Goal: Information Seeking & Learning: Check status

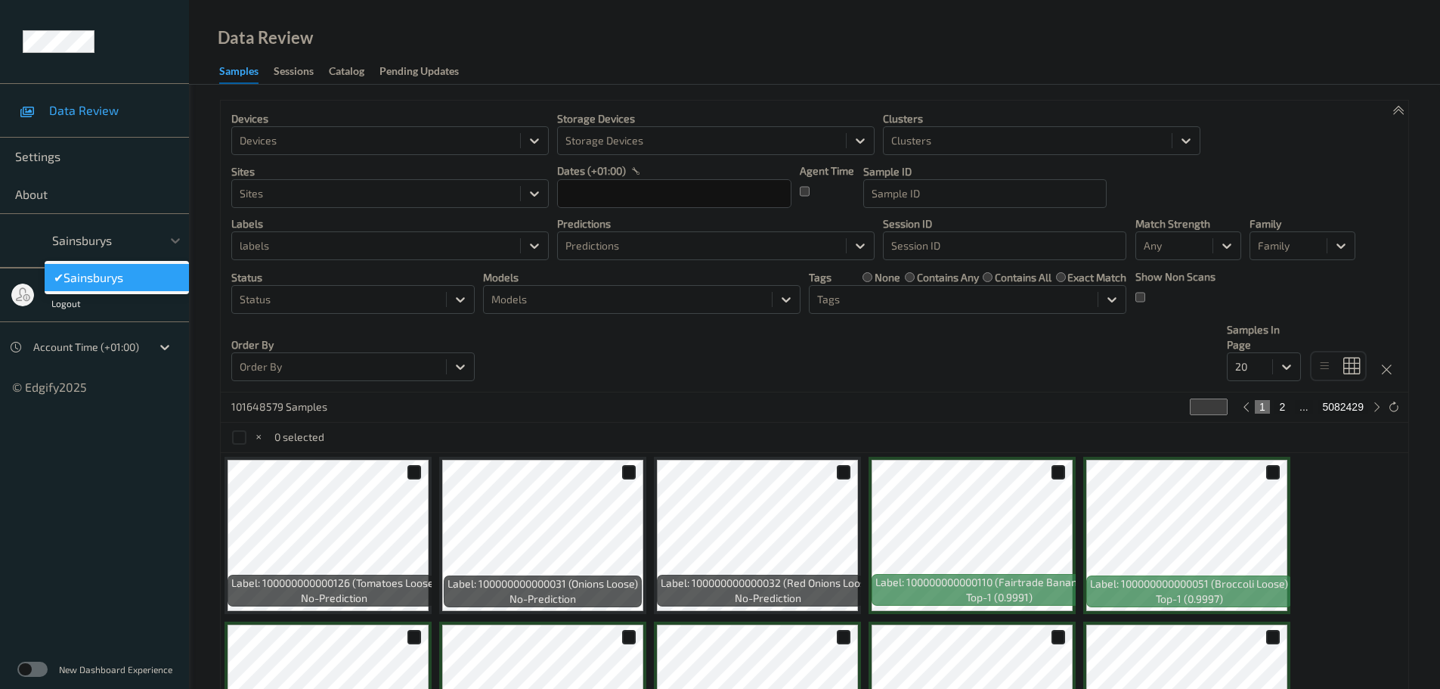
click at [144, 240] on div at bounding box center [103, 240] width 102 height 18
click at [169, 240] on icon at bounding box center [175, 240] width 15 height 15
click at [296, 135] on div at bounding box center [376, 141] width 273 height 18
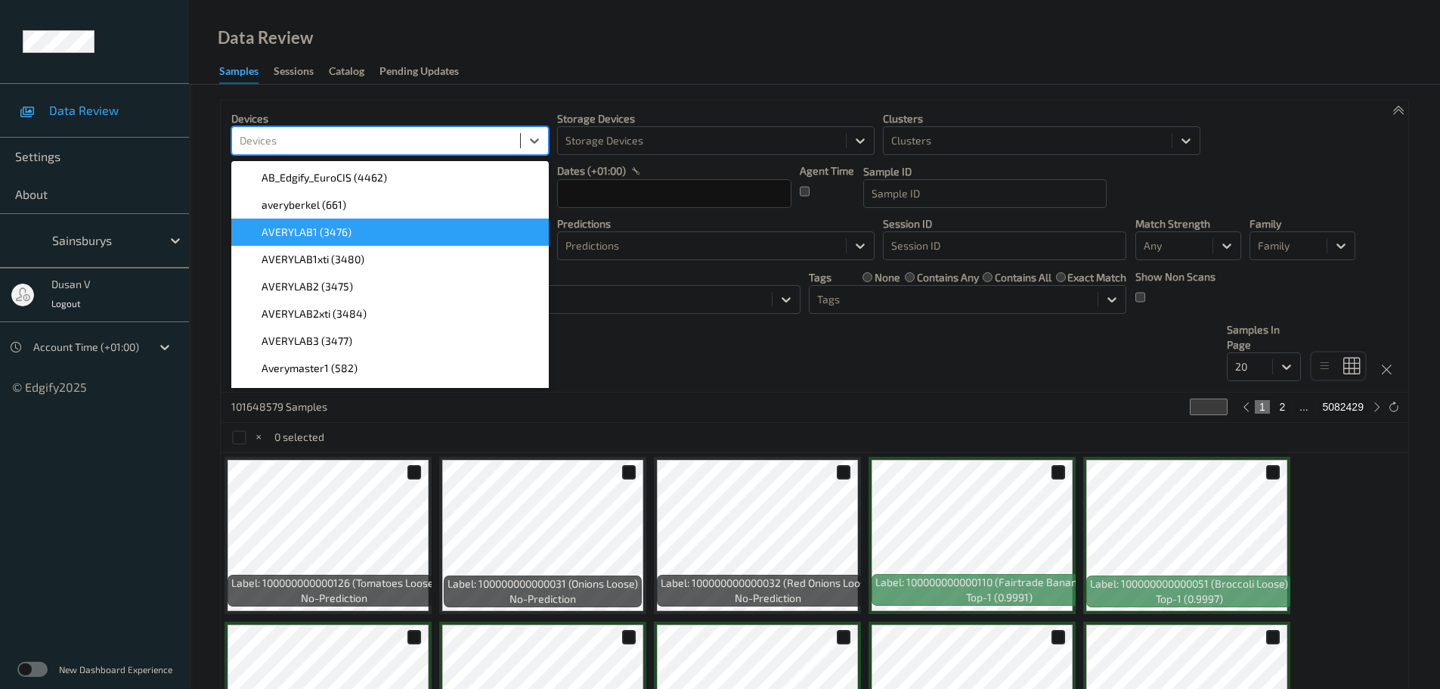
scroll to position [151, 0]
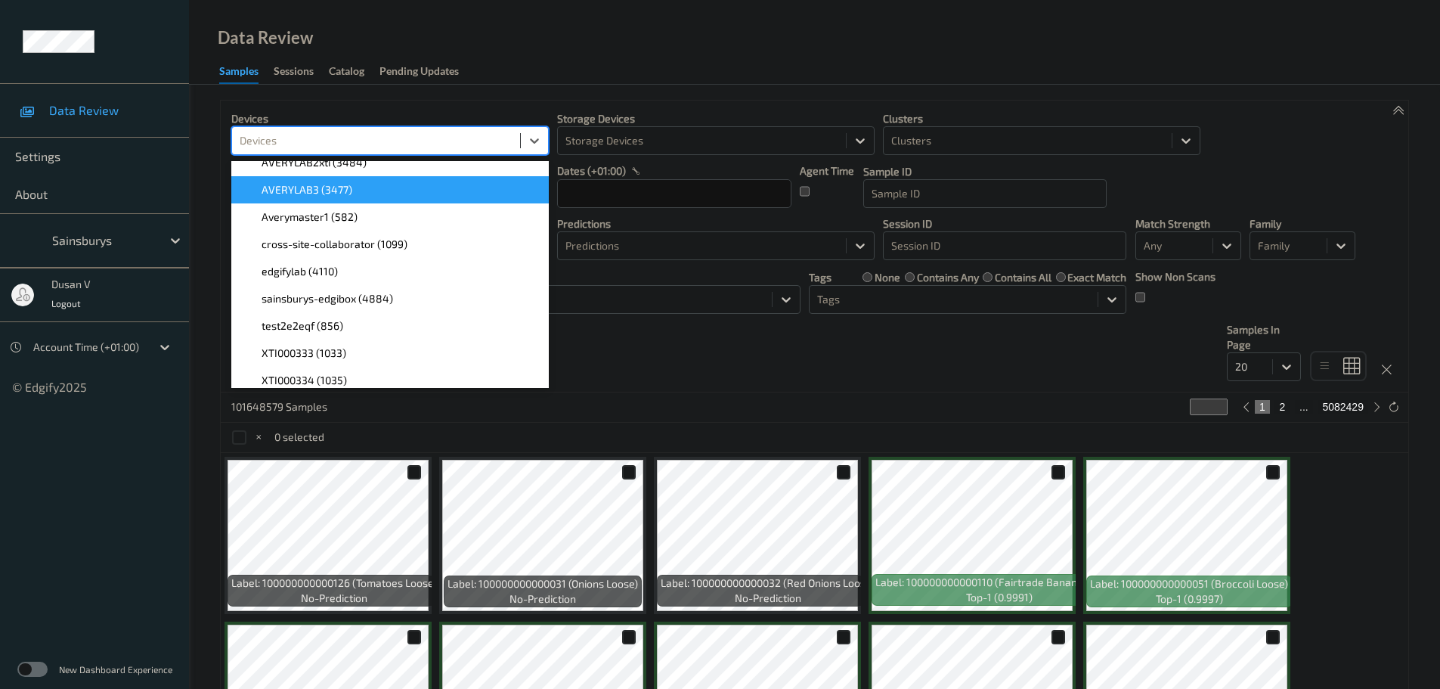
paste input "0420"
type input "0420"
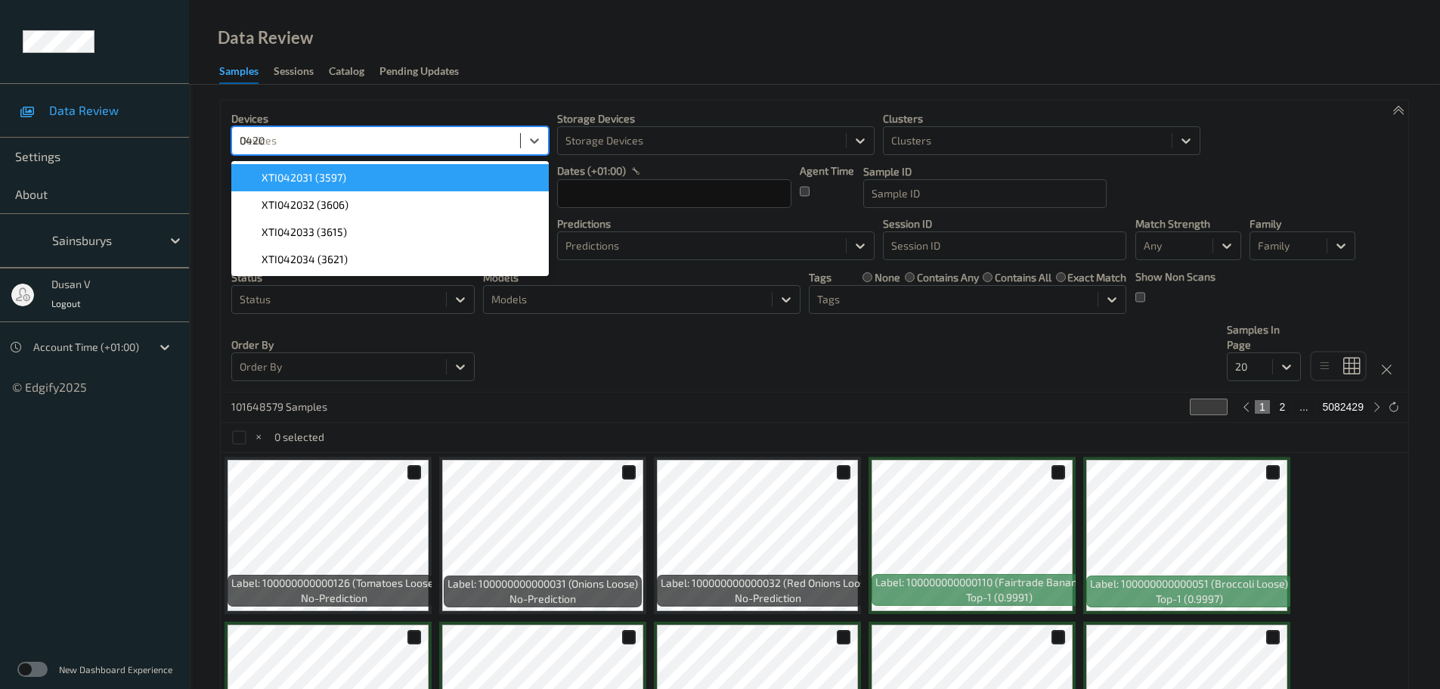
scroll to position [0, 0]
click at [332, 148] on div at bounding box center [376, 141] width 273 height 18
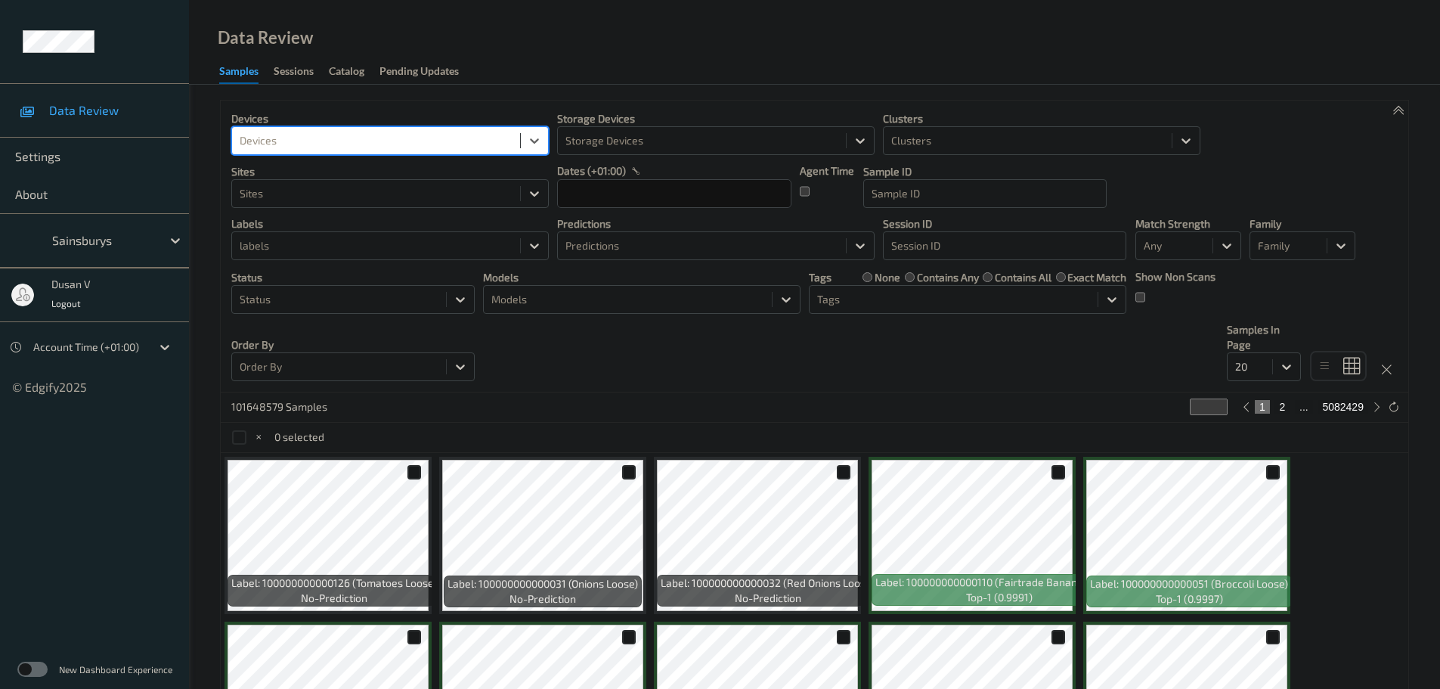
click at [327, 141] on div at bounding box center [376, 141] width 273 height 18
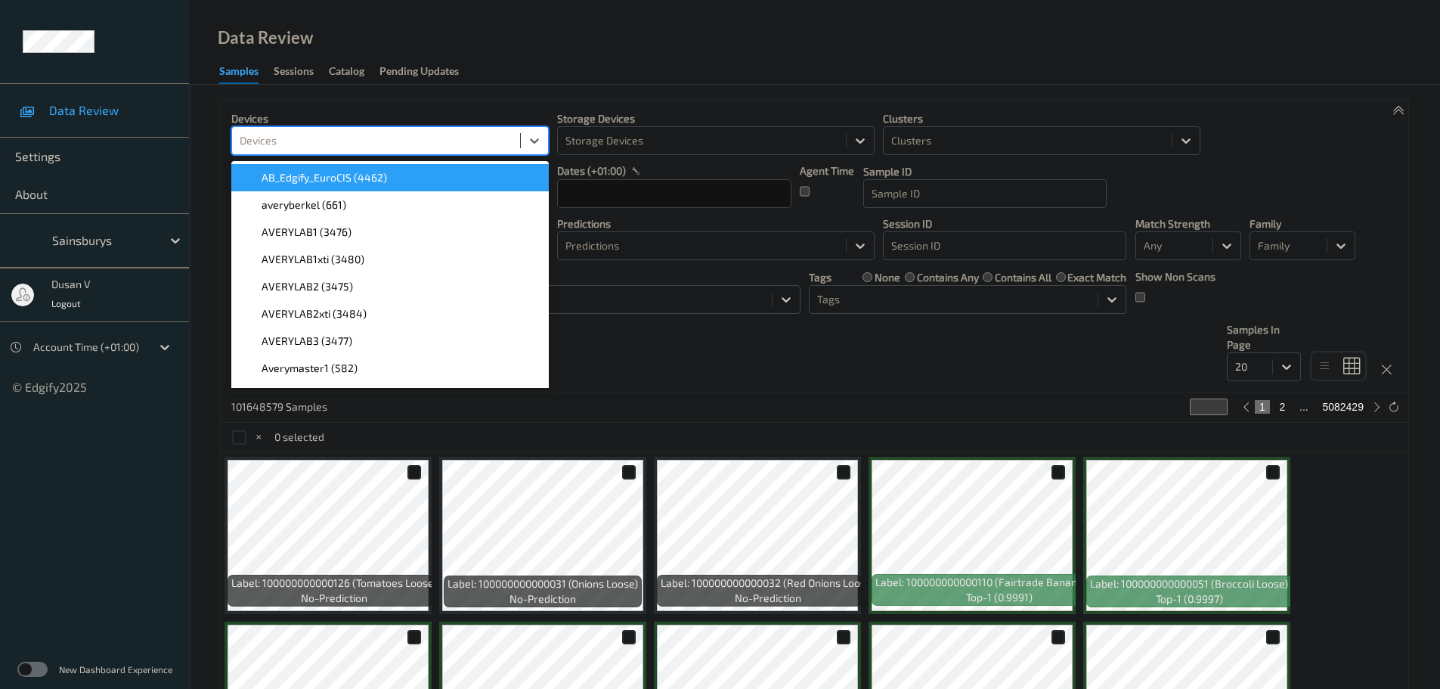
paste input "0420"
type input "0420"
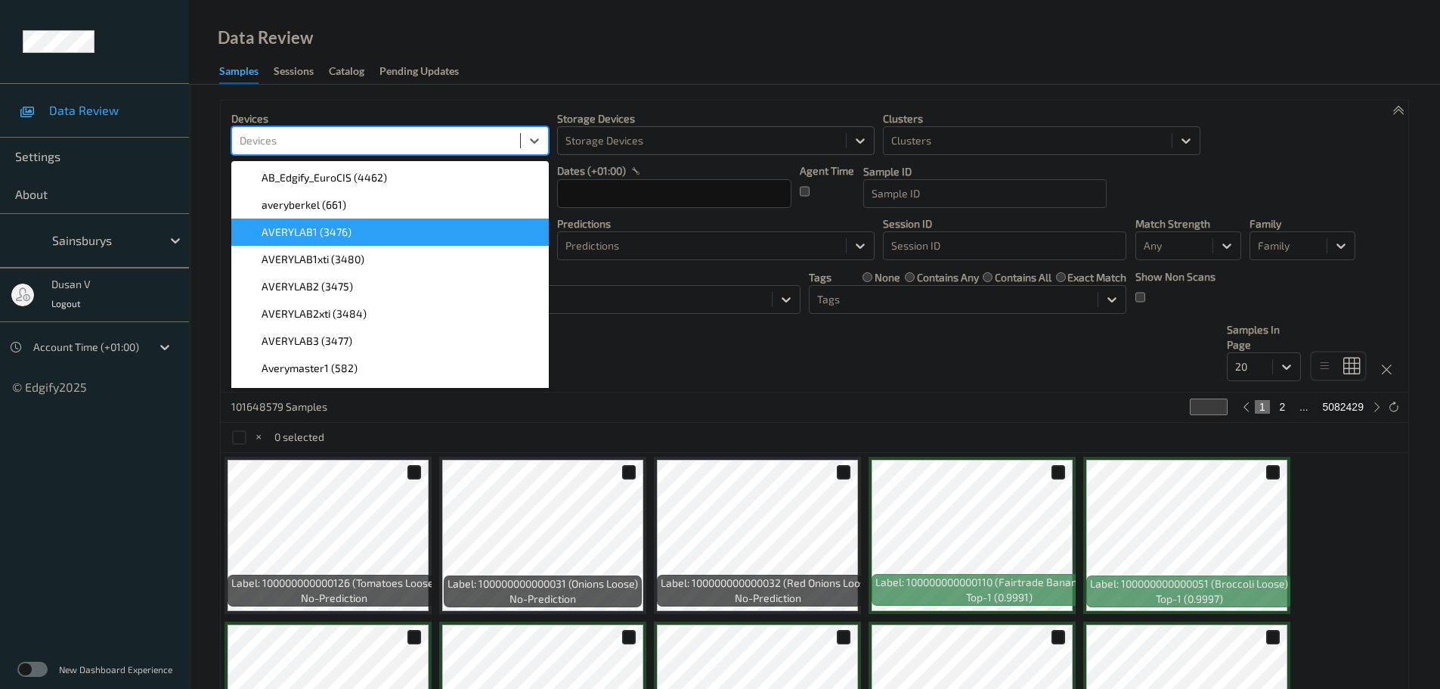
click at [737, 147] on div at bounding box center [701, 141] width 273 height 18
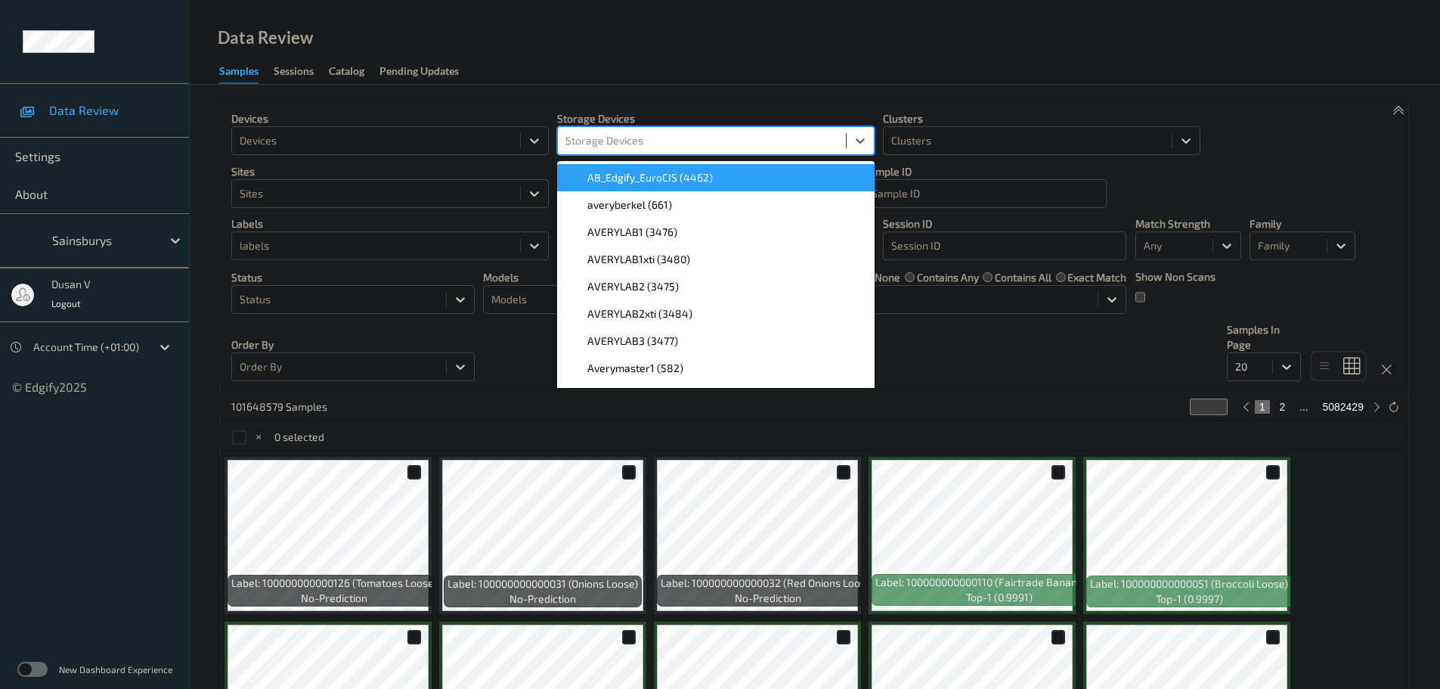
click at [764, 144] on div at bounding box center [701, 141] width 273 height 18
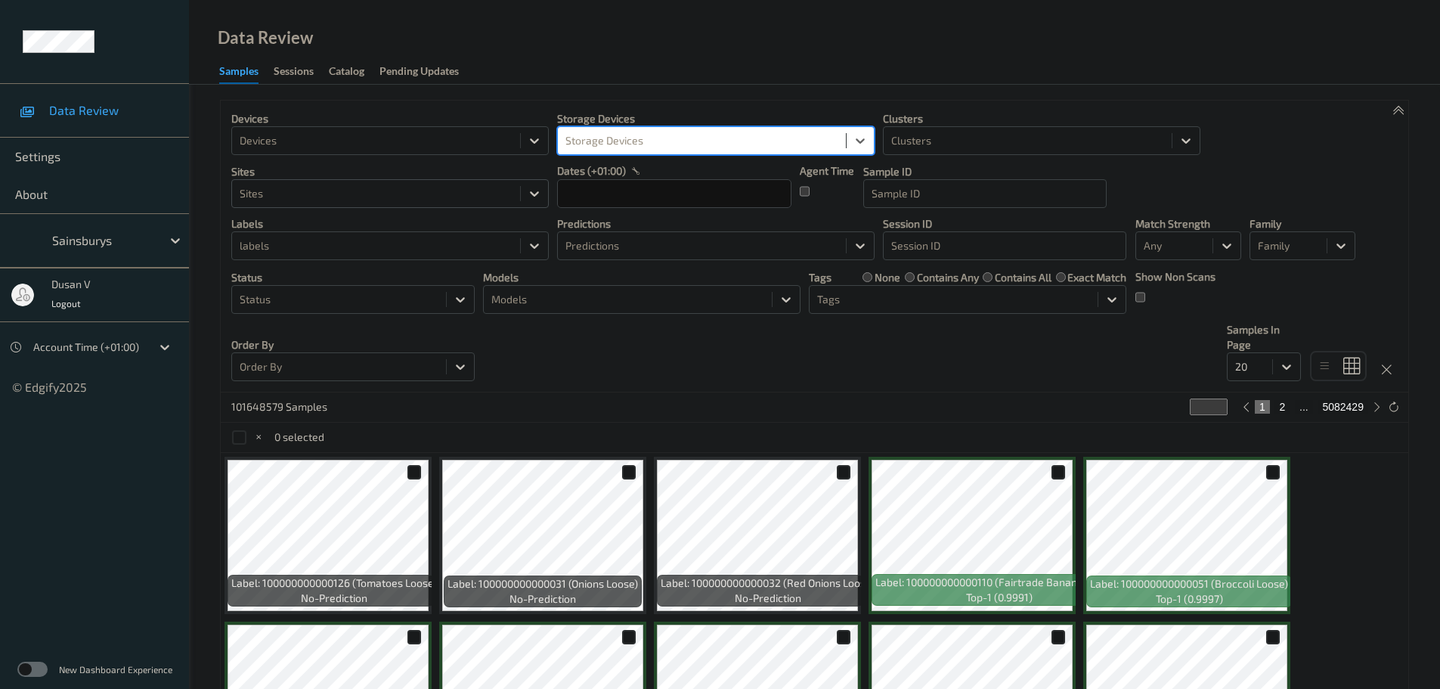
click at [463, 189] on div at bounding box center [376, 193] width 273 height 18
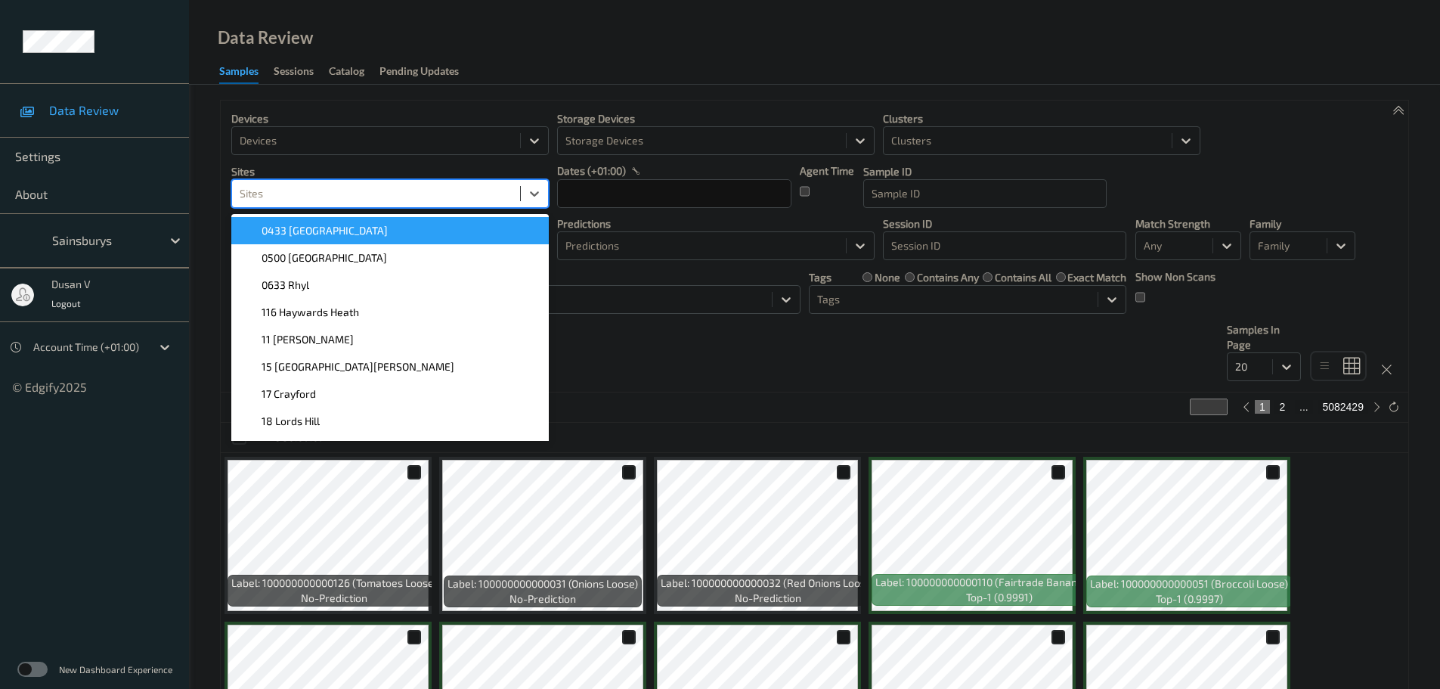
paste input "0420"
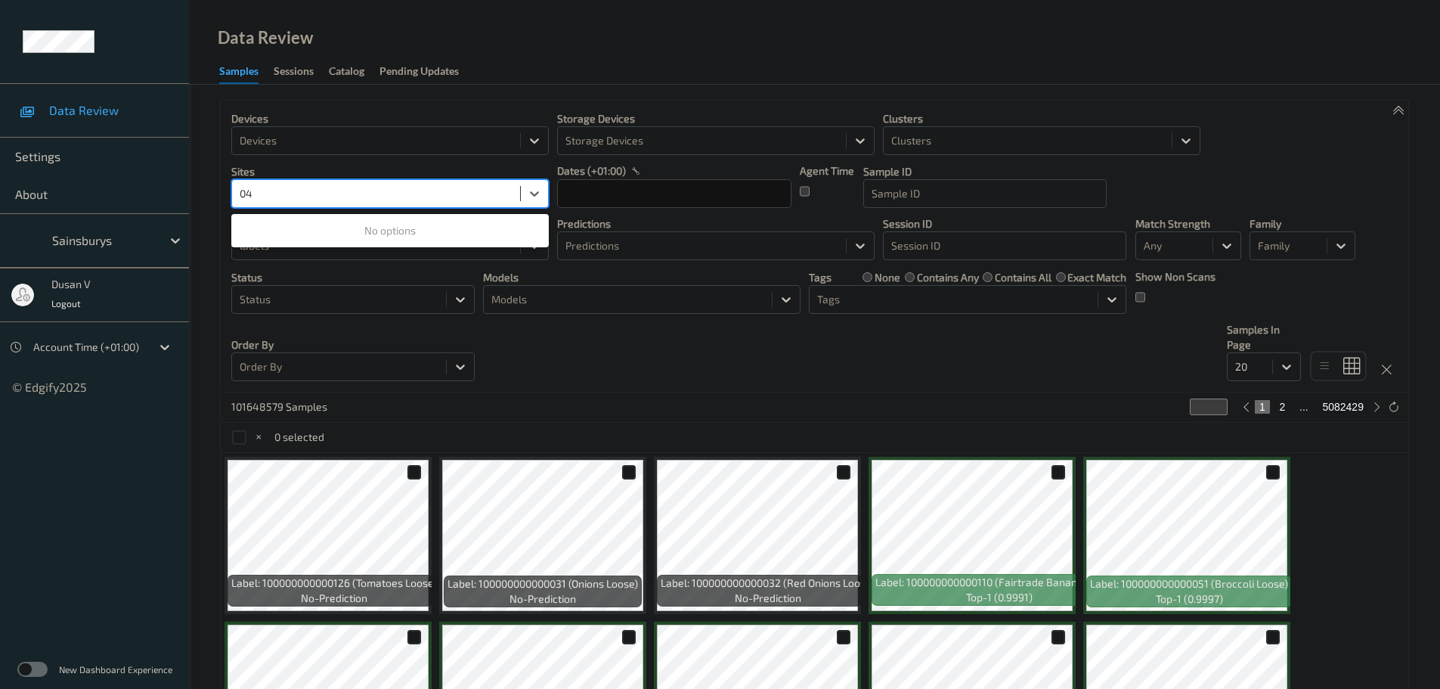
type input "0"
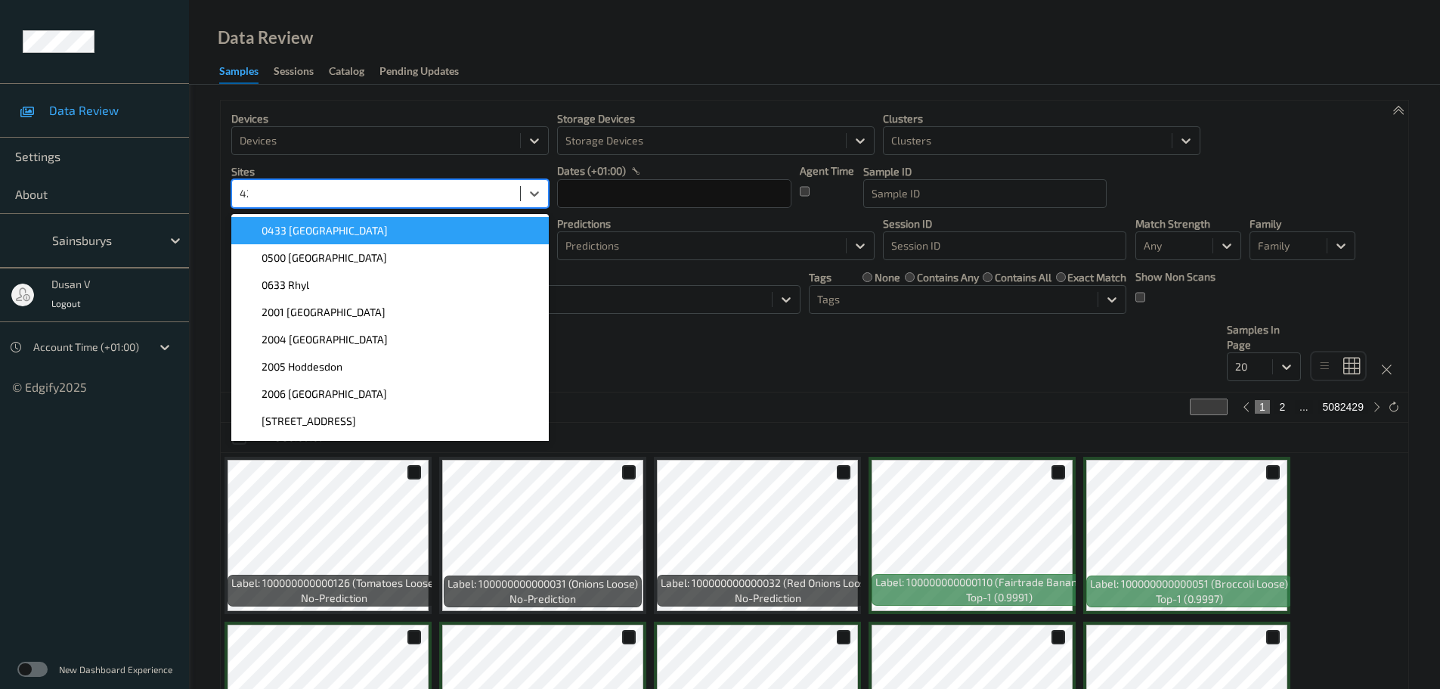
type input "420"
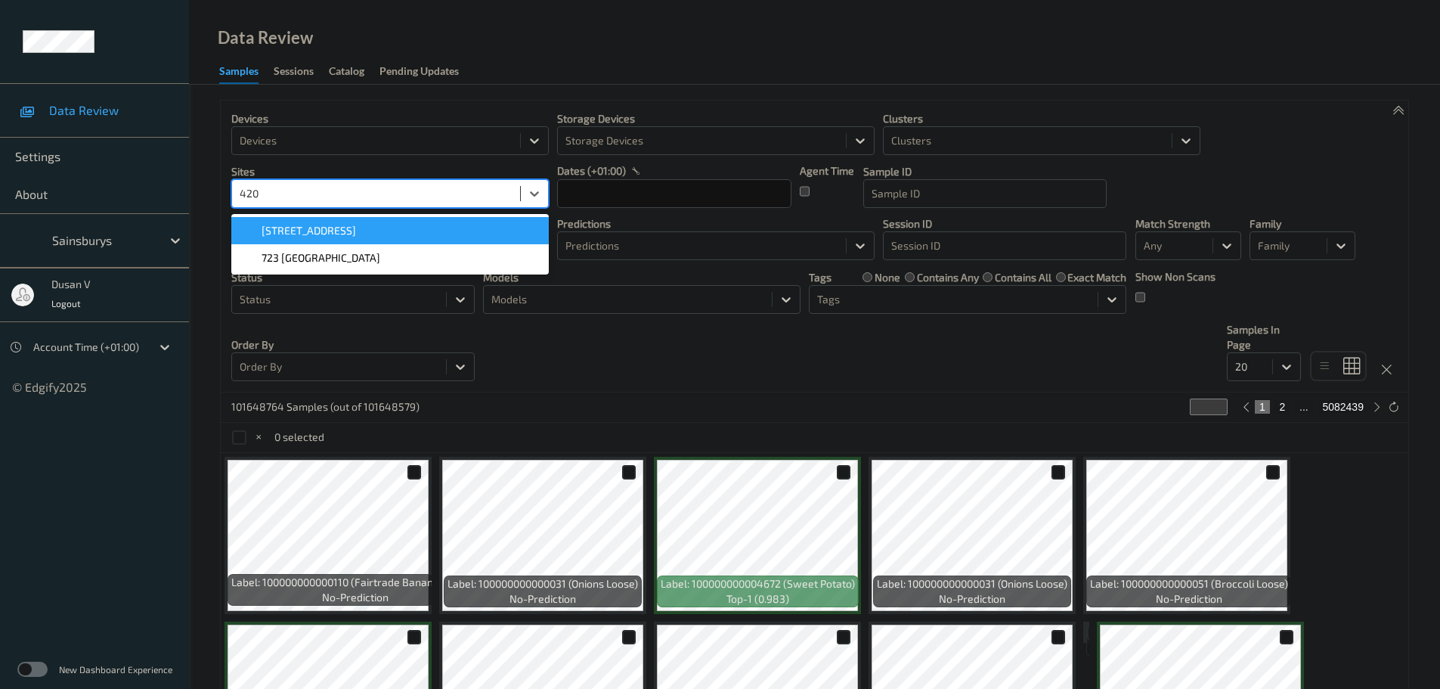
click at [360, 226] on div "[STREET_ADDRESS]" at bounding box center [389, 230] width 299 height 15
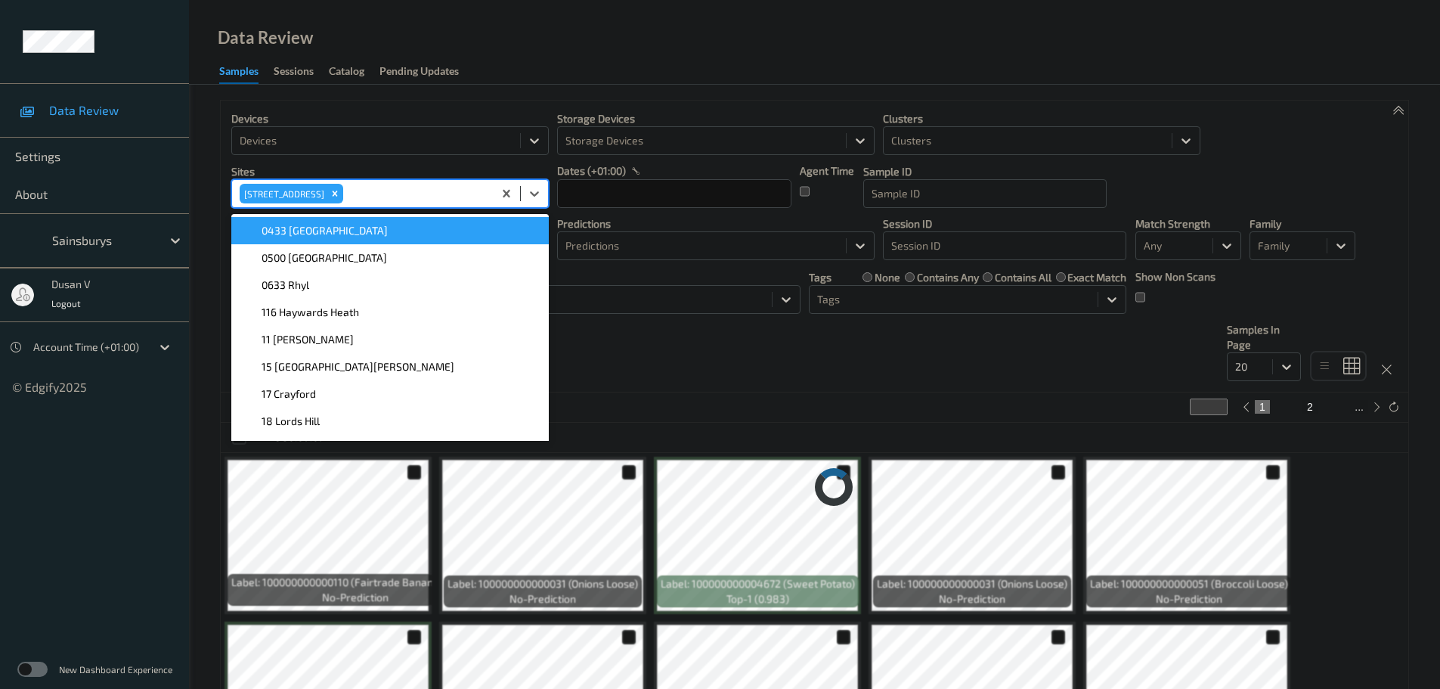
click at [780, 374] on div "Devices Devices Storage Devices Storage Devices Clusters Clusters Sites option …" at bounding box center [814, 247] width 1187 height 292
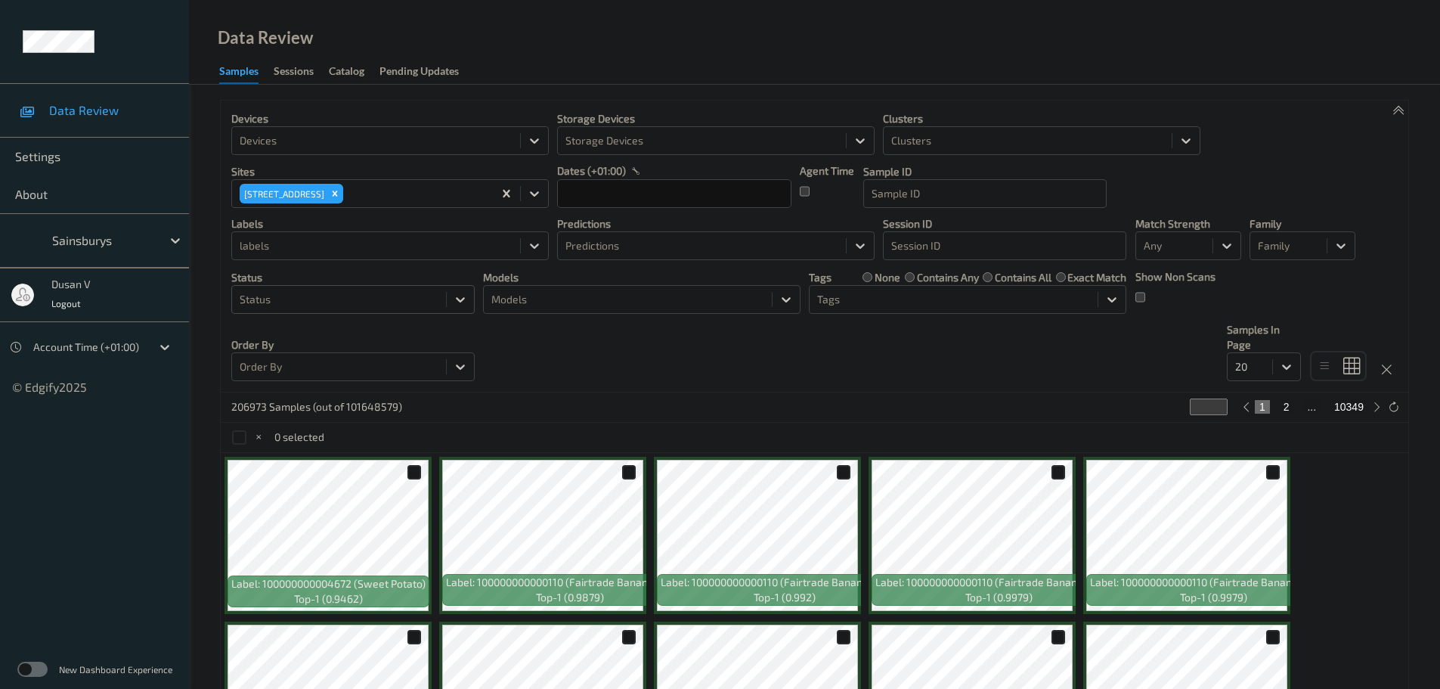
click at [377, 309] on div "Status" at bounding box center [339, 299] width 214 height 24
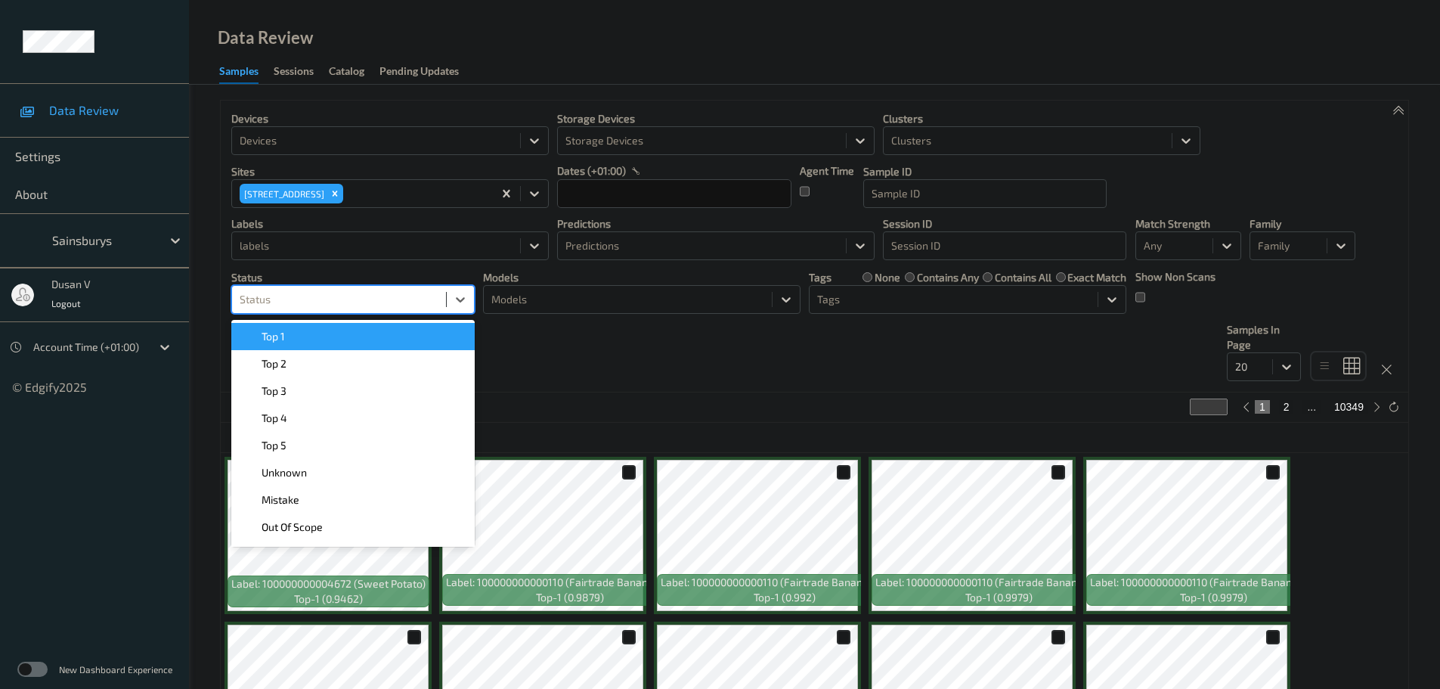
click at [371, 303] on div at bounding box center [339, 299] width 199 height 18
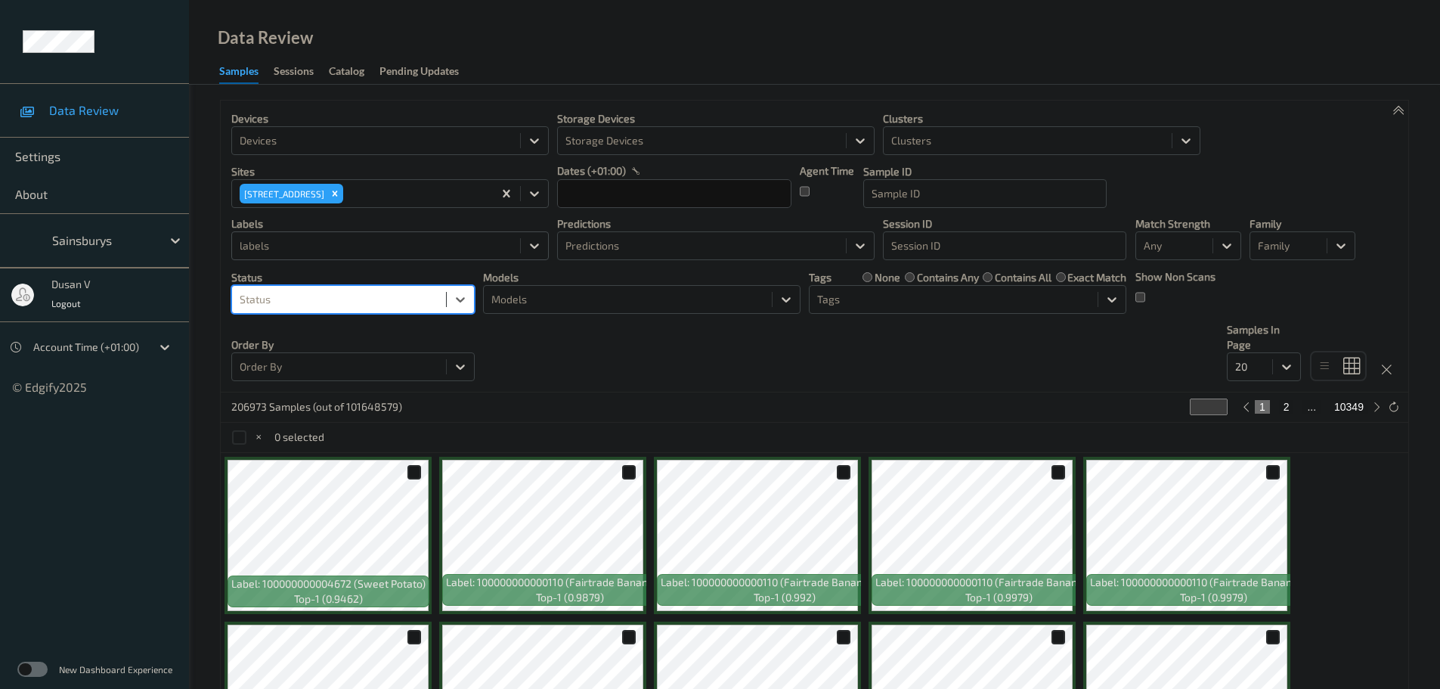
click at [395, 260] on div "labels" at bounding box center [389, 245] width 317 height 29
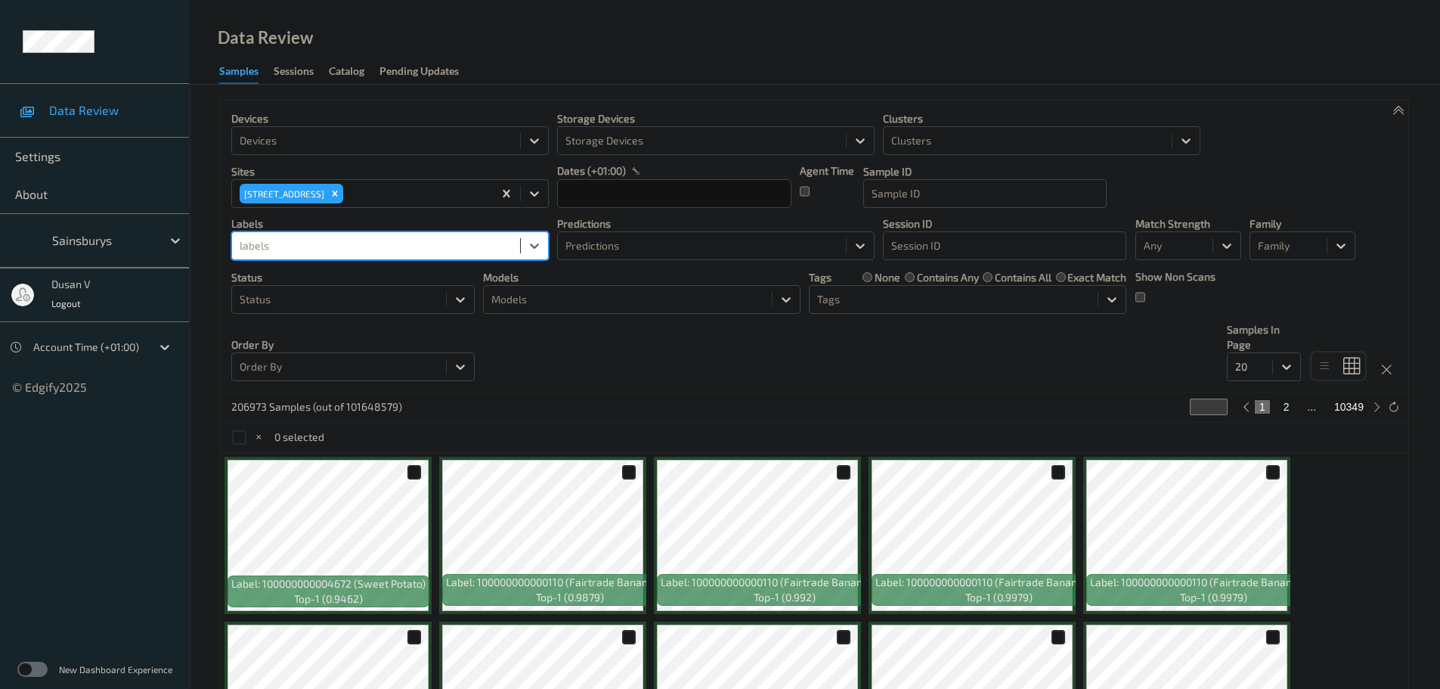
click at [392, 243] on div at bounding box center [376, 246] width 273 height 18
click at [731, 255] on div at bounding box center [701, 246] width 273 height 18
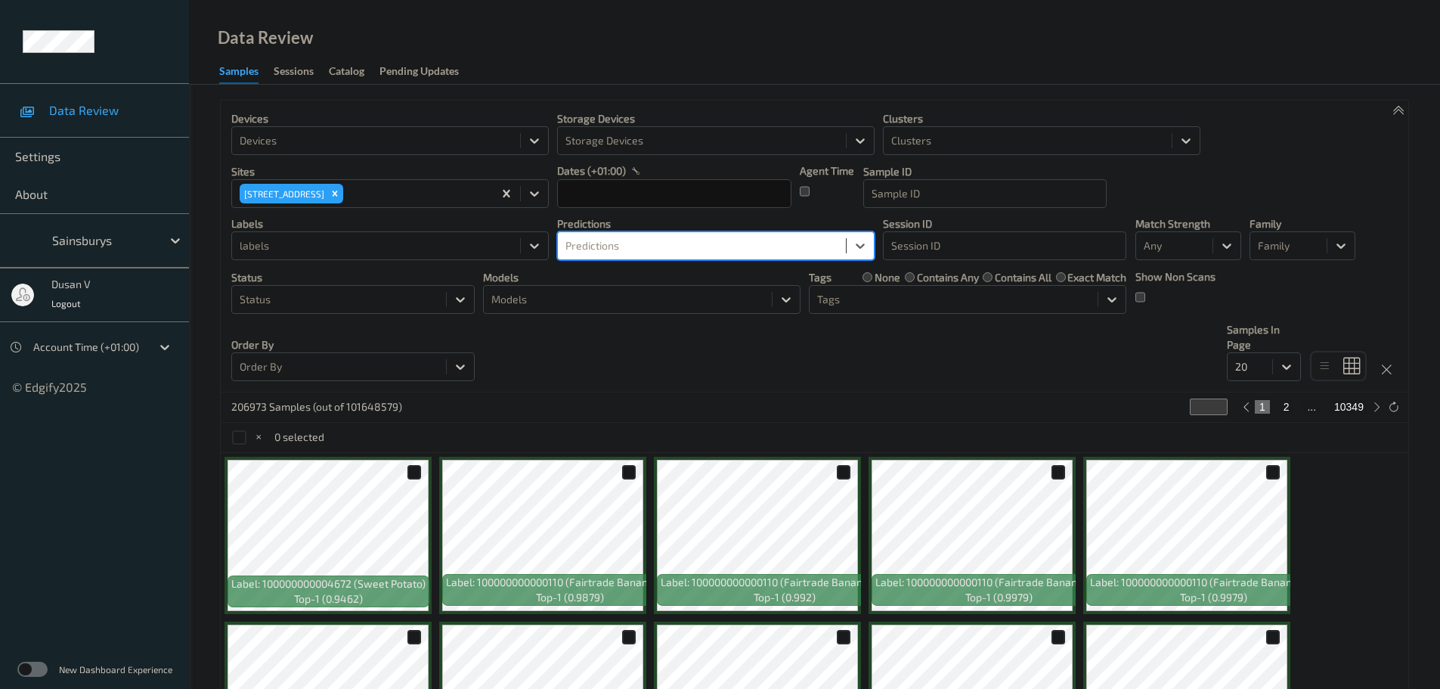
click at [698, 247] on div at bounding box center [701, 246] width 273 height 18
click at [946, 135] on div at bounding box center [1027, 141] width 273 height 18
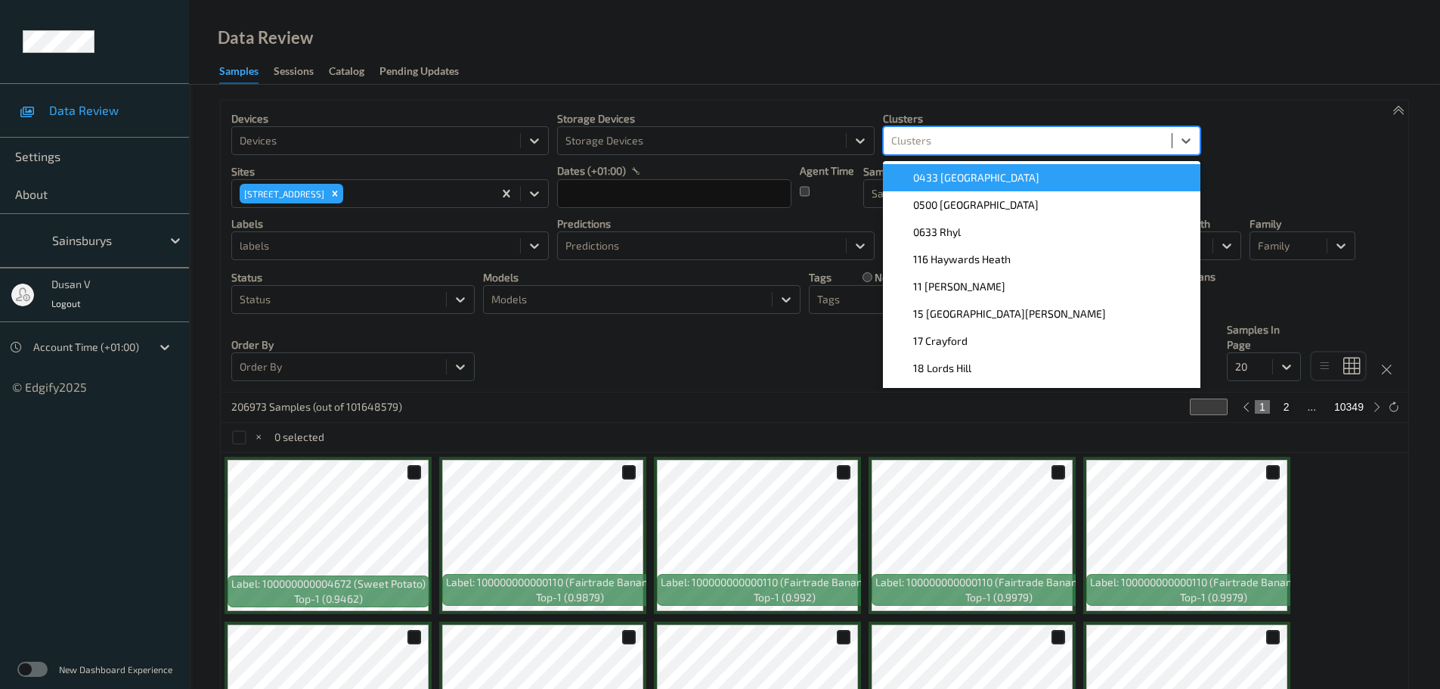
click at [967, 134] on div at bounding box center [1027, 141] width 273 height 18
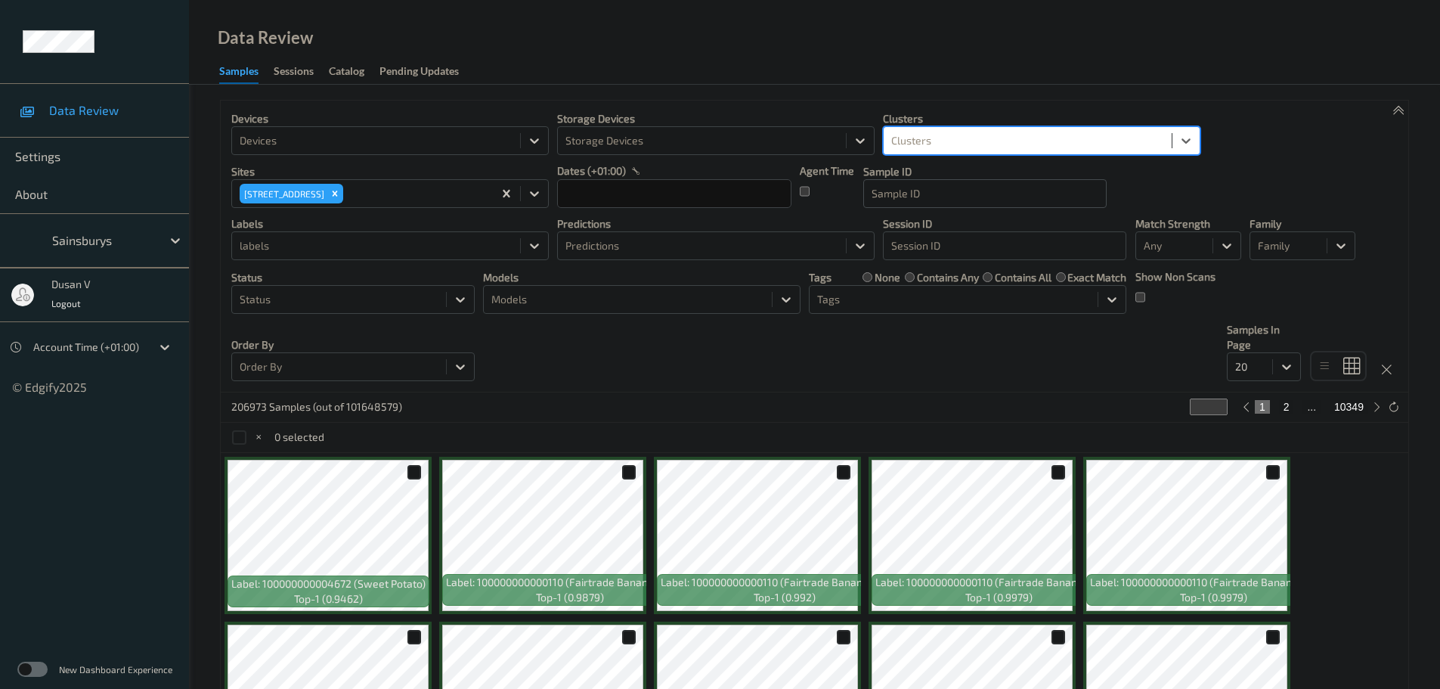
click at [967, 188] on div at bounding box center [984, 193] width 227 height 18
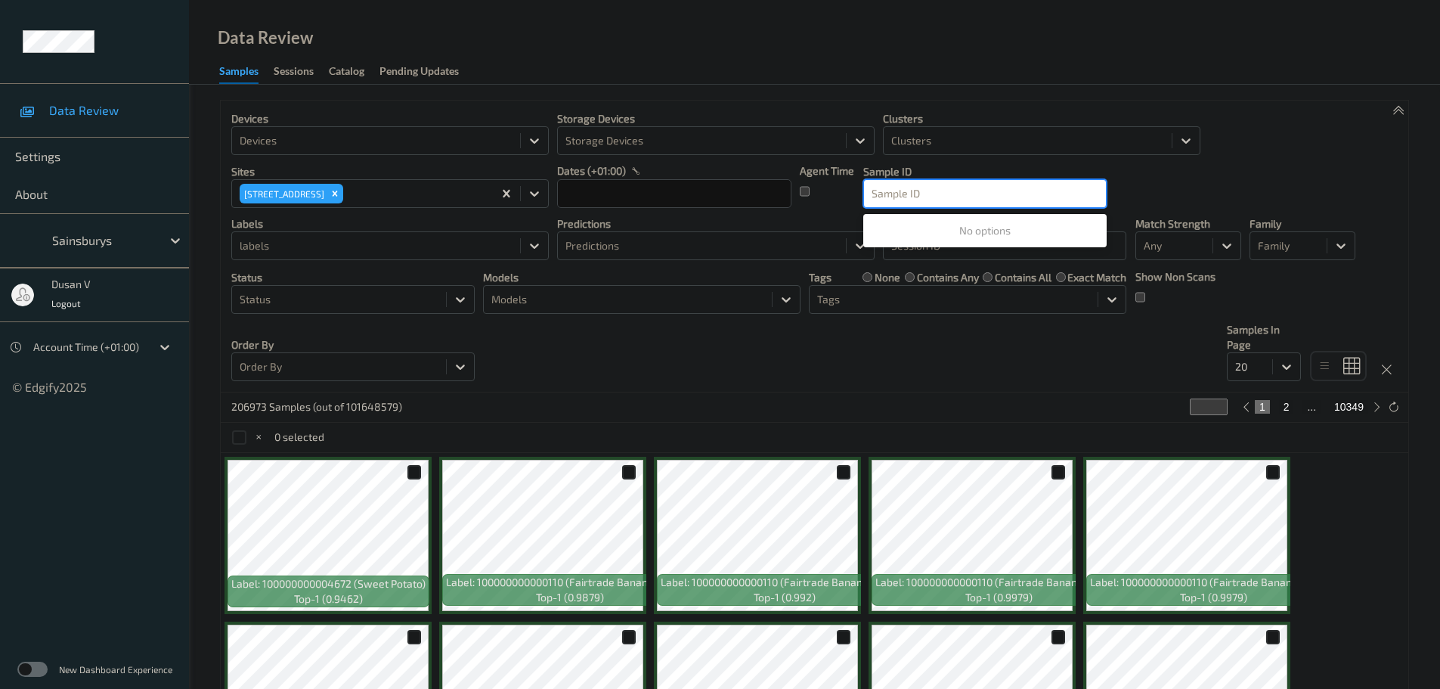
click at [1254, 181] on div "Devices Devices Storage Devices Storage Devices Clusters Clusters Sites 420 [GE…" at bounding box center [814, 247] width 1187 height 292
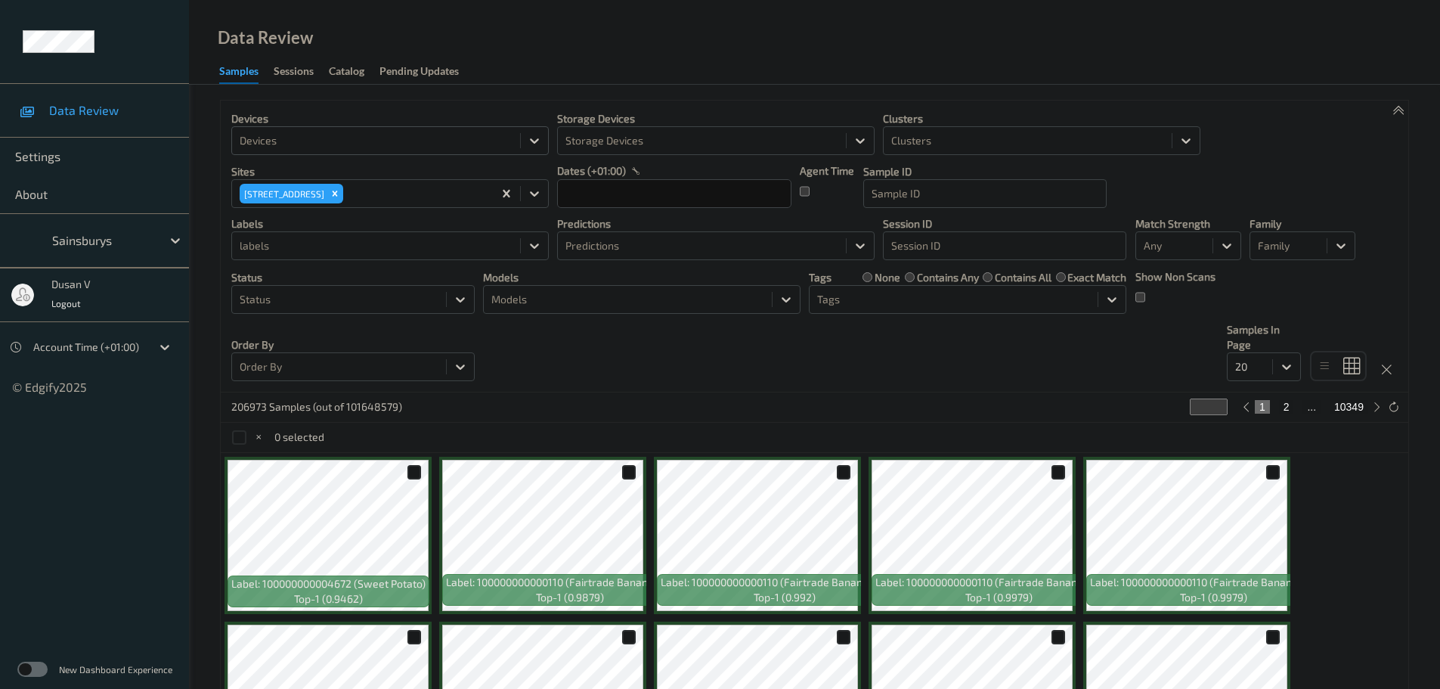
click at [364, 145] on div at bounding box center [376, 141] width 273 height 18
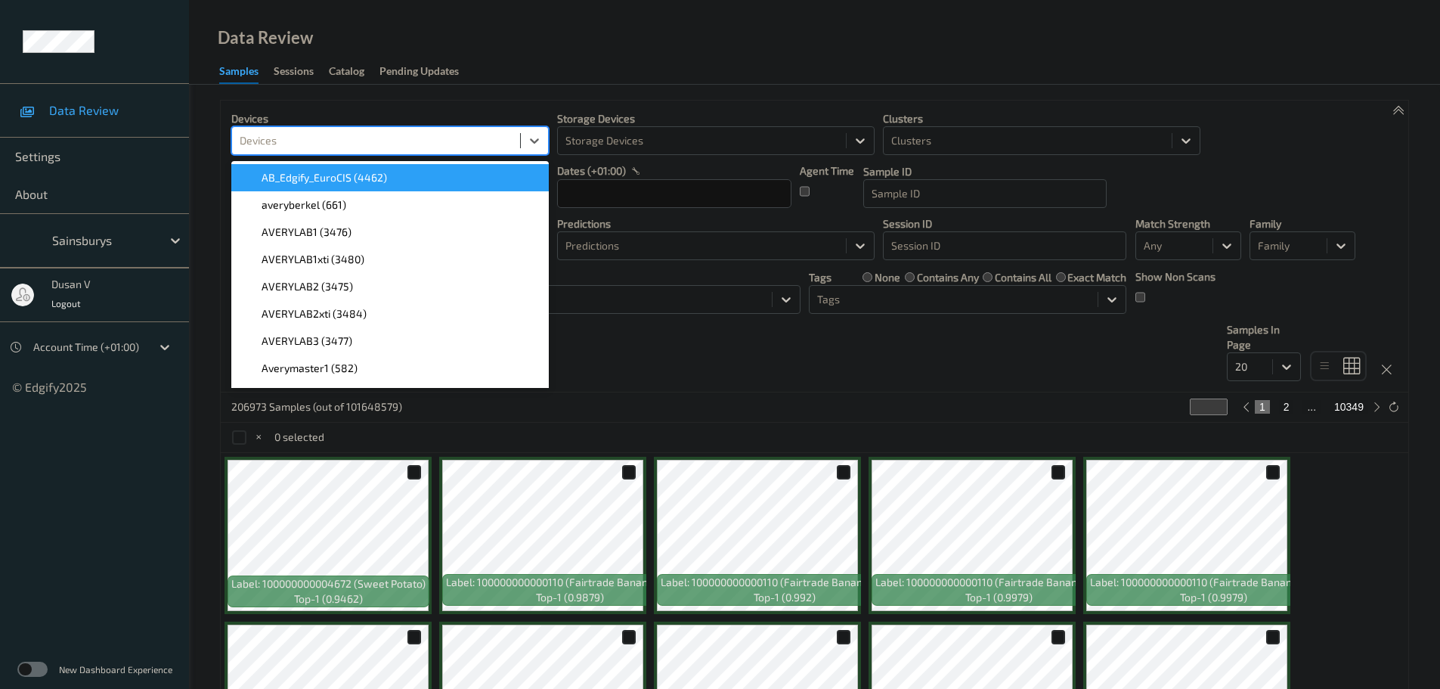
click at [373, 139] on div at bounding box center [376, 141] width 273 height 18
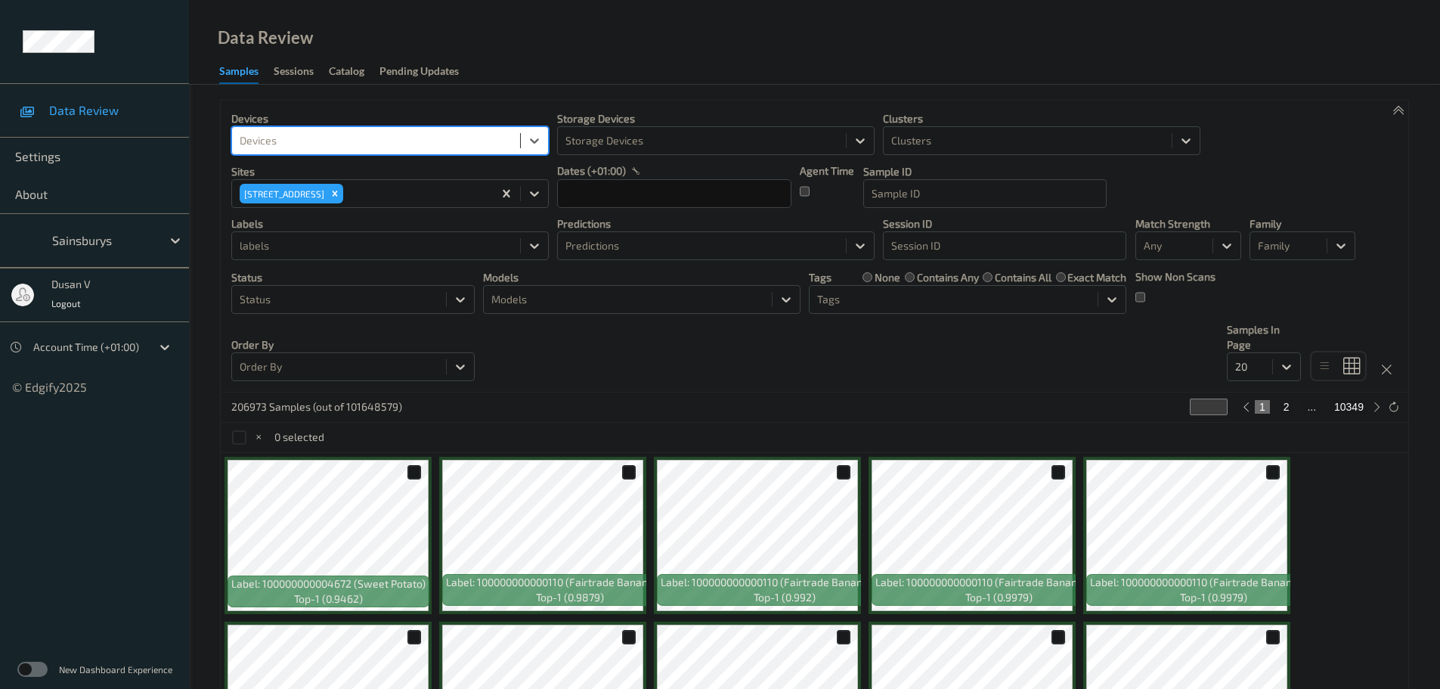
click at [412, 144] on div at bounding box center [376, 141] width 273 height 18
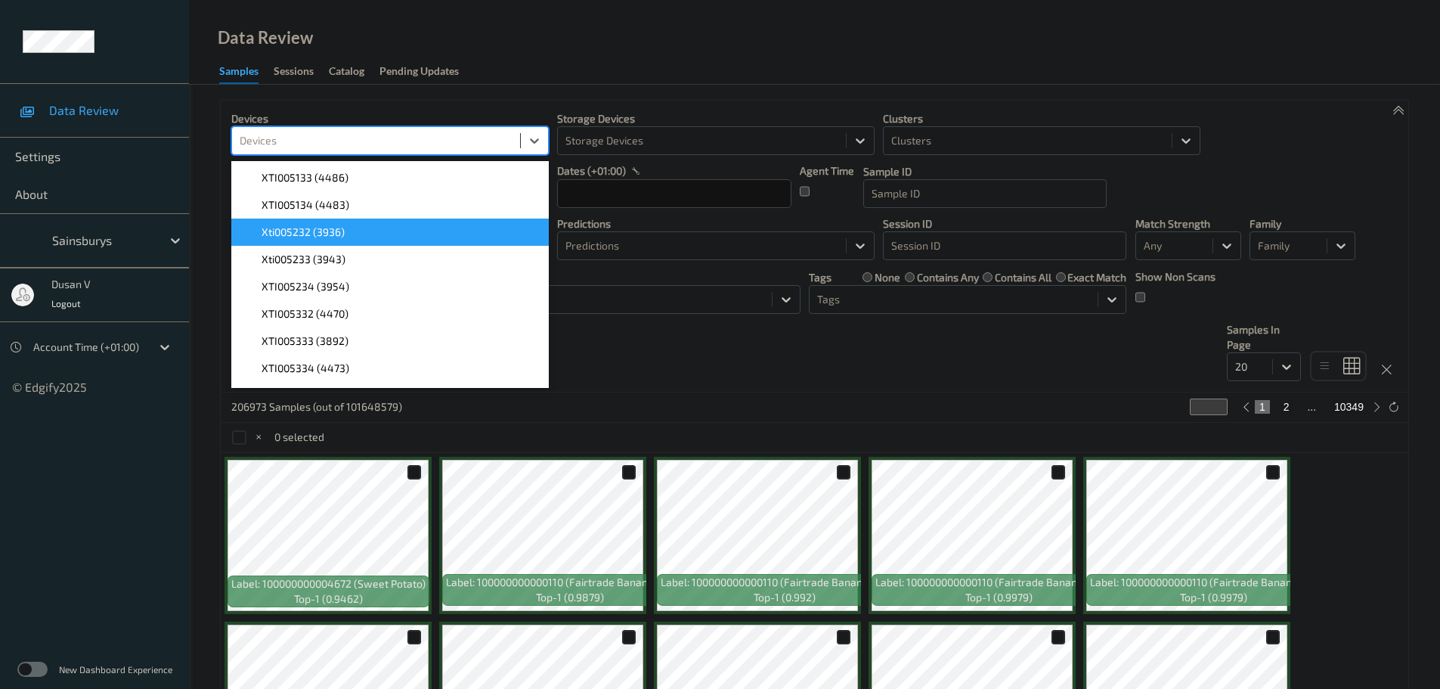
scroll to position [2721, 0]
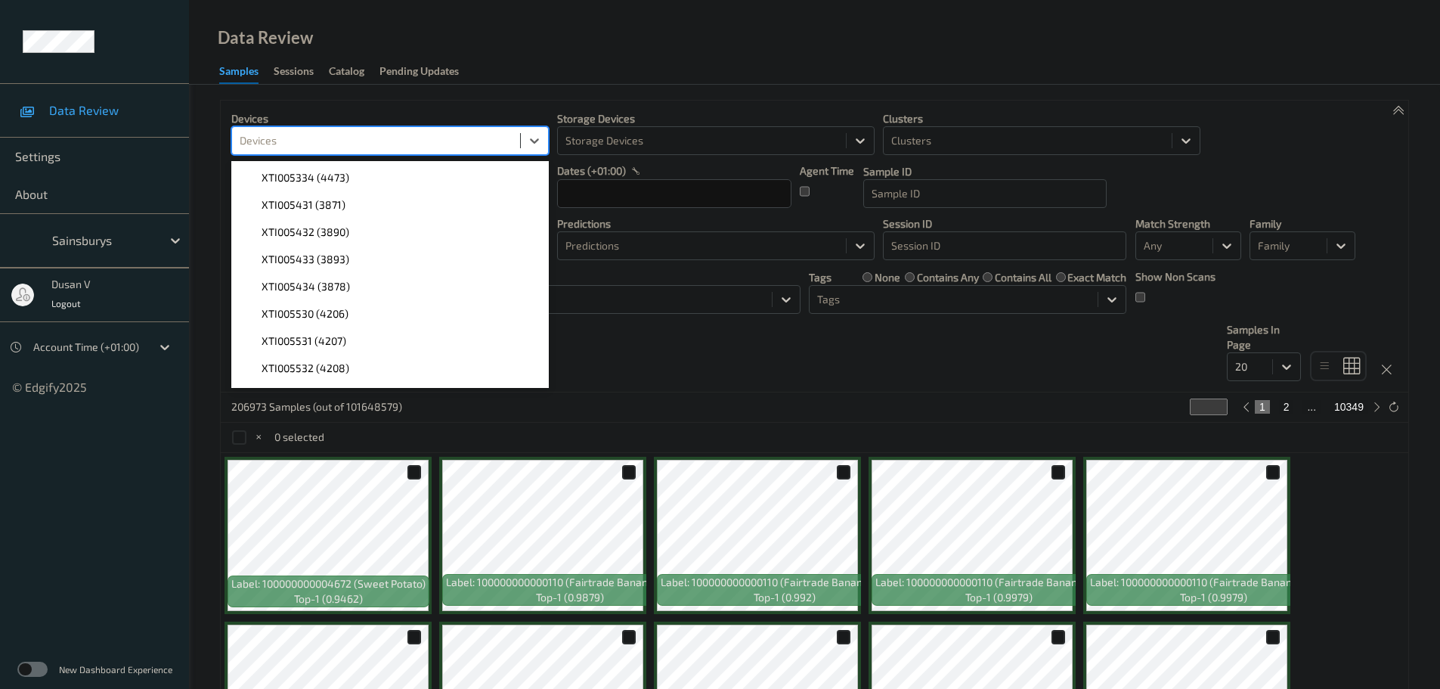
click at [677, 345] on div "Devices option XTI005332 (4470) focused, 99 of 1136. 1136 results available. Us…" at bounding box center [814, 247] width 1187 height 292
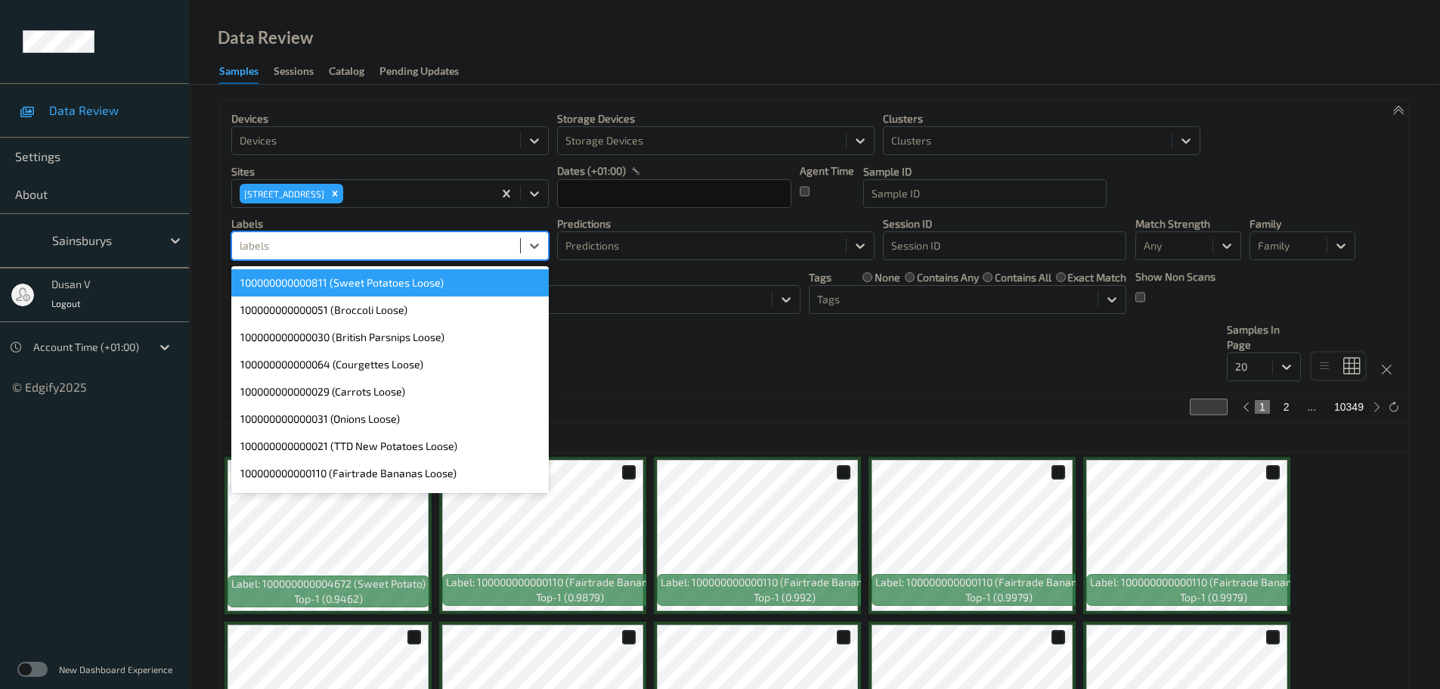
click at [434, 239] on div at bounding box center [376, 246] width 273 height 18
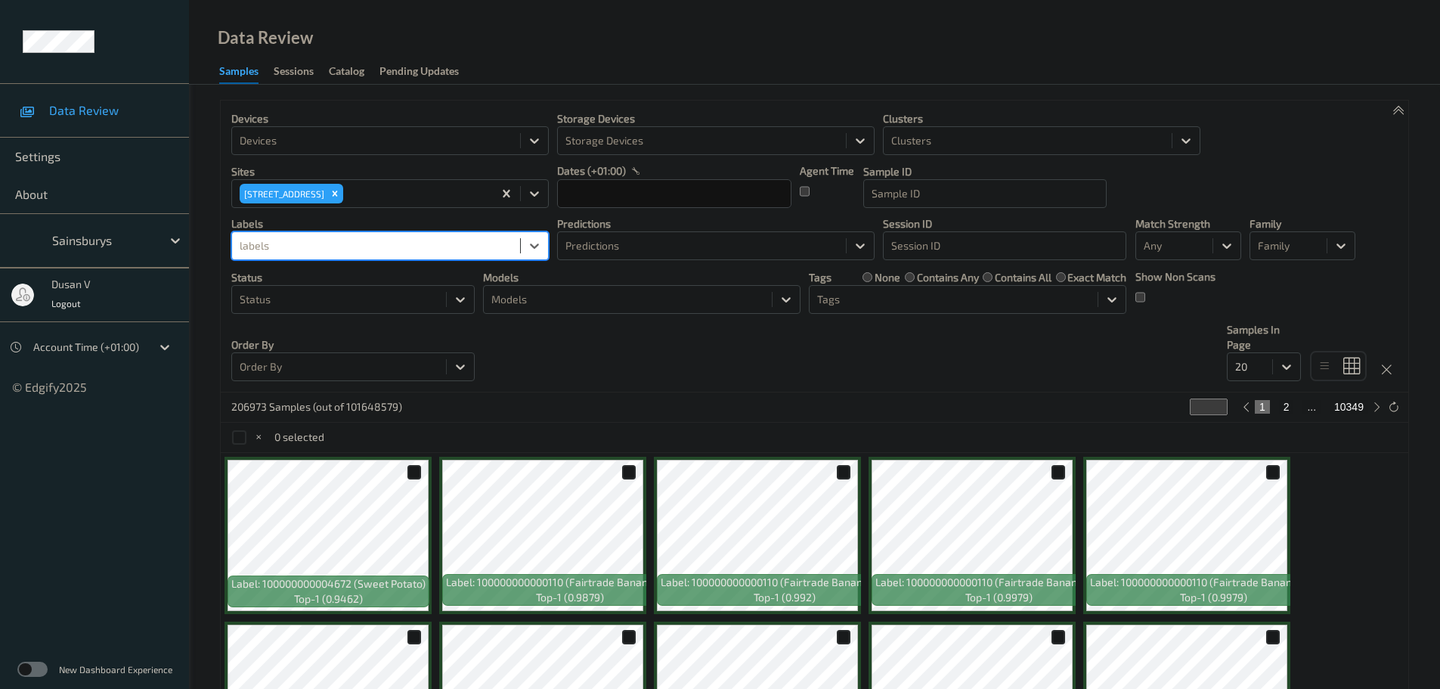
click at [444, 243] on div at bounding box center [376, 246] width 273 height 18
click at [431, 241] on div at bounding box center [376, 246] width 273 height 18
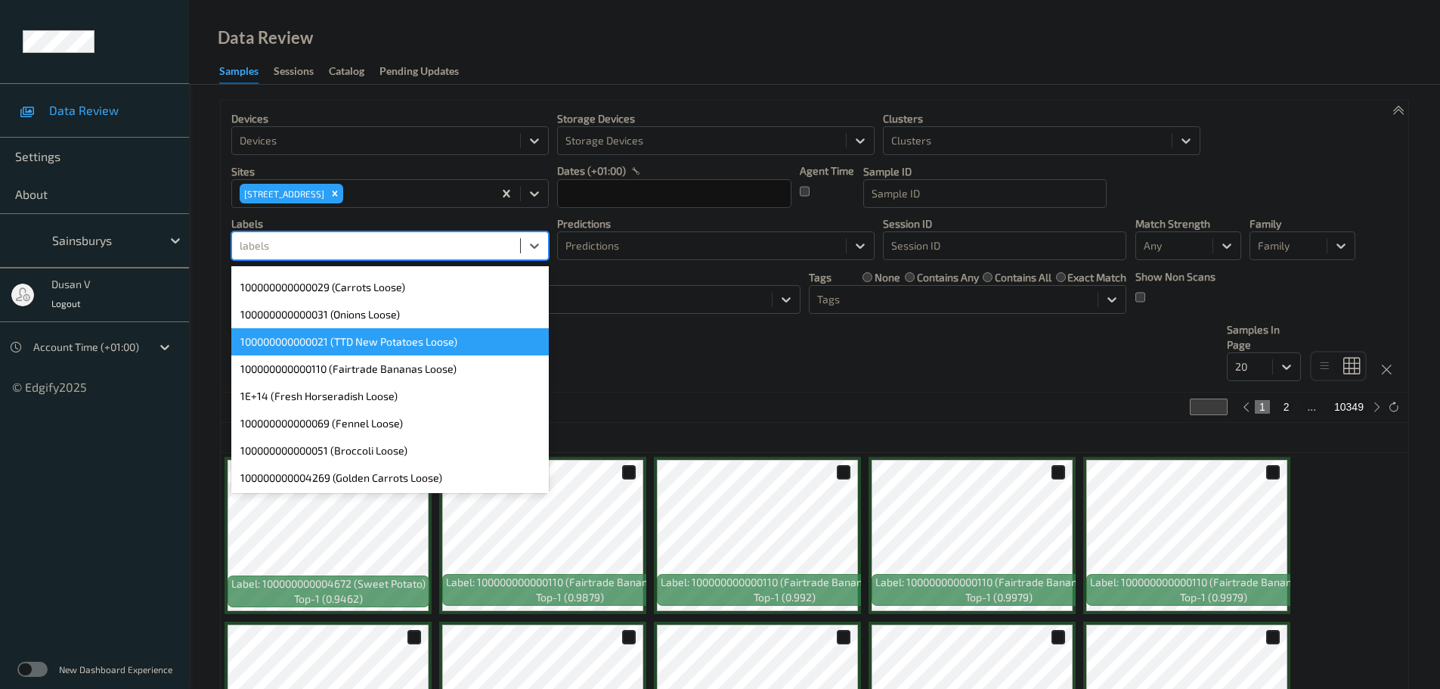
scroll to position [151, 0]
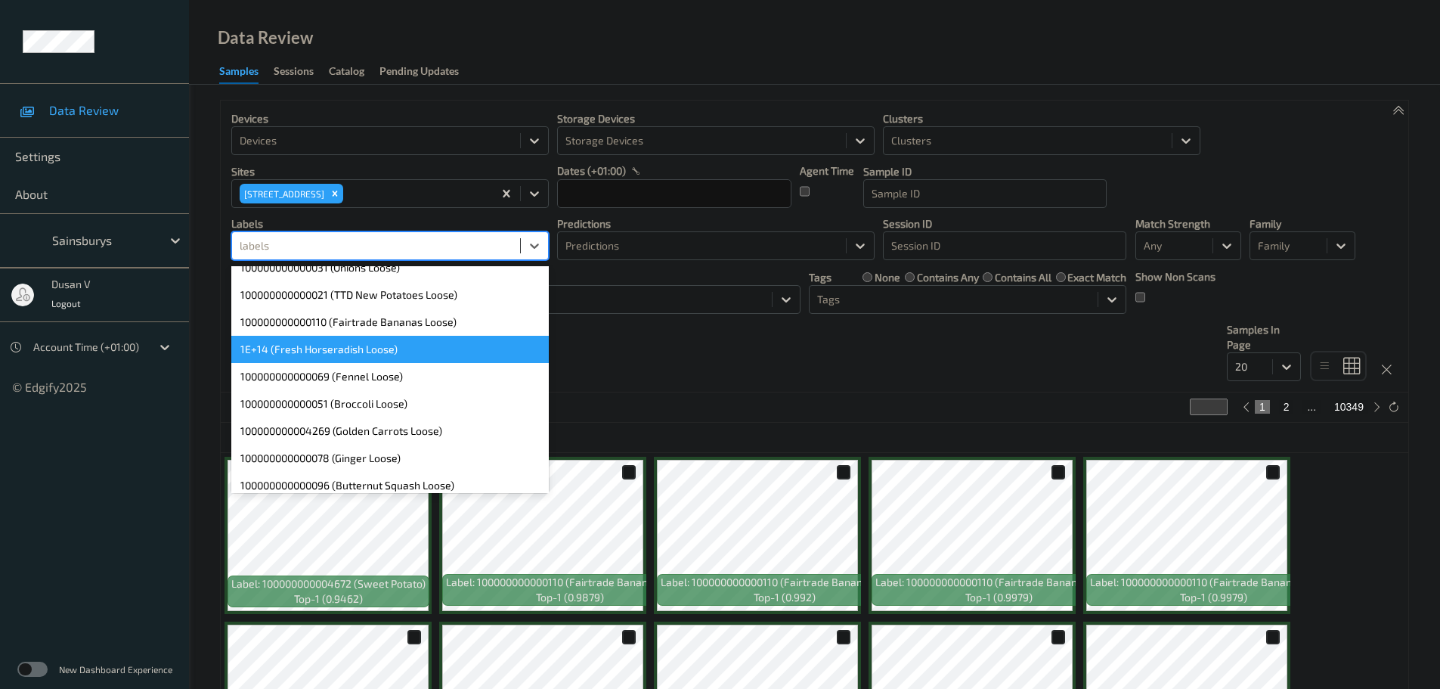
click at [638, 360] on div "Devices Devices Storage Devices Storage Devices Clusters Clusters Sites 420 [GE…" at bounding box center [814, 247] width 1187 height 292
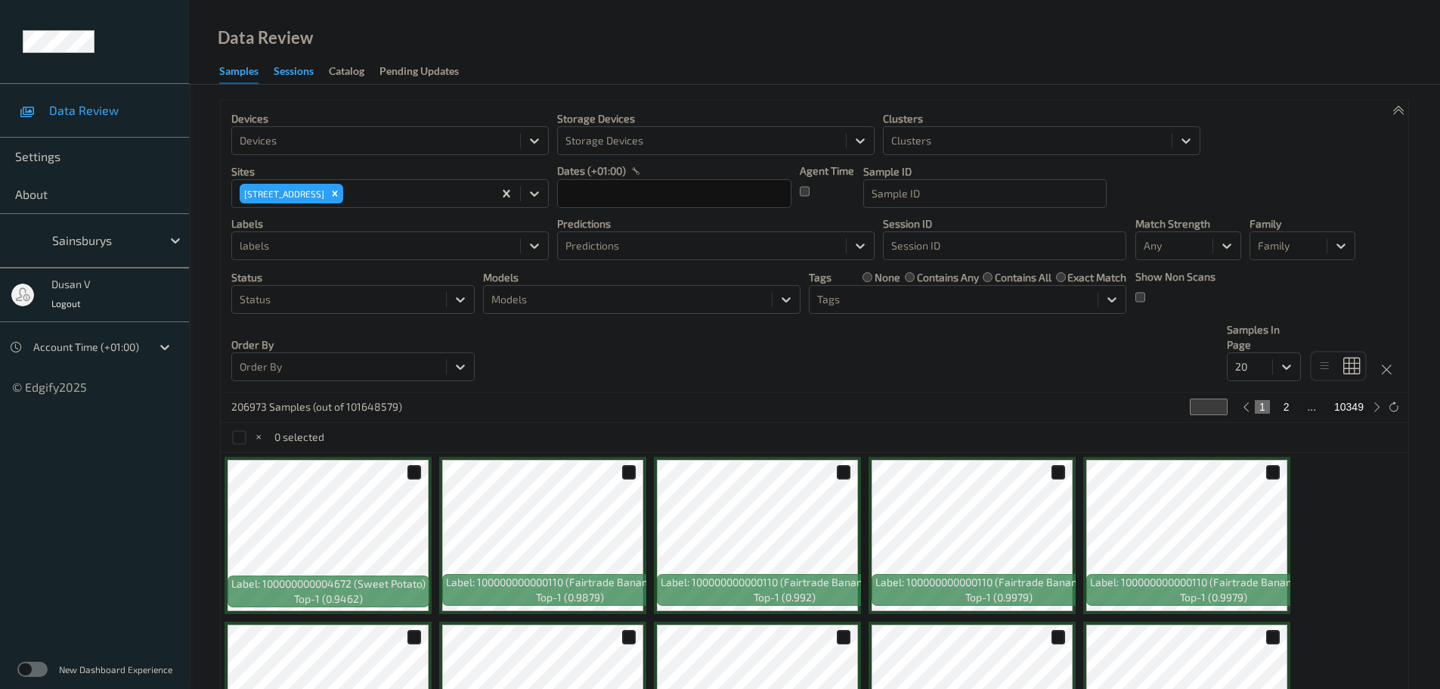
click at [279, 70] on div "Sessions" at bounding box center [294, 72] width 40 height 19
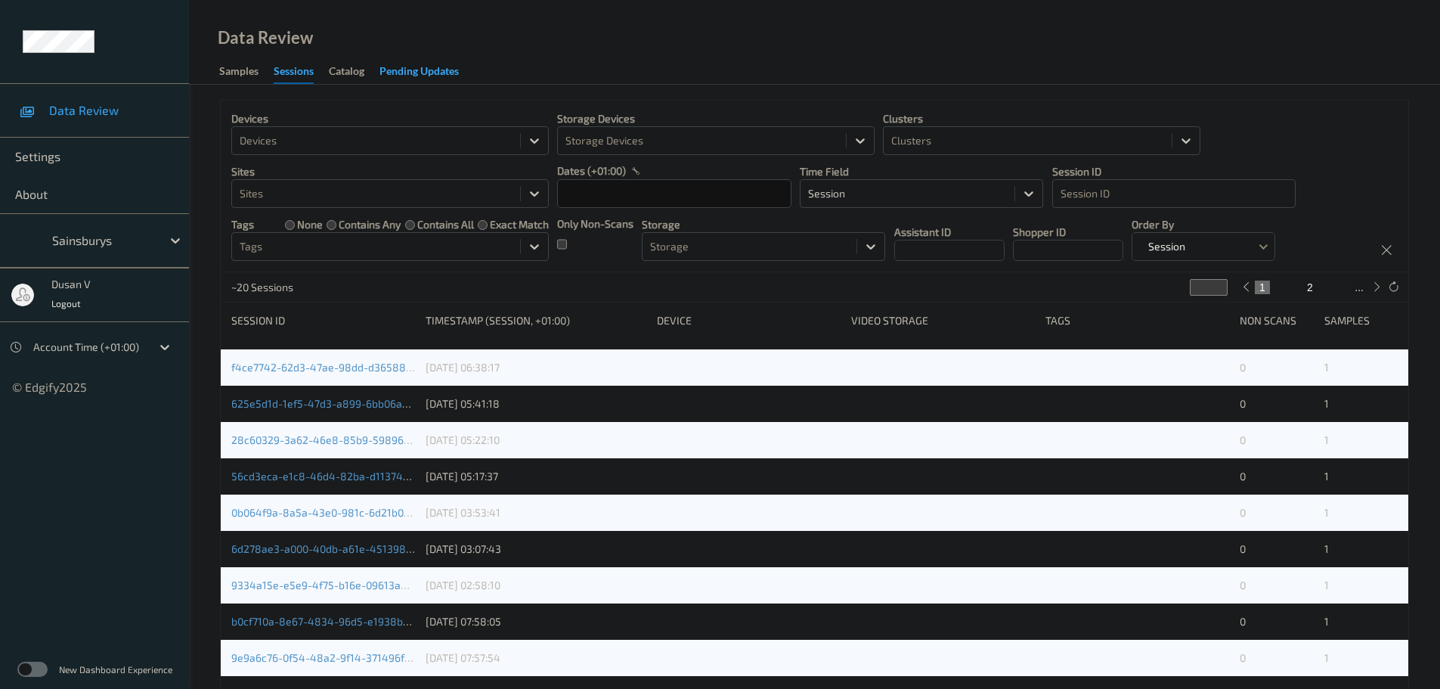
click at [420, 69] on div "Pending Updates" at bounding box center [418, 72] width 79 height 19
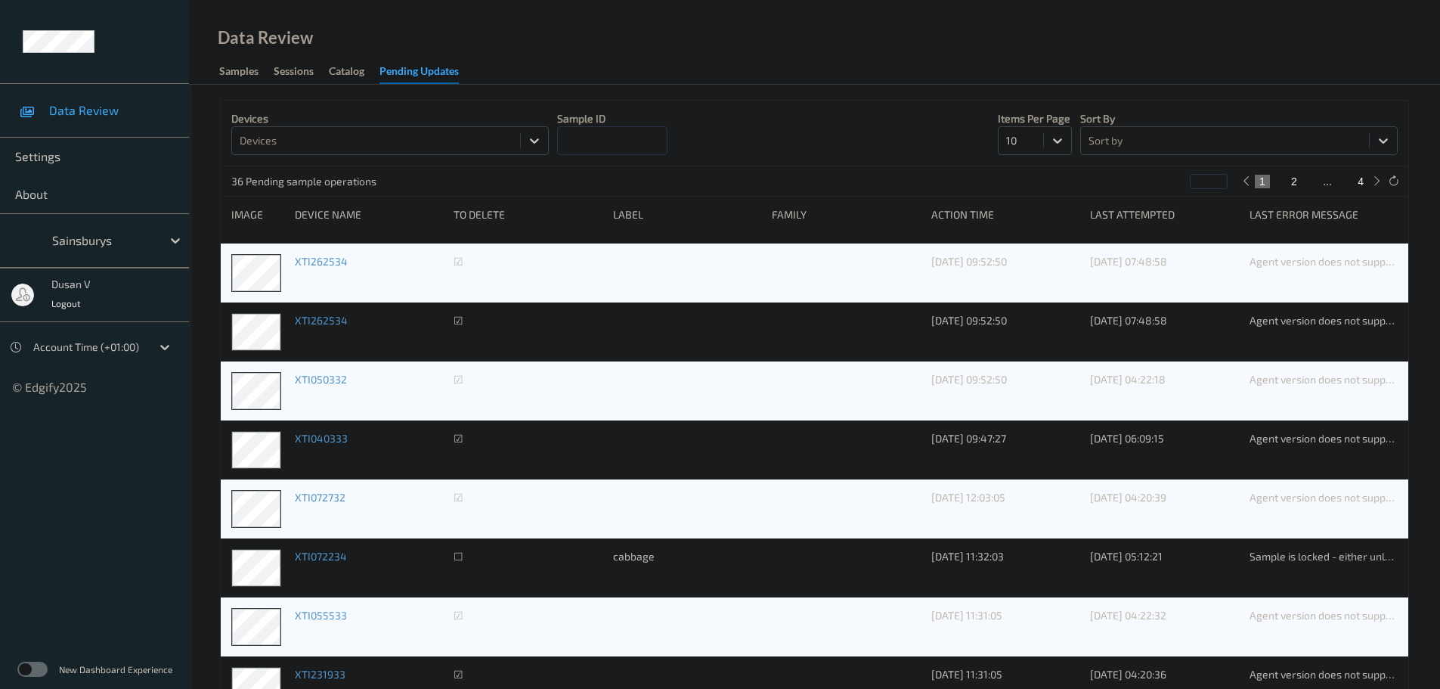
click at [596, 141] on input at bounding box center [612, 140] width 110 height 29
click at [463, 139] on div at bounding box center [376, 141] width 273 height 18
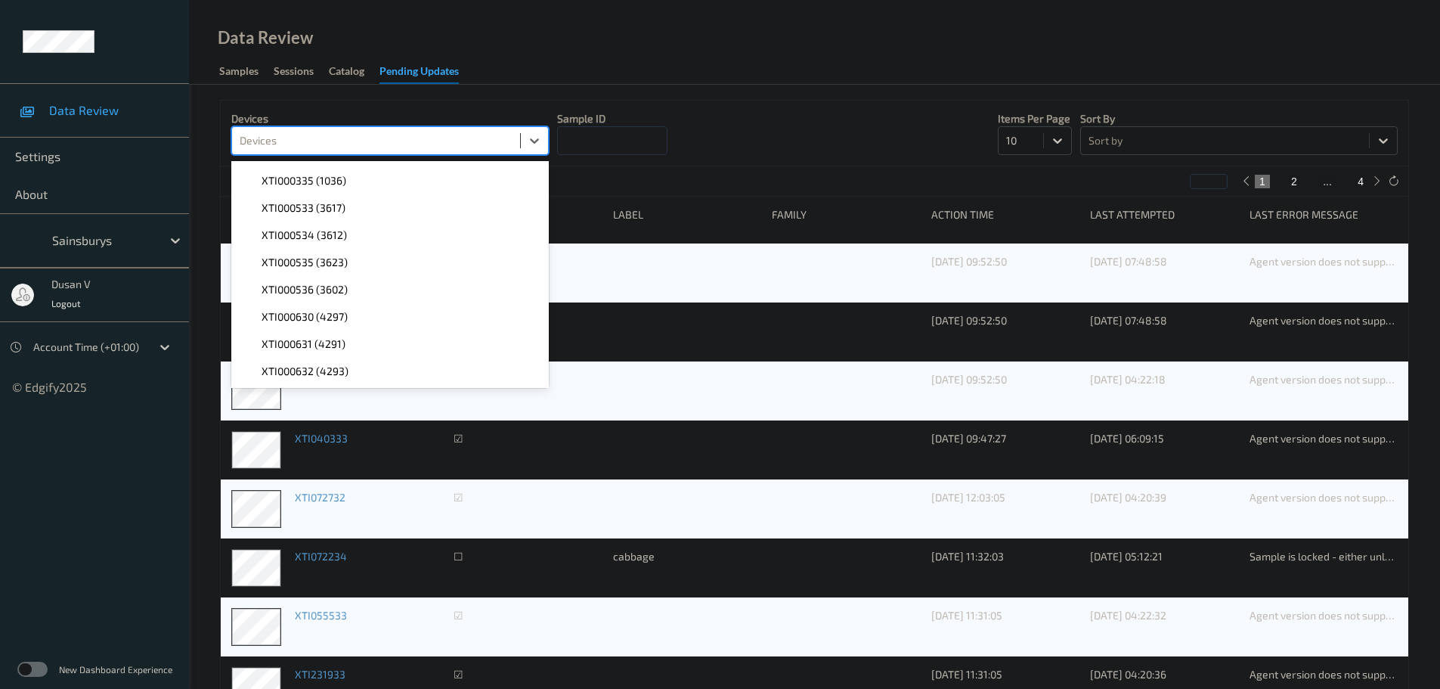
scroll to position [831, 0]
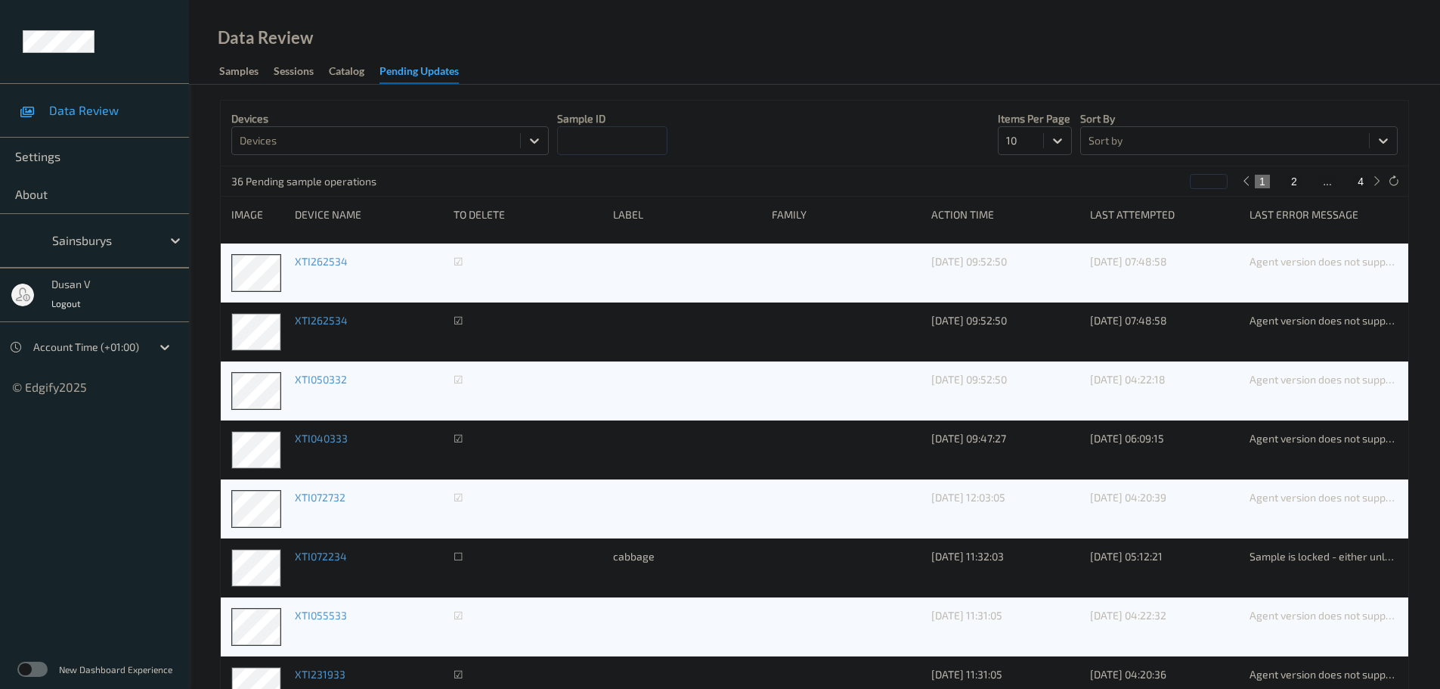
click at [801, 127] on div "Devices Devices Sample ID Items per page 10 Sort by Sort by" at bounding box center [814, 134] width 1187 height 66
click at [249, 67] on div "Samples" at bounding box center [238, 72] width 39 height 19
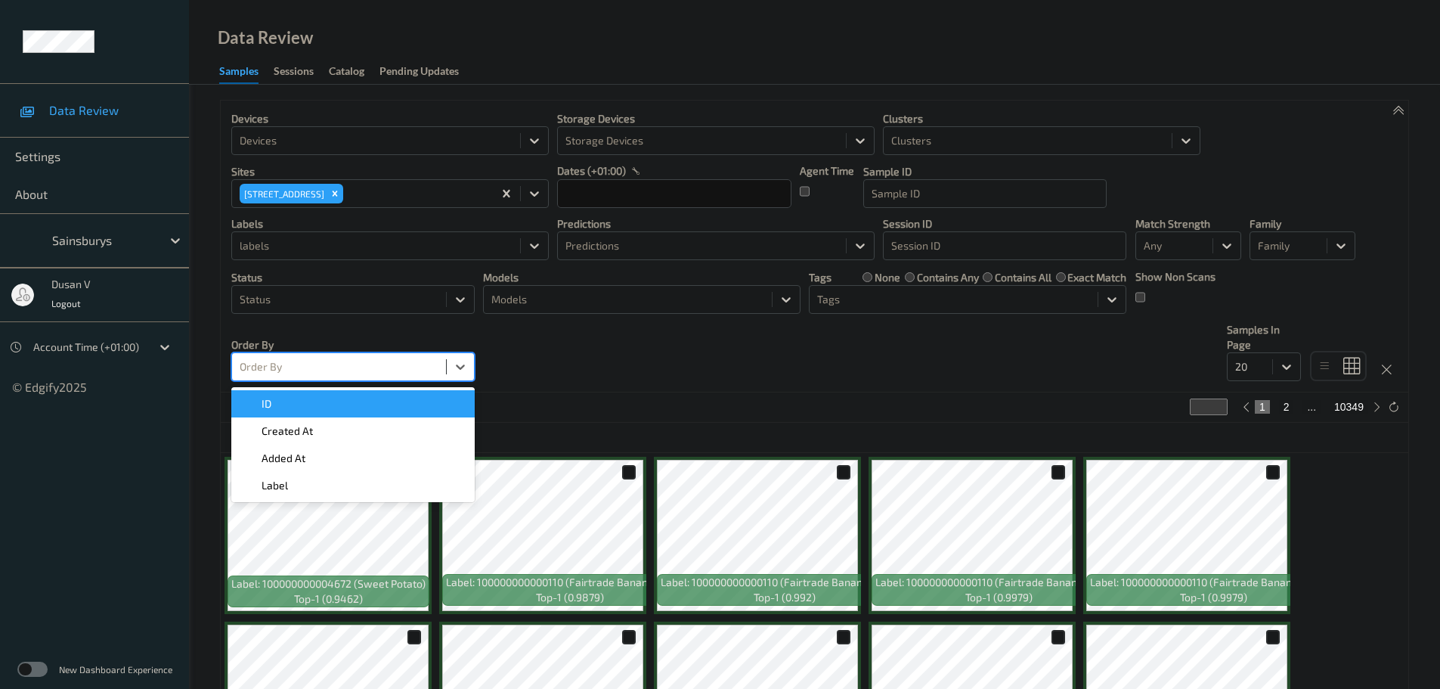
click at [435, 373] on div at bounding box center [339, 367] width 199 height 18
click at [437, 368] on div at bounding box center [339, 367] width 199 height 18
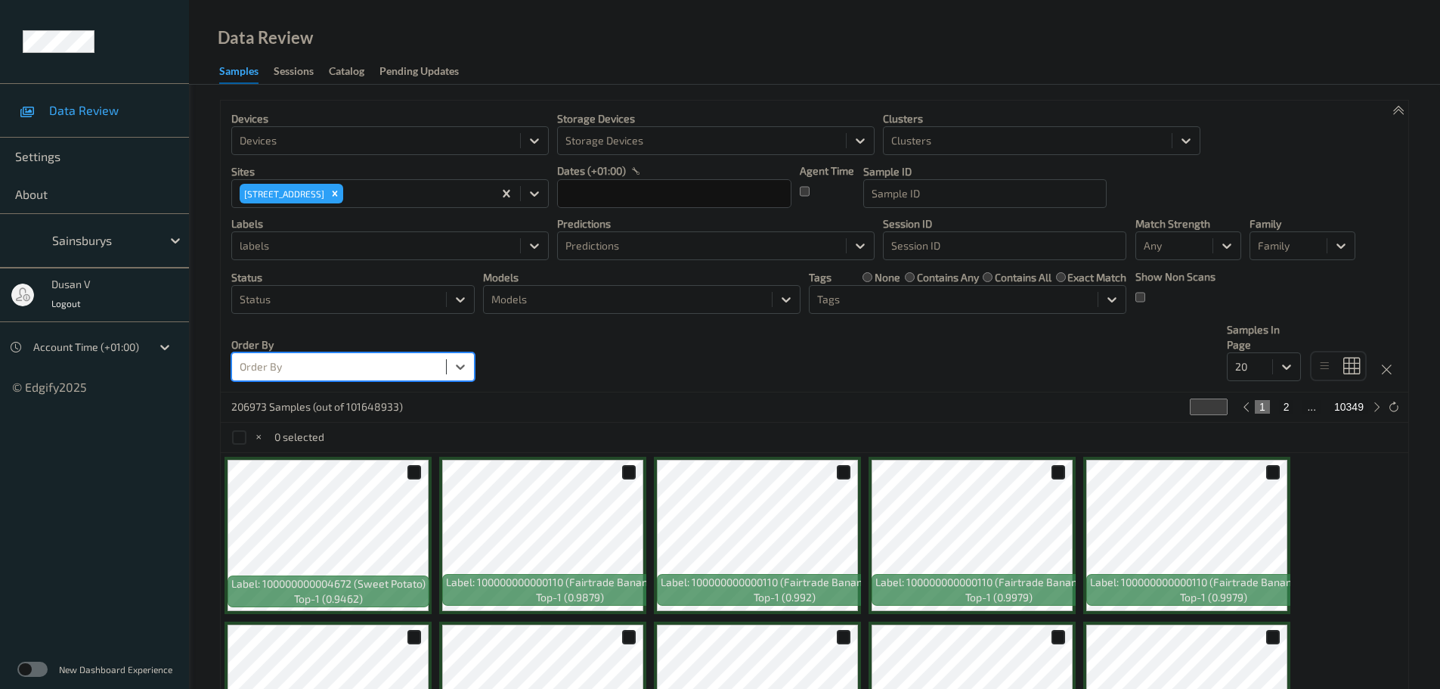
click at [401, 364] on div at bounding box center [339, 367] width 199 height 18
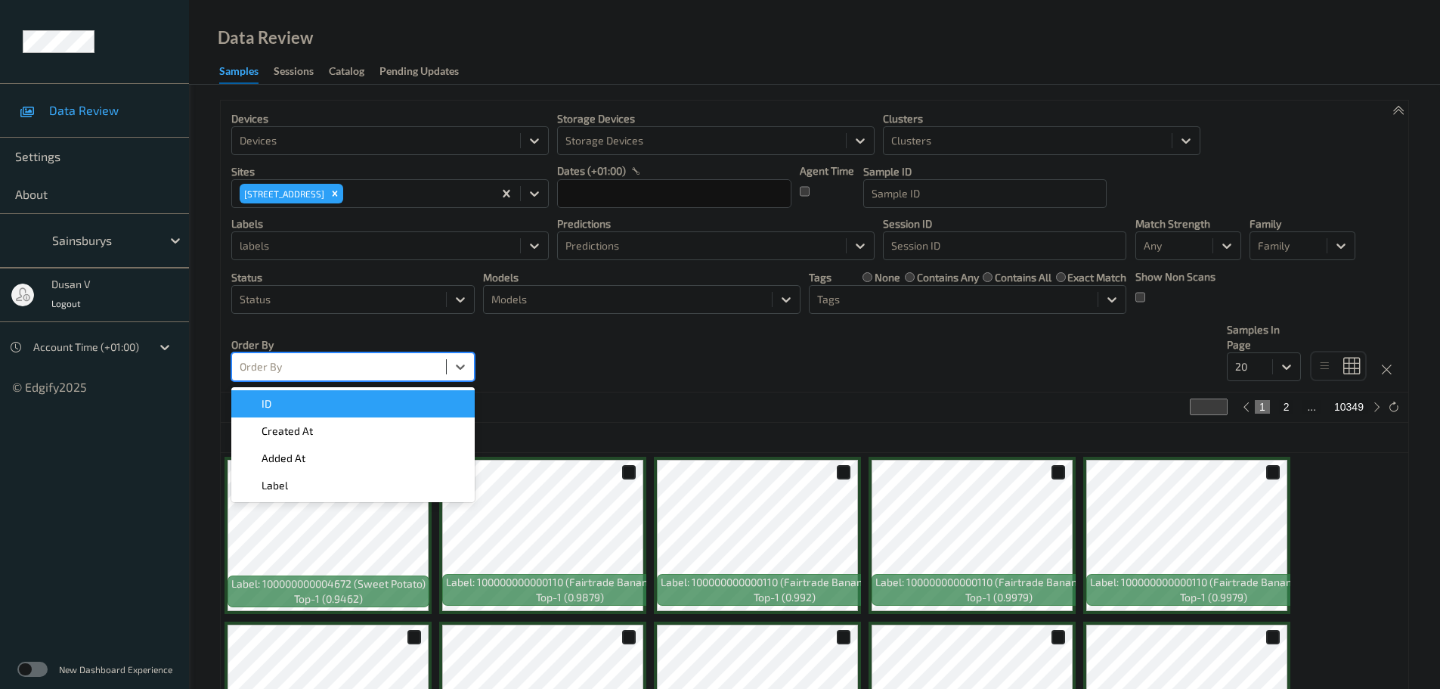
click at [491, 345] on div "Devices Devices Storage Devices Storage Devices Clusters Clusters Sites 420 [GE…" at bounding box center [814, 247] width 1187 height 292
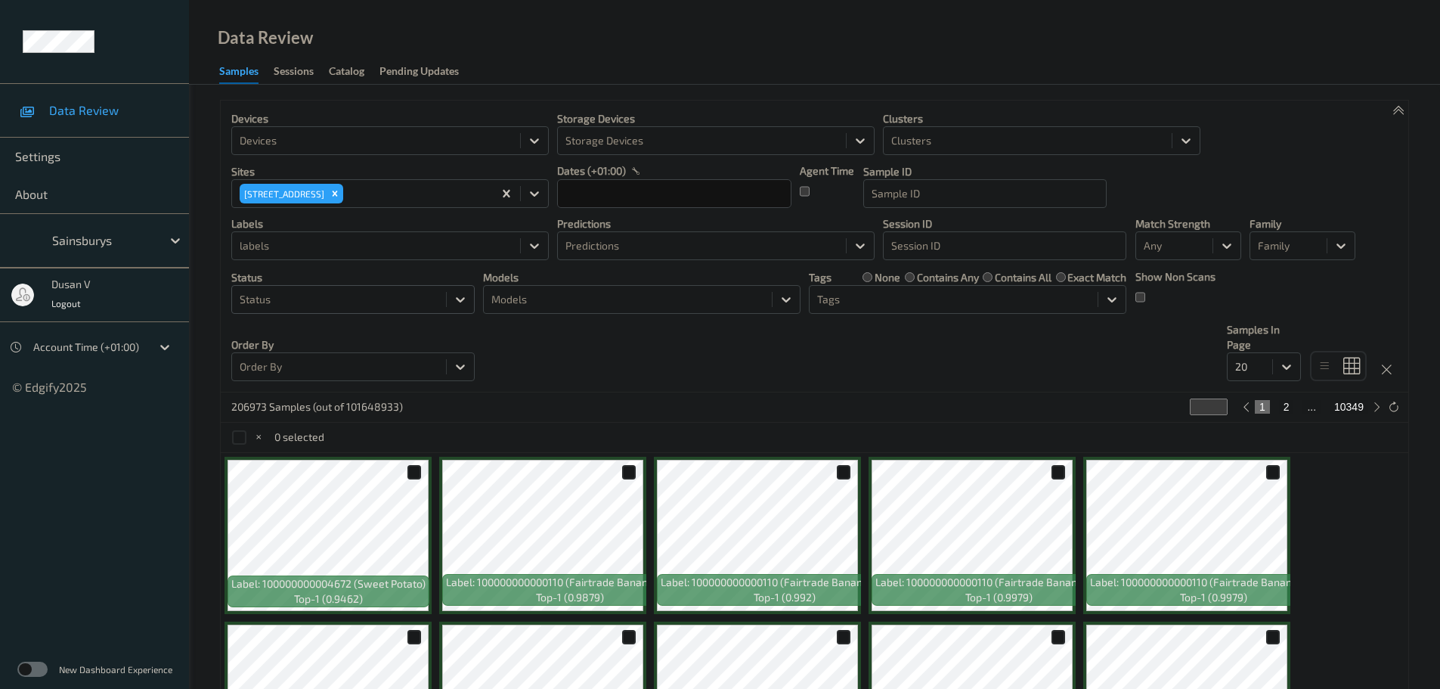
click at [430, 303] on div at bounding box center [339, 299] width 199 height 18
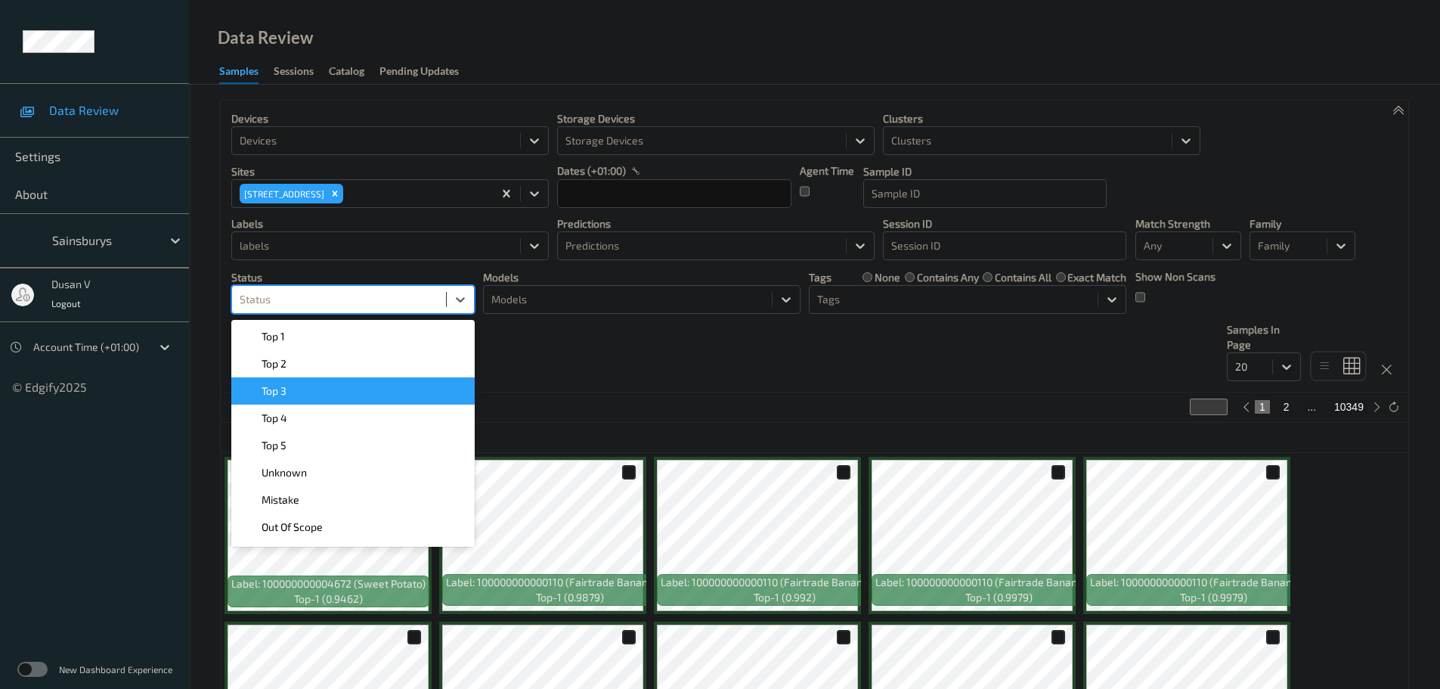
scroll to position [24, 0]
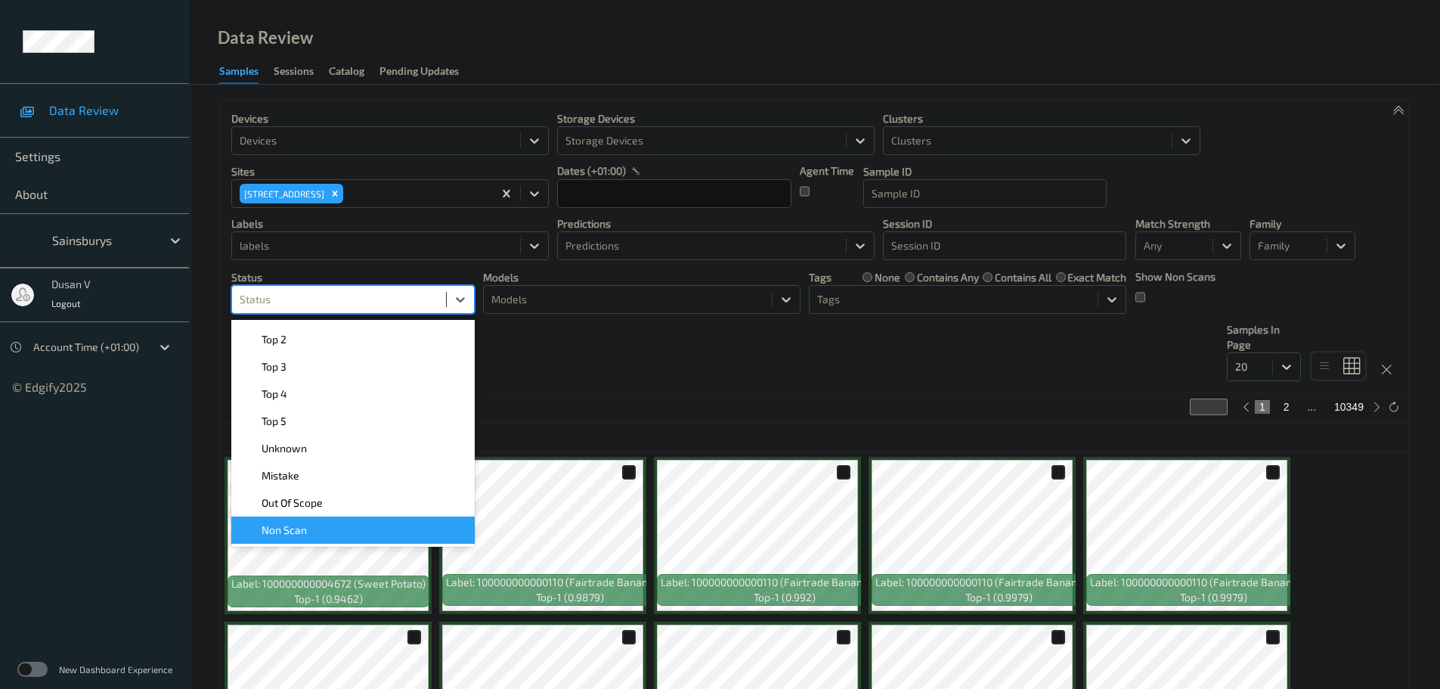
click at [360, 523] on div "Non Scan" at bounding box center [352, 529] width 225 height 15
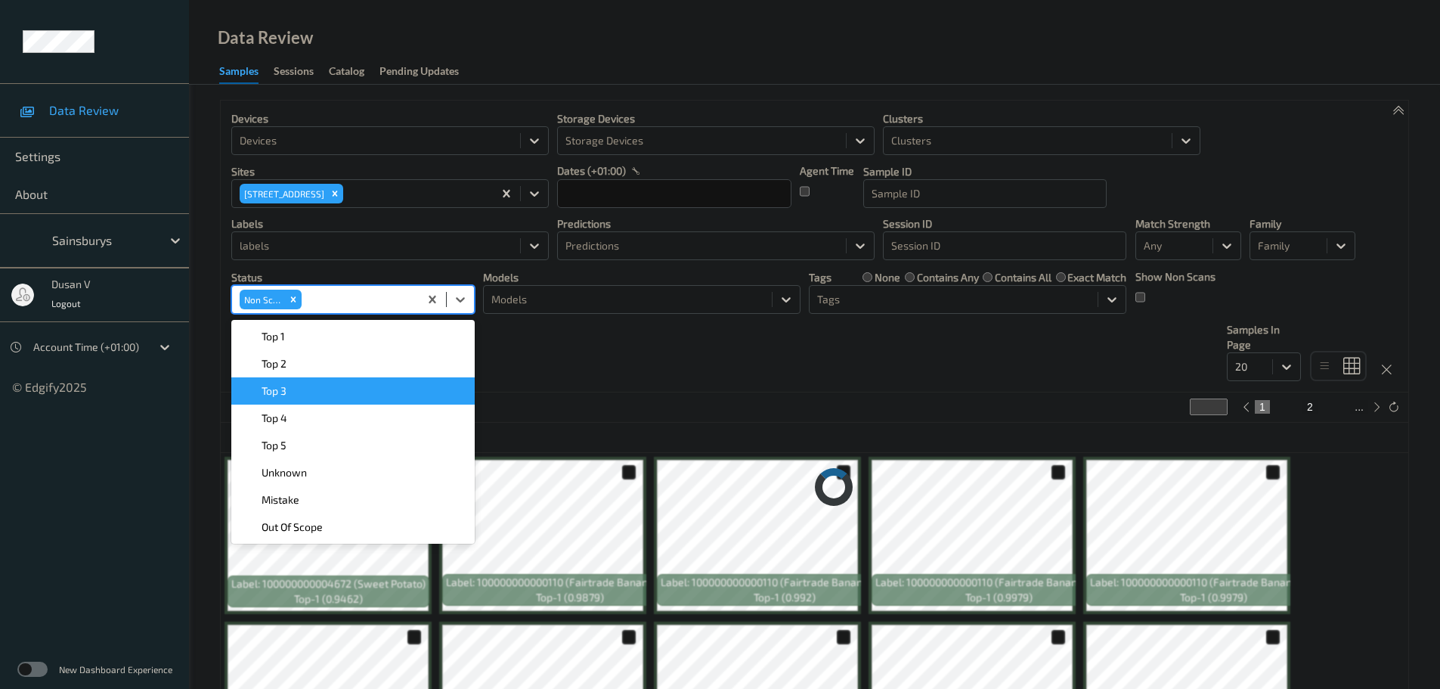
click at [520, 337] on div "Devices Devices Storage Devices Storage Devices Clusters Clusters Sites 420 [GE…" at bounding box center [814, 247] width 1187 height 292
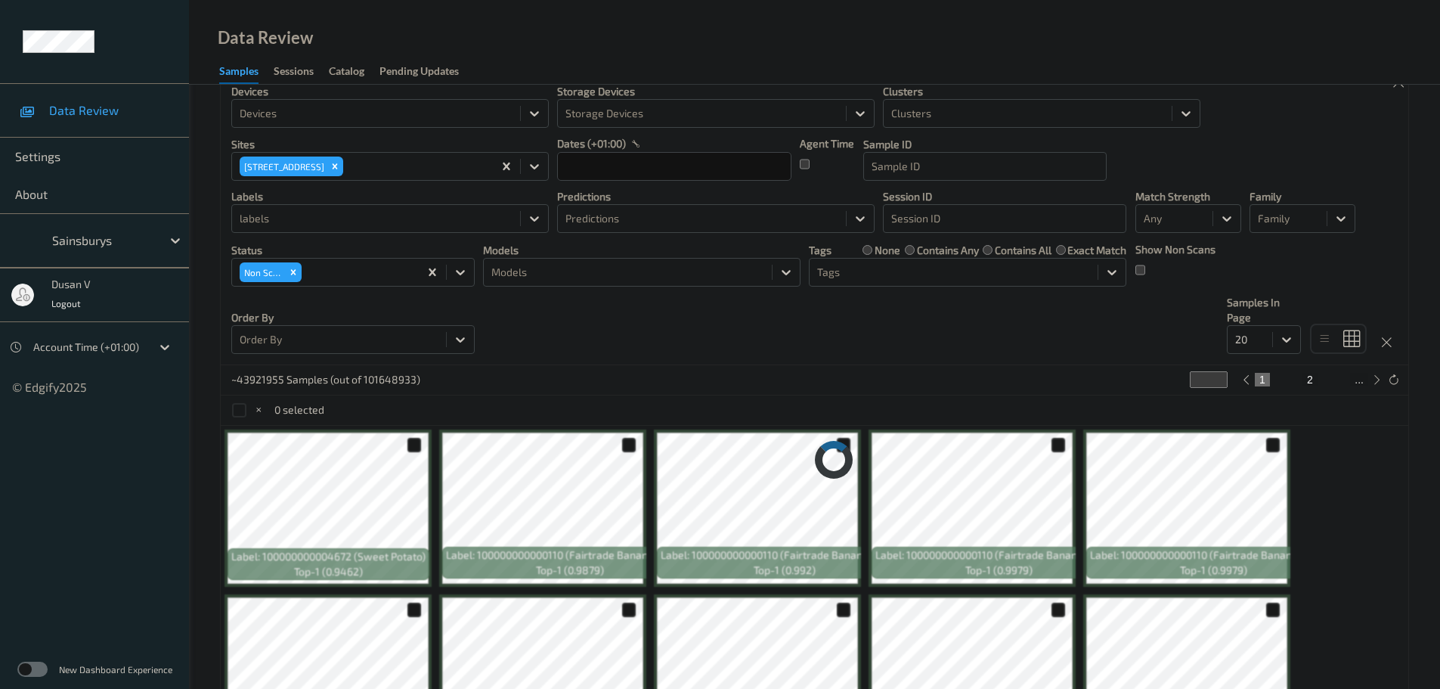
scroll to position [0, 0]
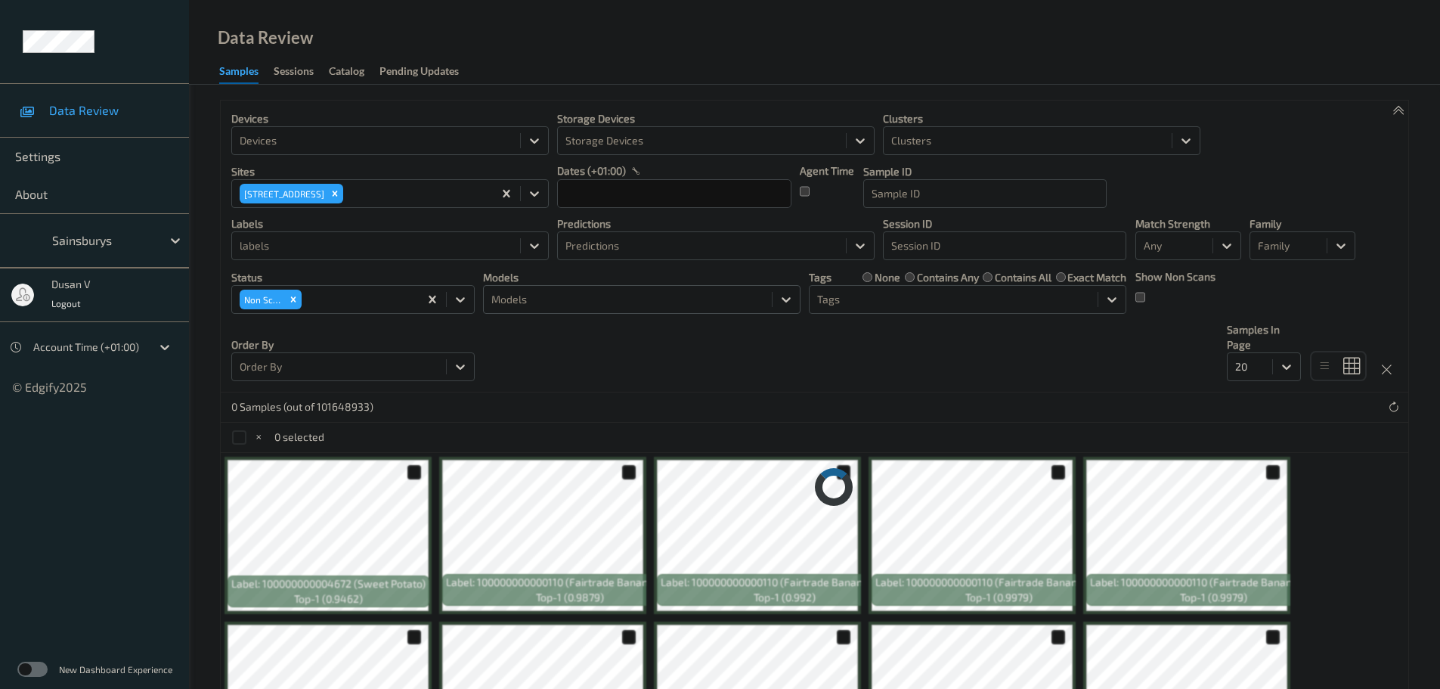
click at [526, 306] on div at bounding box center [627, 299] width 273 height 18
click at [949, 378] on div "Devices Devices Storage Devices Storage Devices Clusters Clusters Sites 420 [GE…" at bounding box center [814, 247] width 1187 height 292
click at [303, 138] on div at bounding box center [376, 141] width 273 height 18
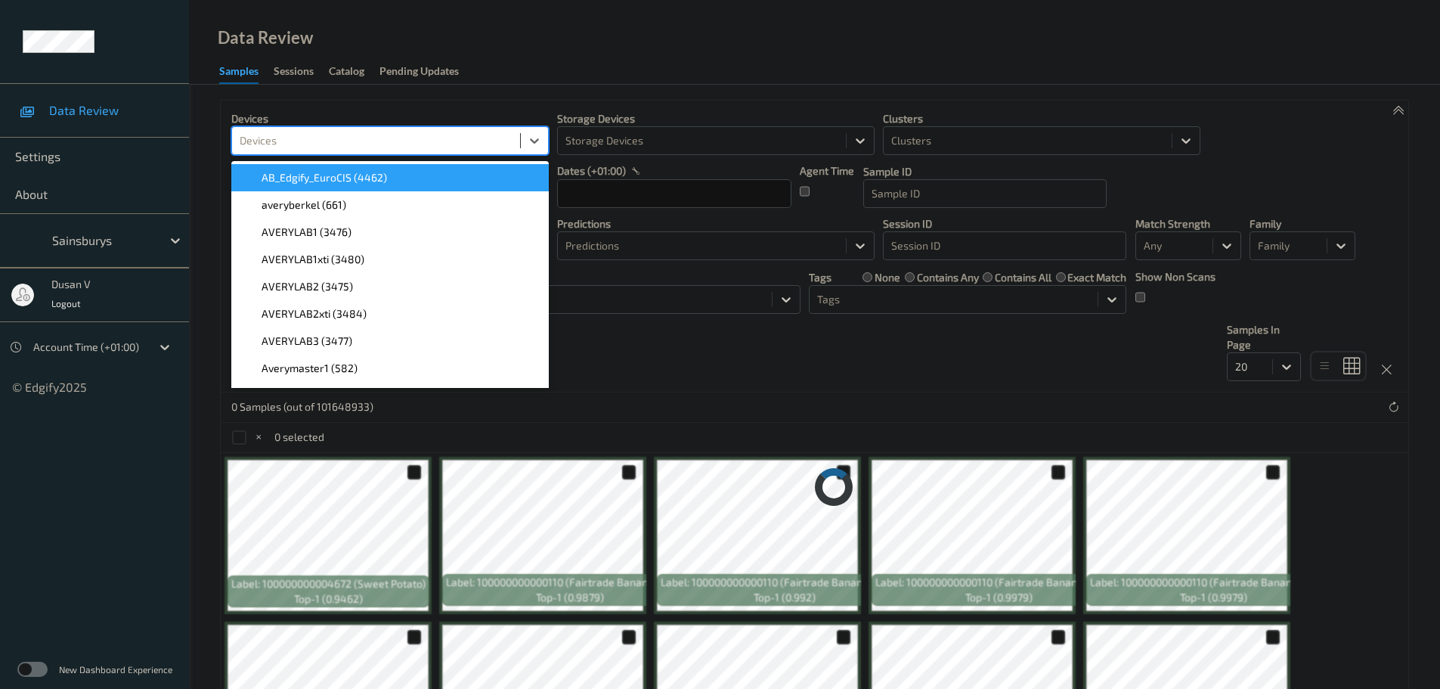
click at [311, 113] on p "Devices" at bounding box center [389, 118] width 317 height 15
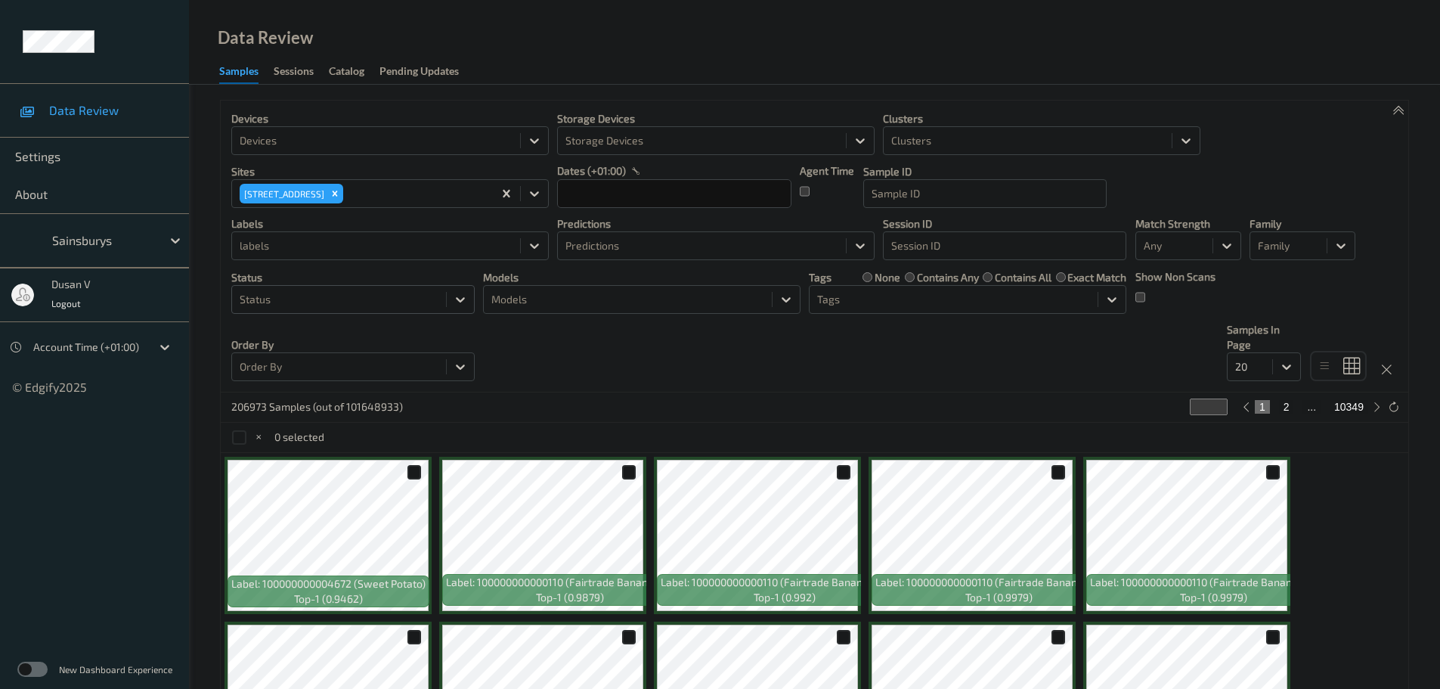
click at [483, 333] on div "Devices Devices Storage Devices Storage Devices Clusters Clusters Sites 420 [GE…" at bounding box center [814, 247] width 1187 height 292
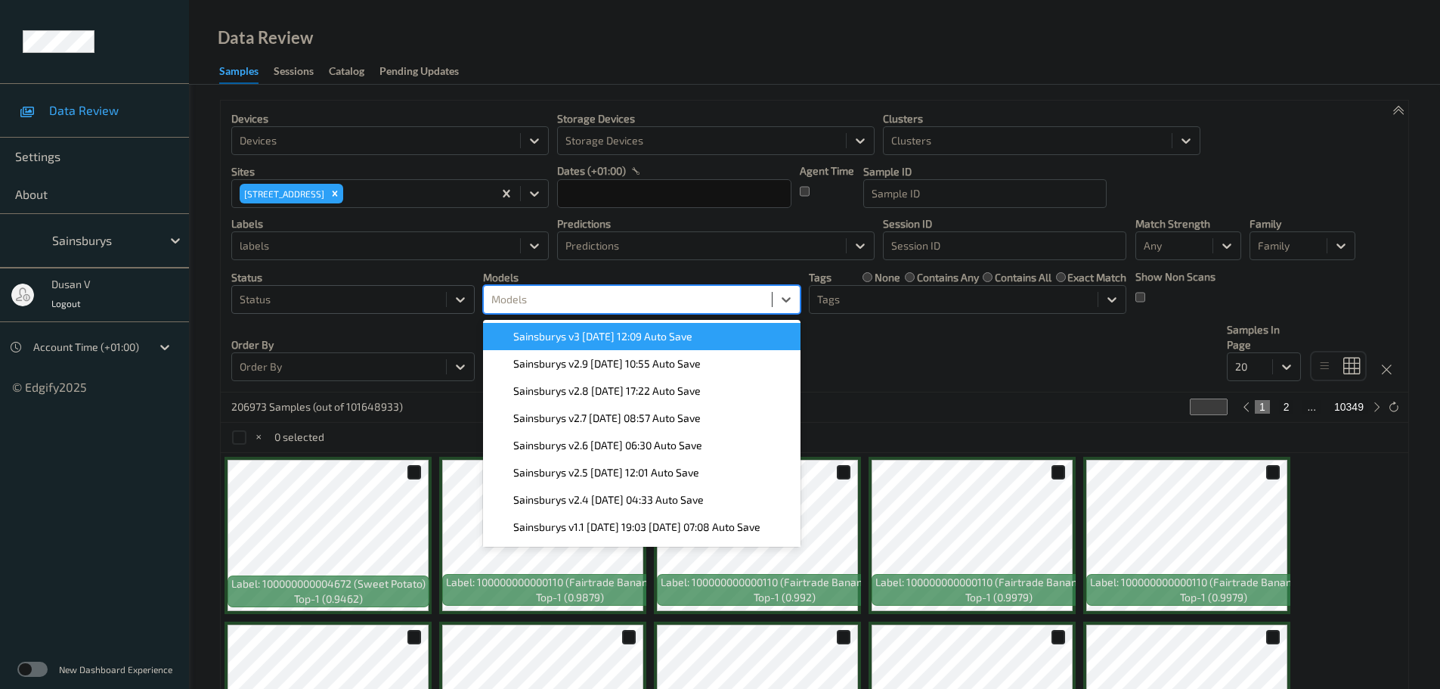
click at [547, 294] on div at bounding box center [627, 299] width 273 height 18
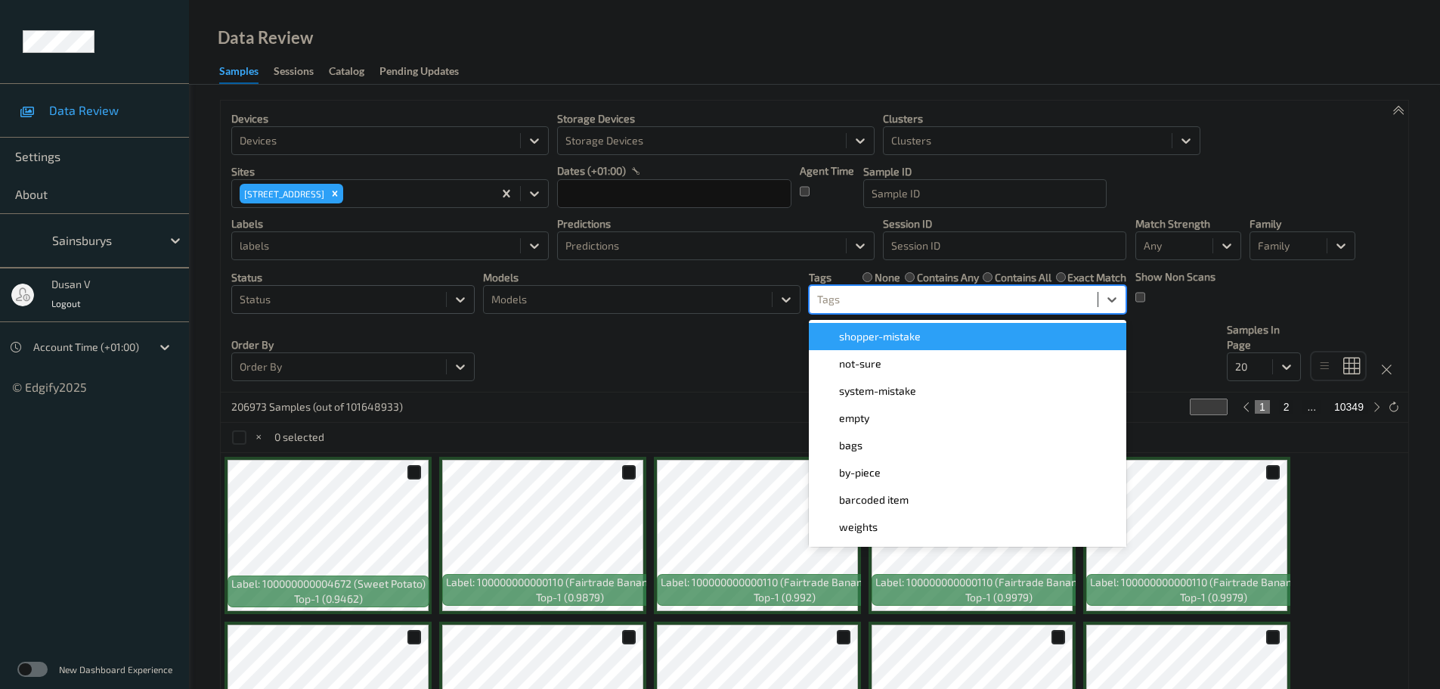
click at [981, 305] on div at bounding box center [953, 299] width 273 height 18
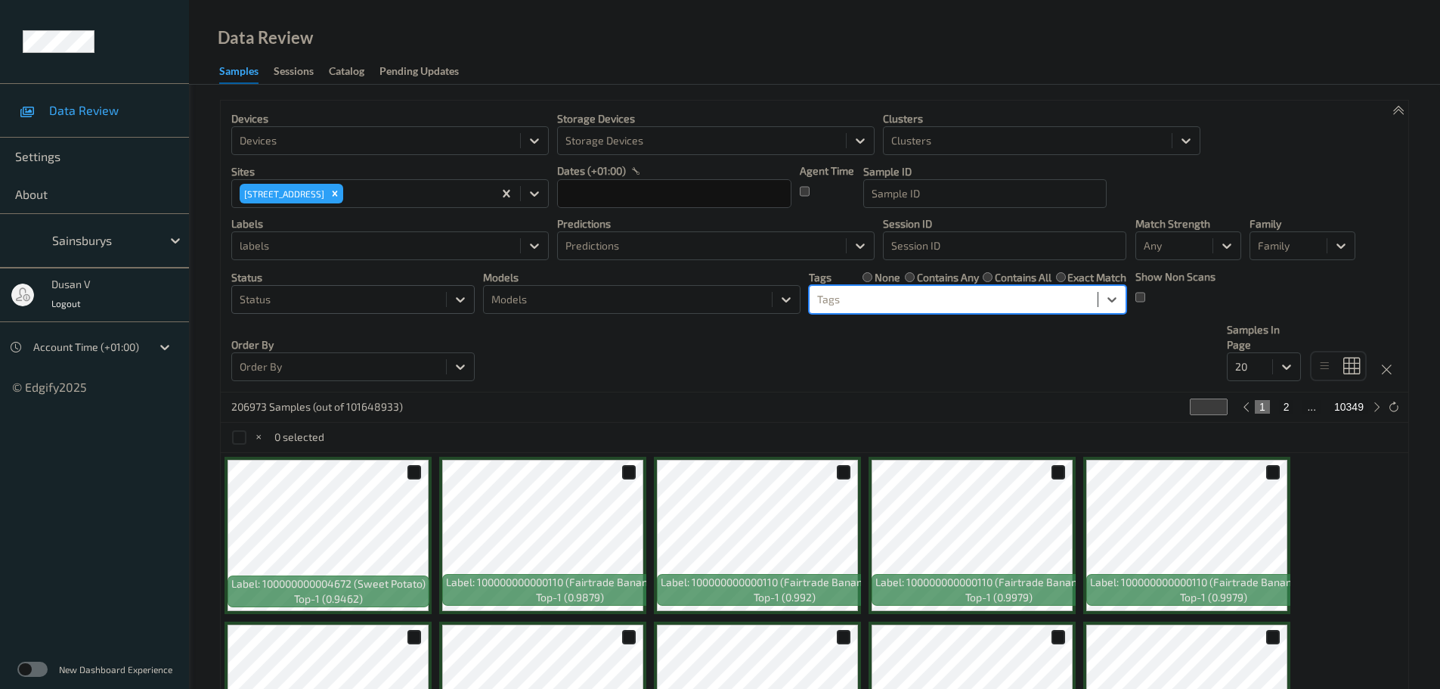
click at [954, 301] on div at bounding box center [953, 299] width 273 height 18
click at [603, 385] on div "Devices Devices Storage Devices Storage Devices Clusters Clusters Sites 420 [GE…" at bounding box center [814, 247] width 1187 height 292
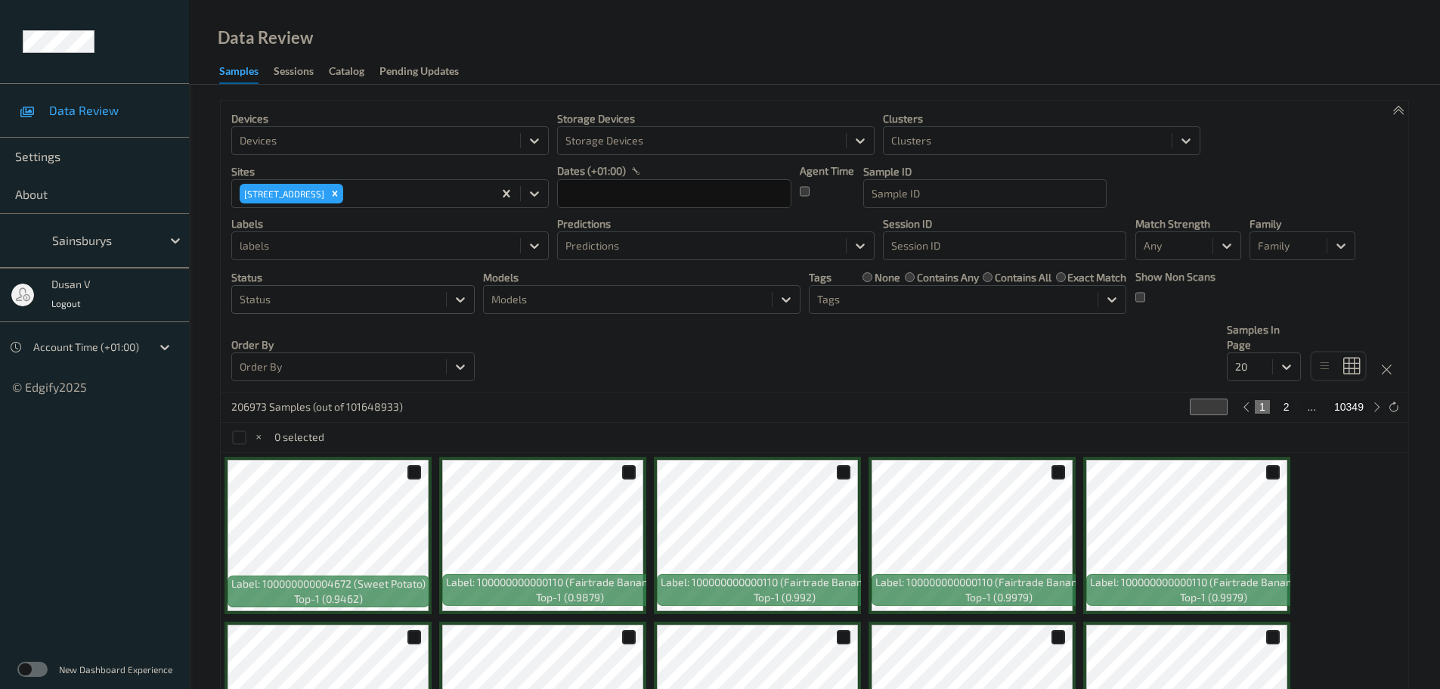
click at [398, 299] on div at bounding box center [339, 299] width 199 height 18
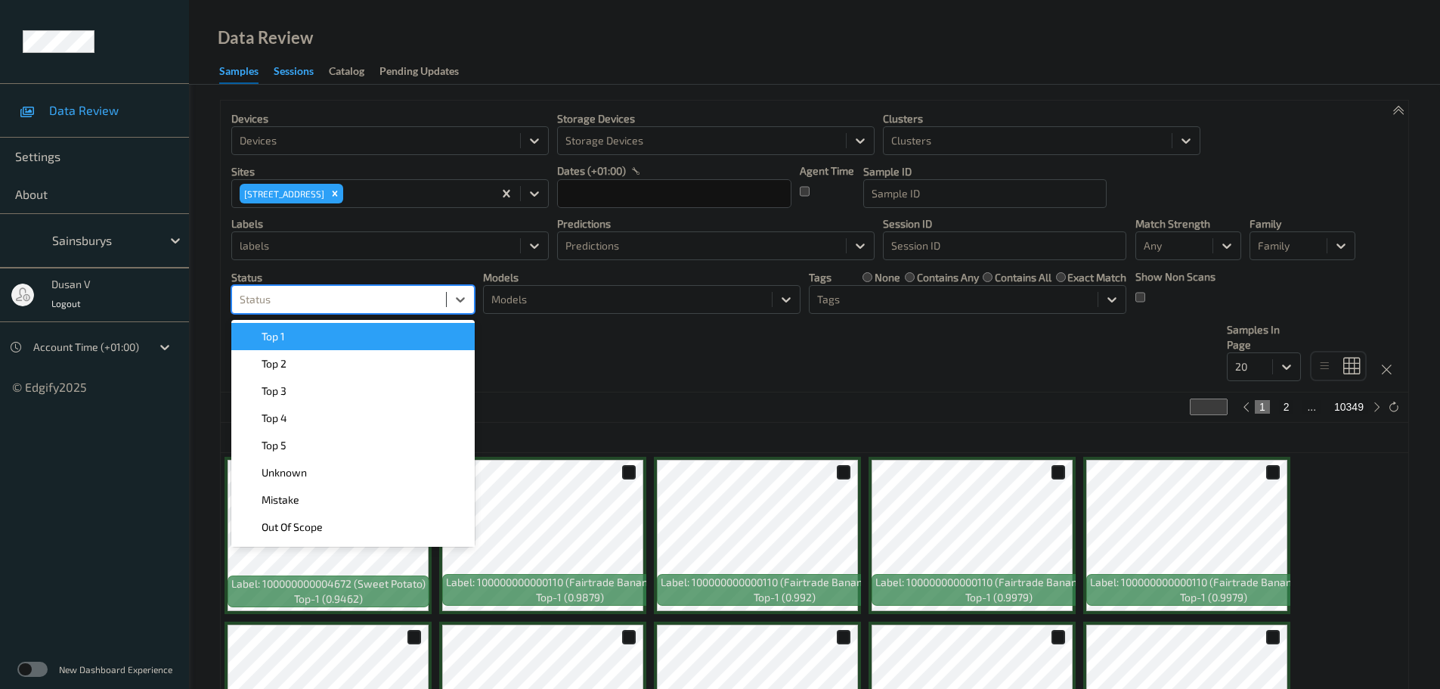
click at [298, 67] on div "Sessions" at bounding box center [294, 72] width 40 height 19
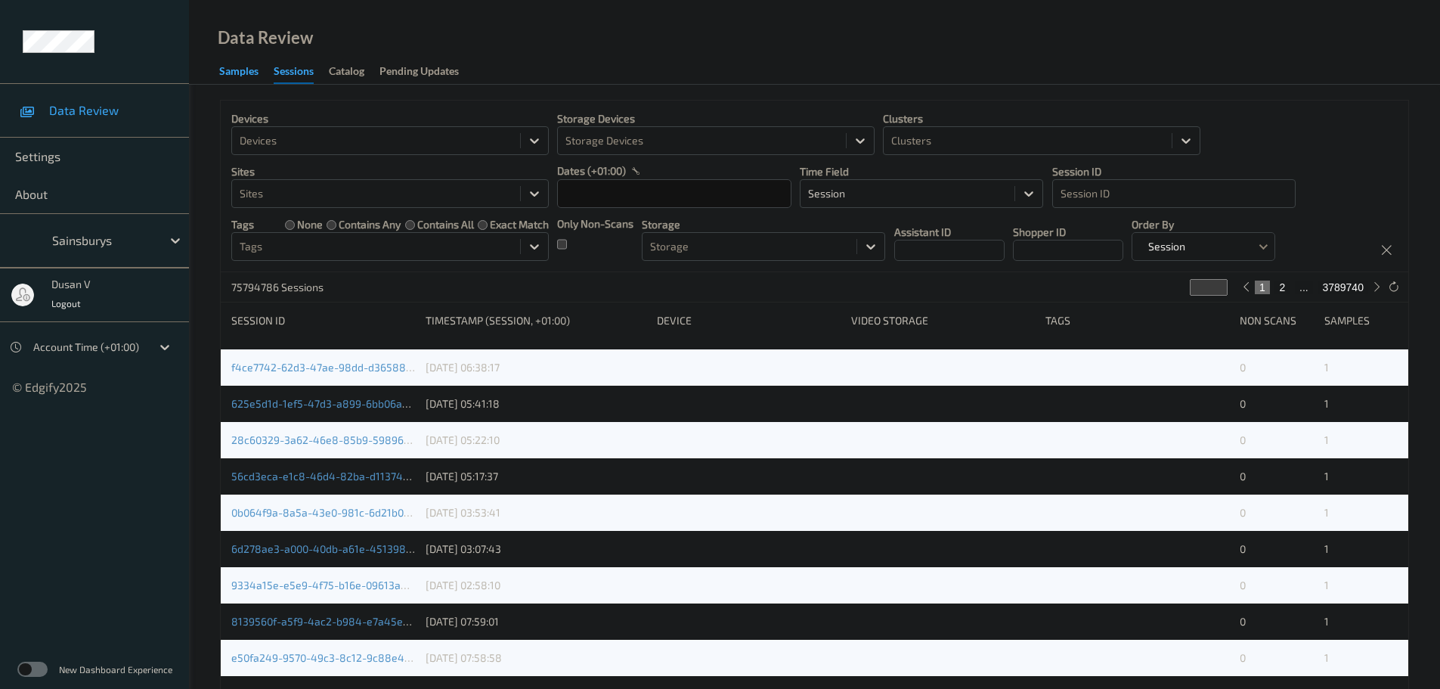
click at [238, 71] on div "Samples" at bounding box center [238, 72] width 39 height 19
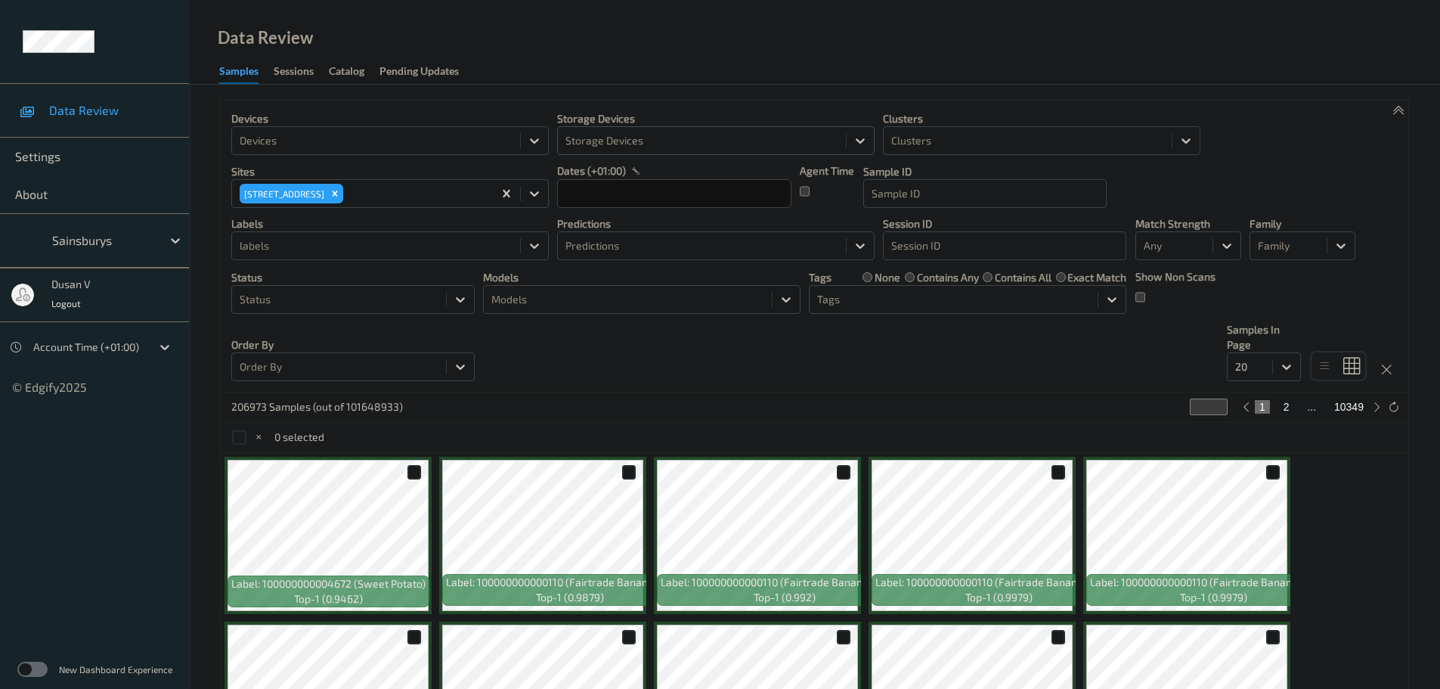
click at [624, 147] on div at bounding box center [701, 141] width 273 height 18
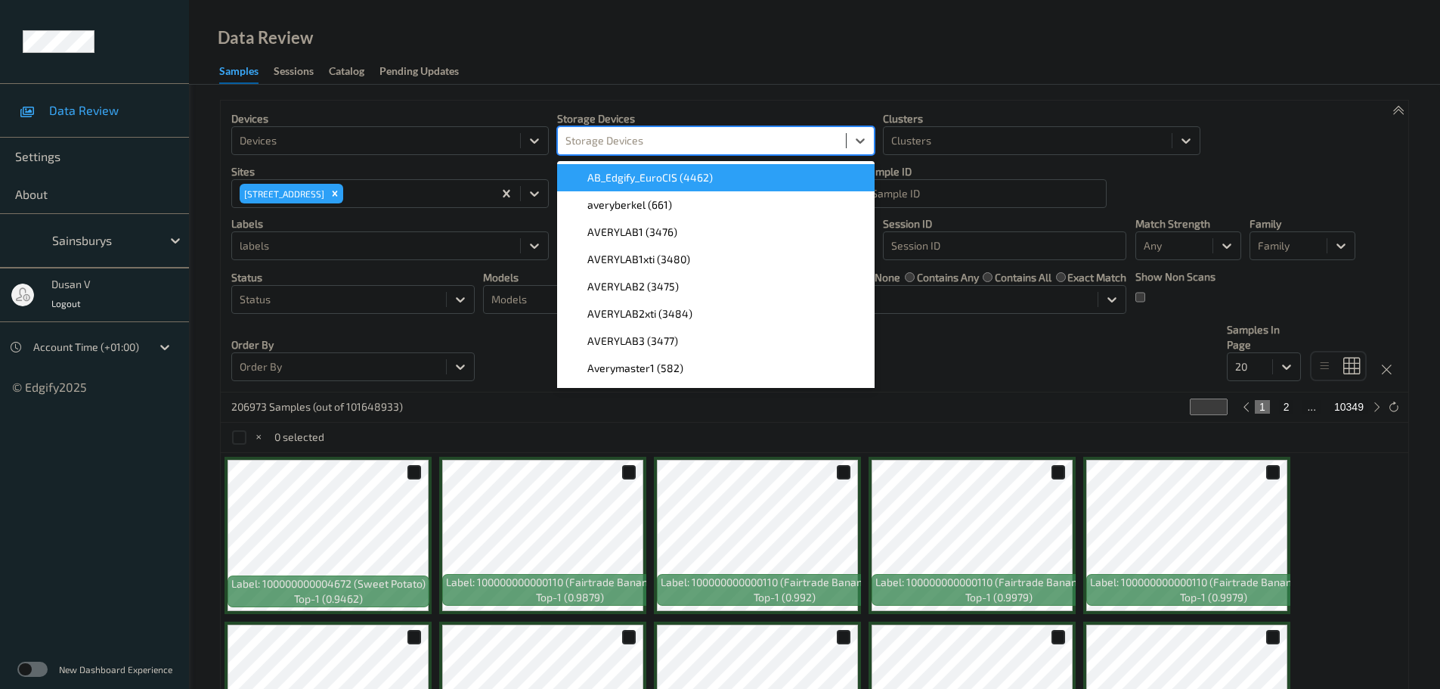
click at [705, 141] on div at bounding box center [701, 141] width 273 height 18
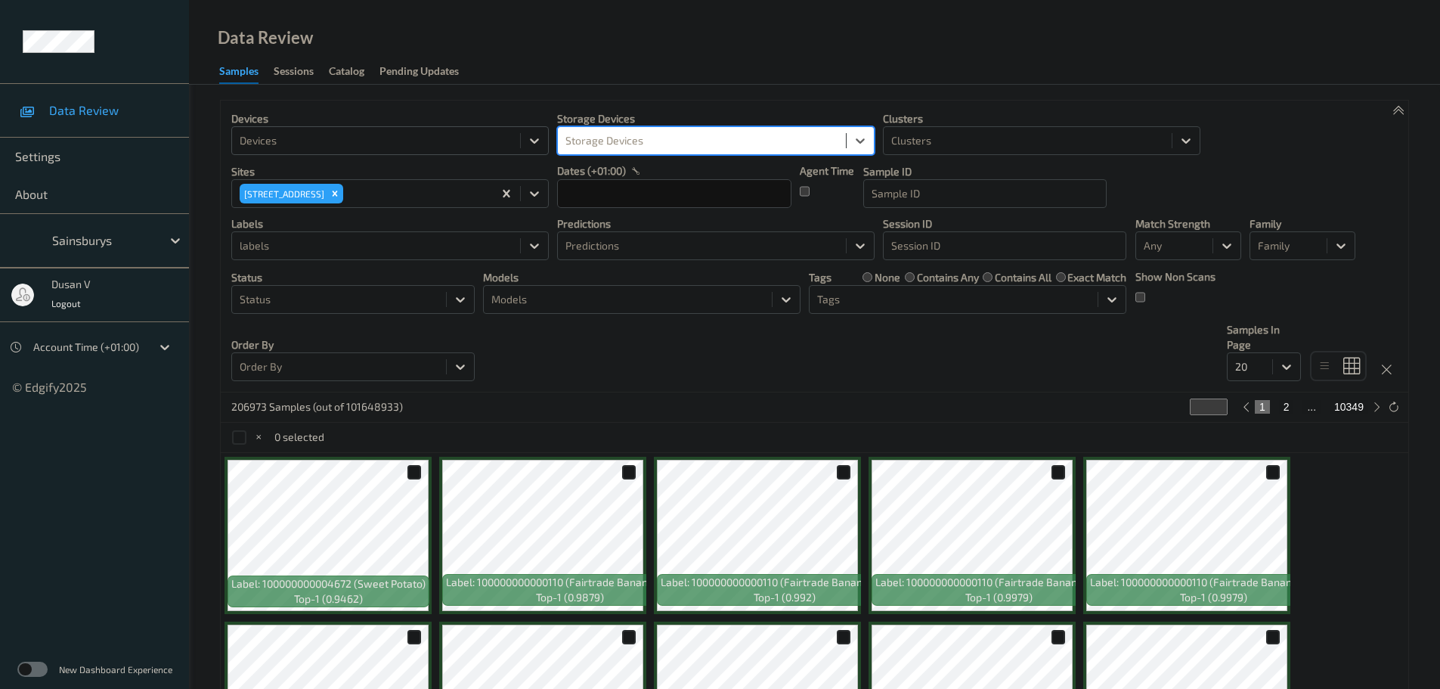
click at [460, 141] on div at bounding box center [376, 141] width 273 height 18
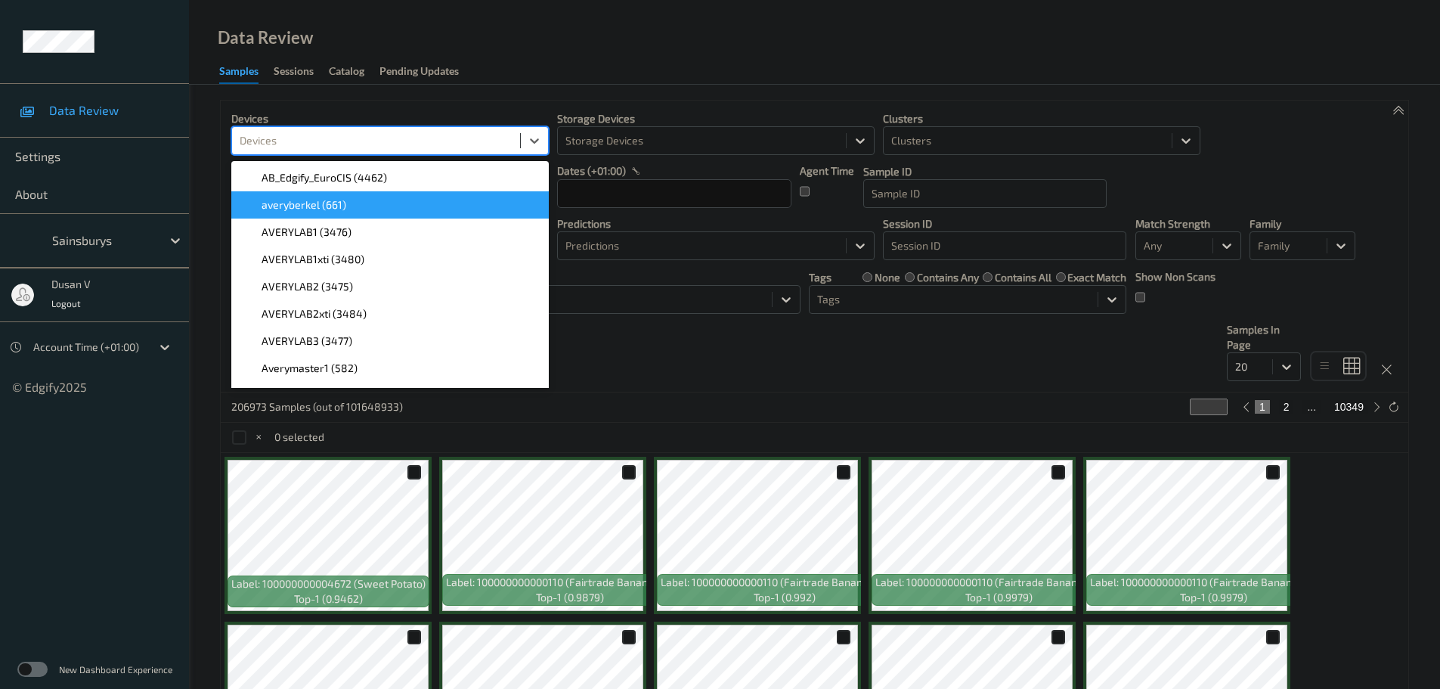
click at [580, 362] on div "Devices option averyberkel (661) focused, 2 of 1136. 1136 results available. Us…" at bounding box center [814, 247] width 1187 height 292
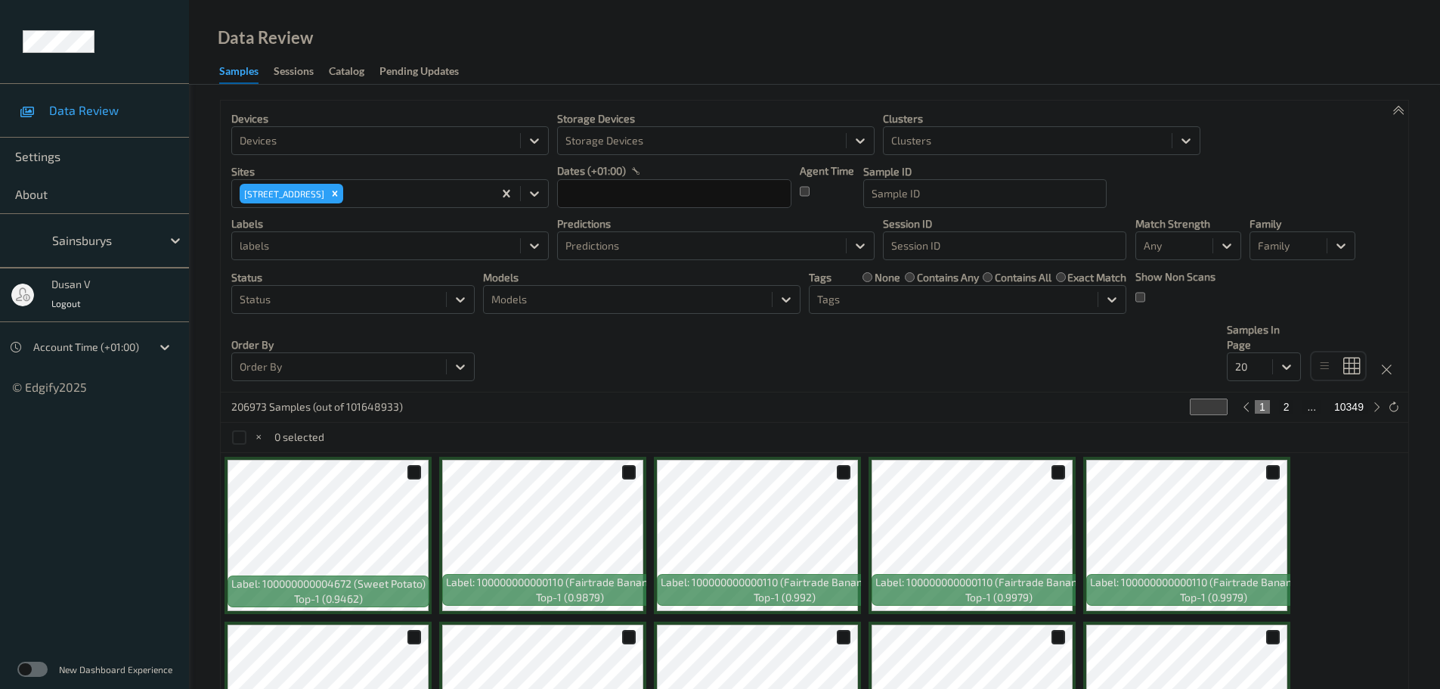
click at [667, 370] on div "Devices Devices Storage Devices Storage Devices Clusters Clusters Sites 420 [GE…" at bounding box center [814, 247] width 1187 height 292
click at [397, 298] on div at bounding box center [339, 299] width 199 height 18
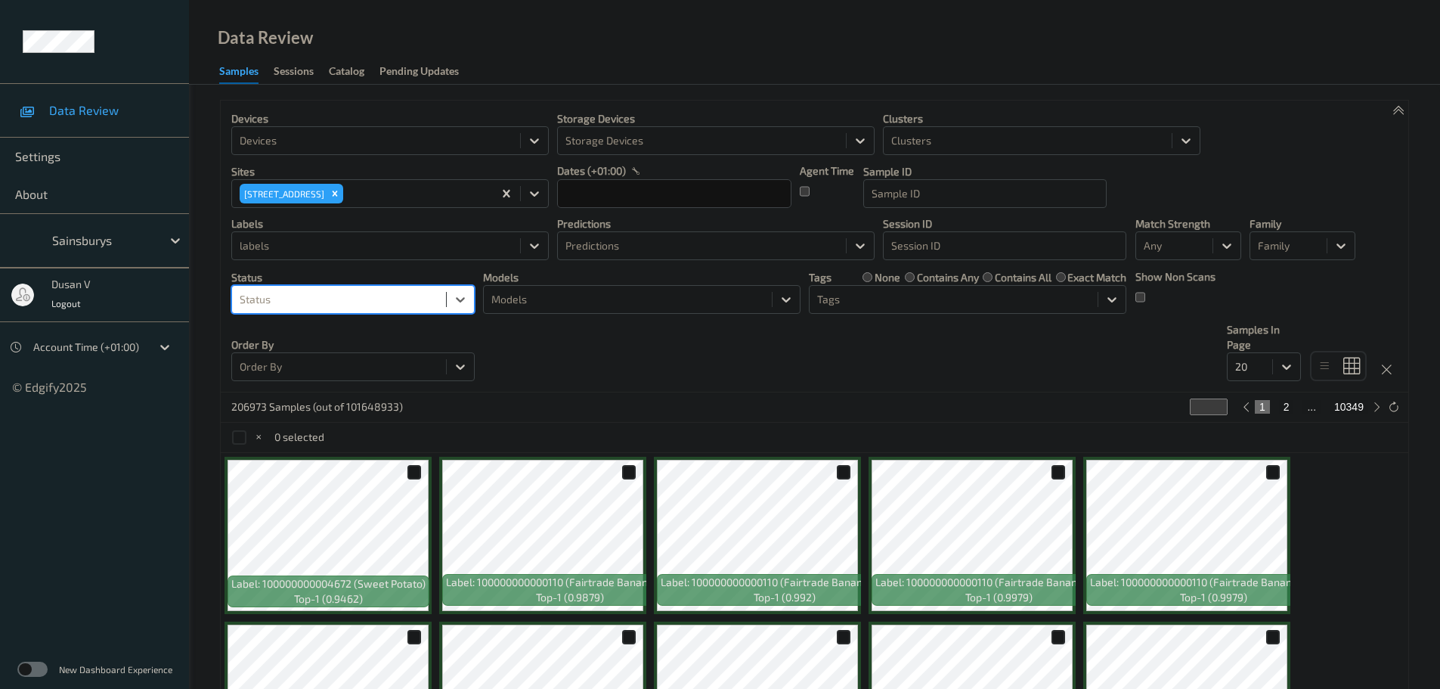
click at [397, 298] on div at bounding box center [339, 299] width 199 height 18
click at [413, 258] on div "labels" at bounding box center [389, 245] width 317 height 29
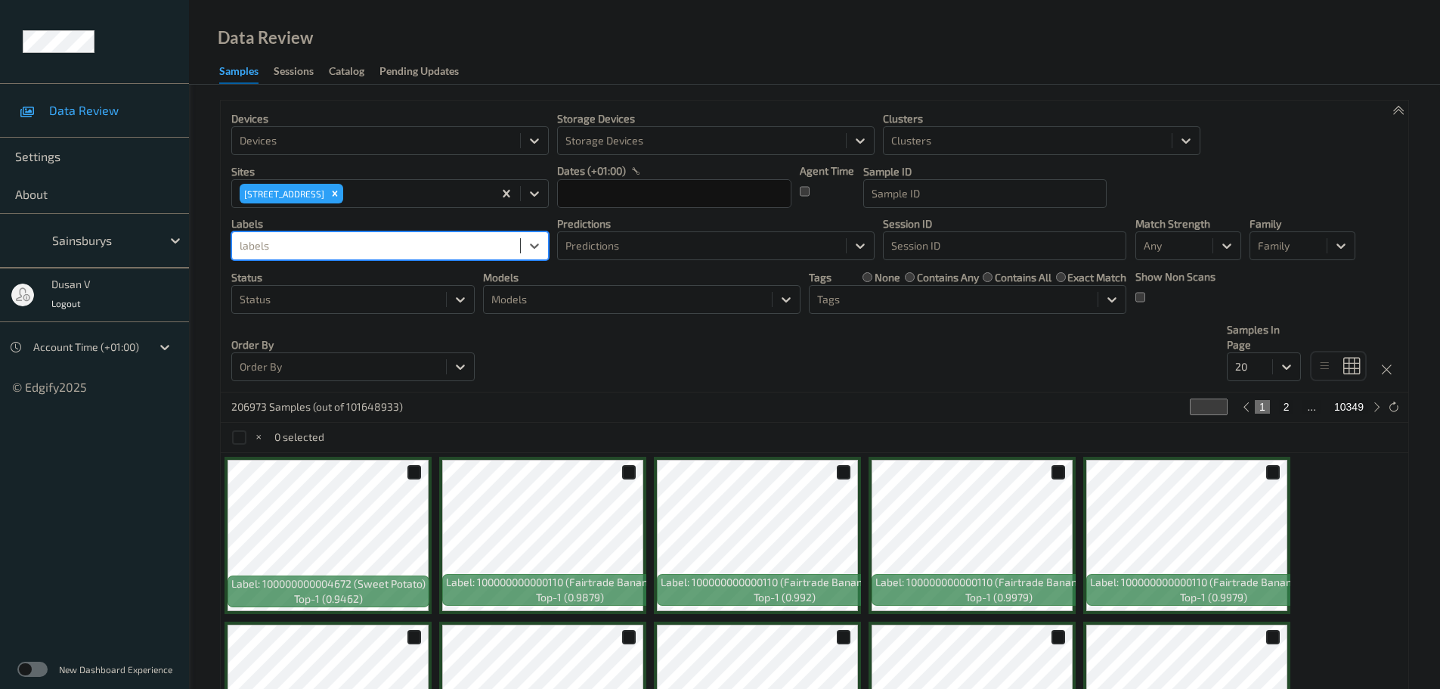
click at [412, 245] on div at bounding box center [376, 246] width 273 height 18
click at [397, 124] on p "Devices" at bounding box center [389, 118] width 317 height 15
click at [395, 132] on div at bounding box center [376, 141] width 273 height 18
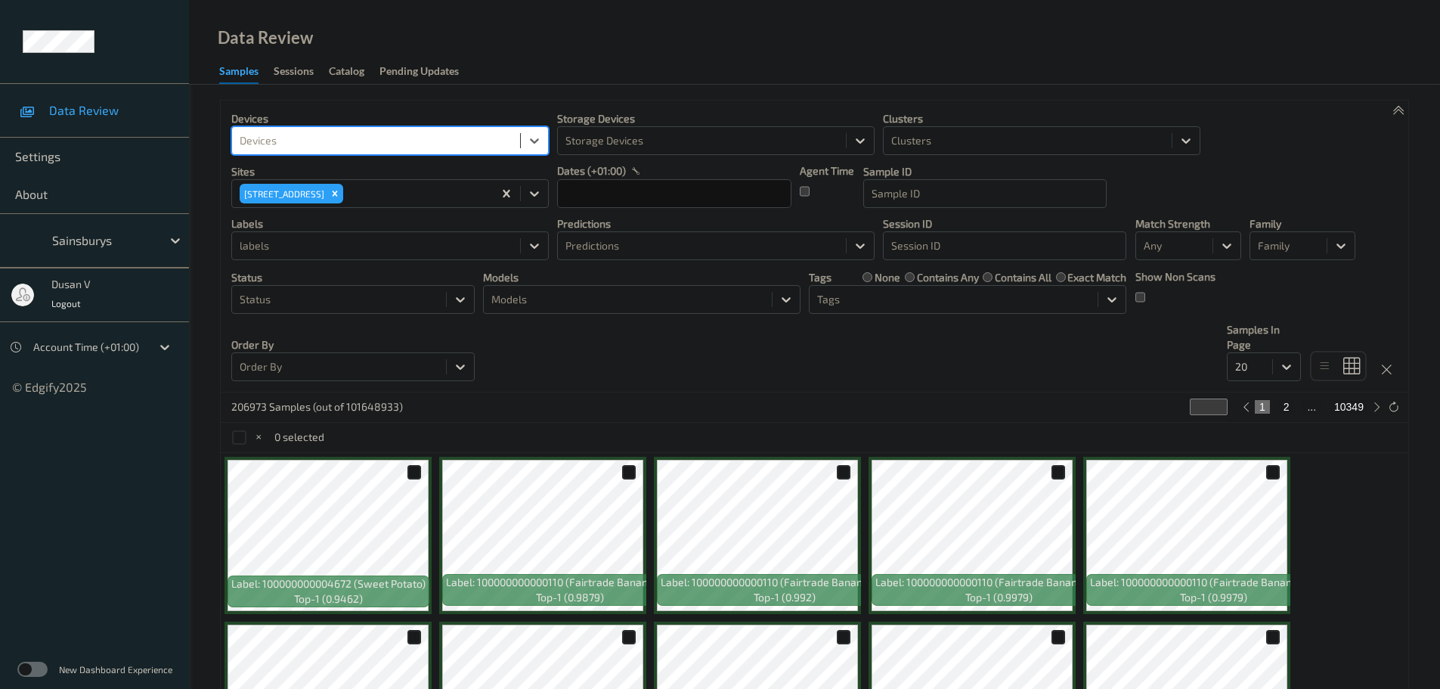
click at [419, 135] on div at bounding box center [376, 141] width 273 height 18
click at [398, 77] on div "Pending Updates" at bounding box center [418, 72] width 79 height 19
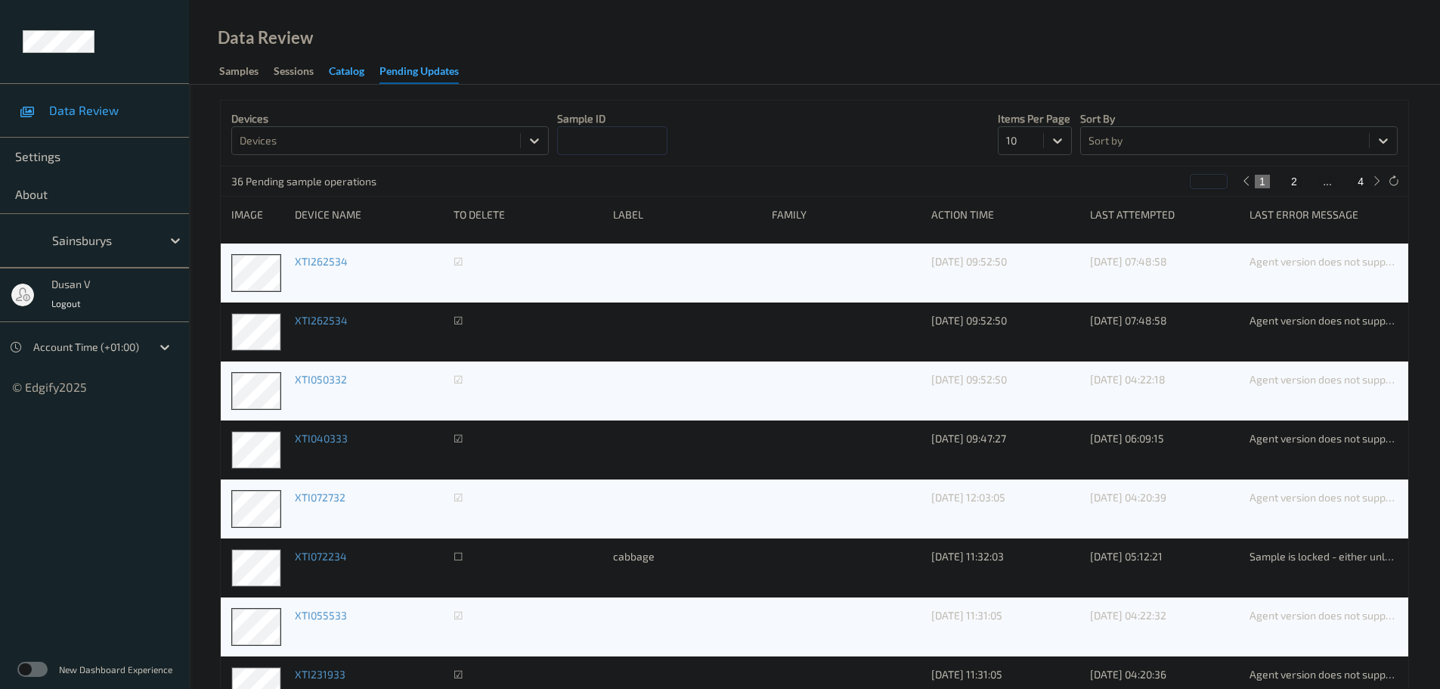
click at [344, 65] on div "Catalog" at bounding box center [347, 72] width 36 height 19
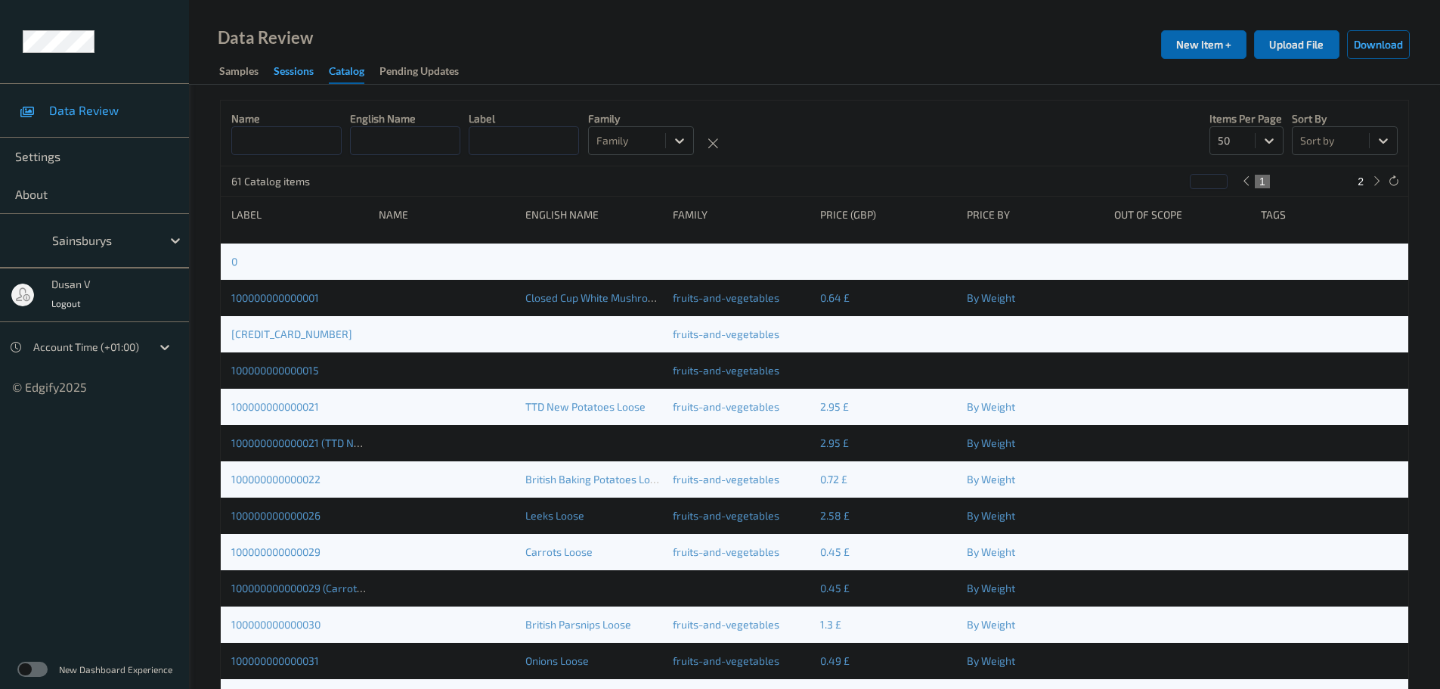
click at [290, 66] on div "Sessions" at bounding box center [294, 72] width 40 height 19
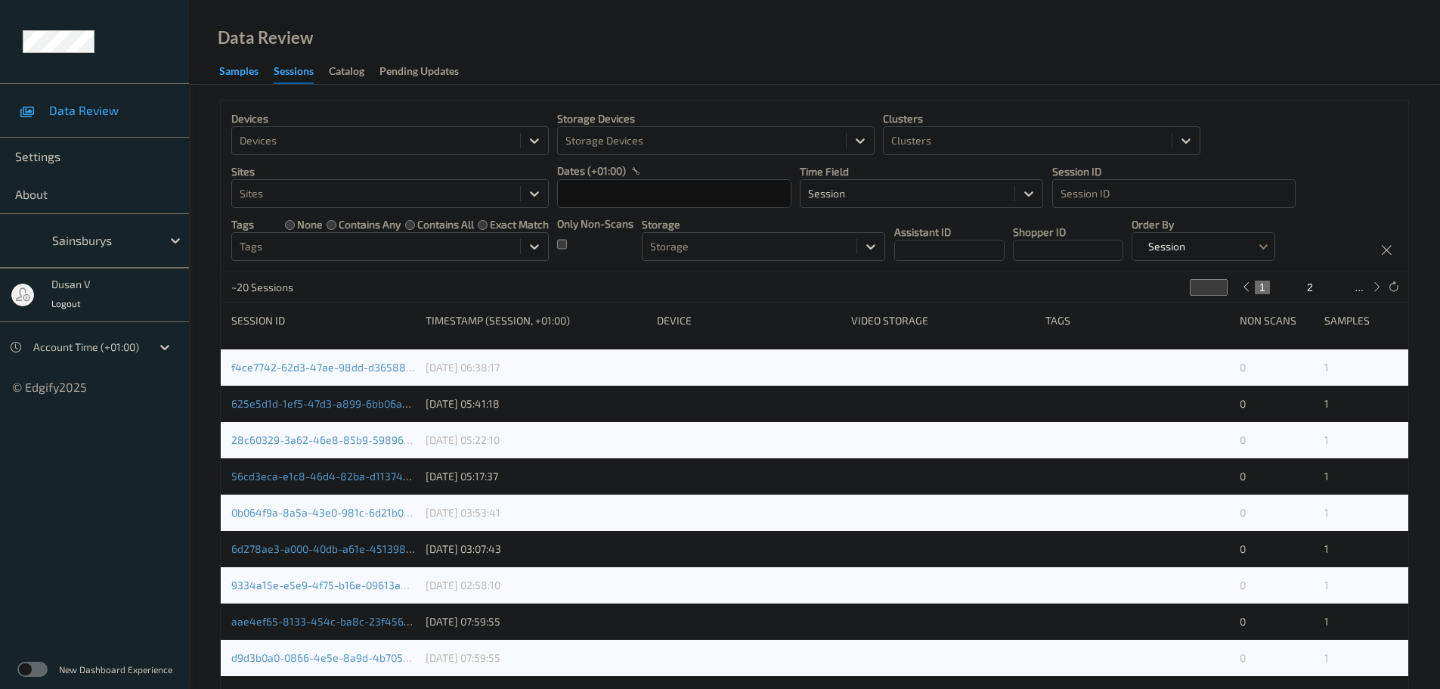
click at [234, 73] on div "Samples" at bounding box center [238, 72] width 39 height 19
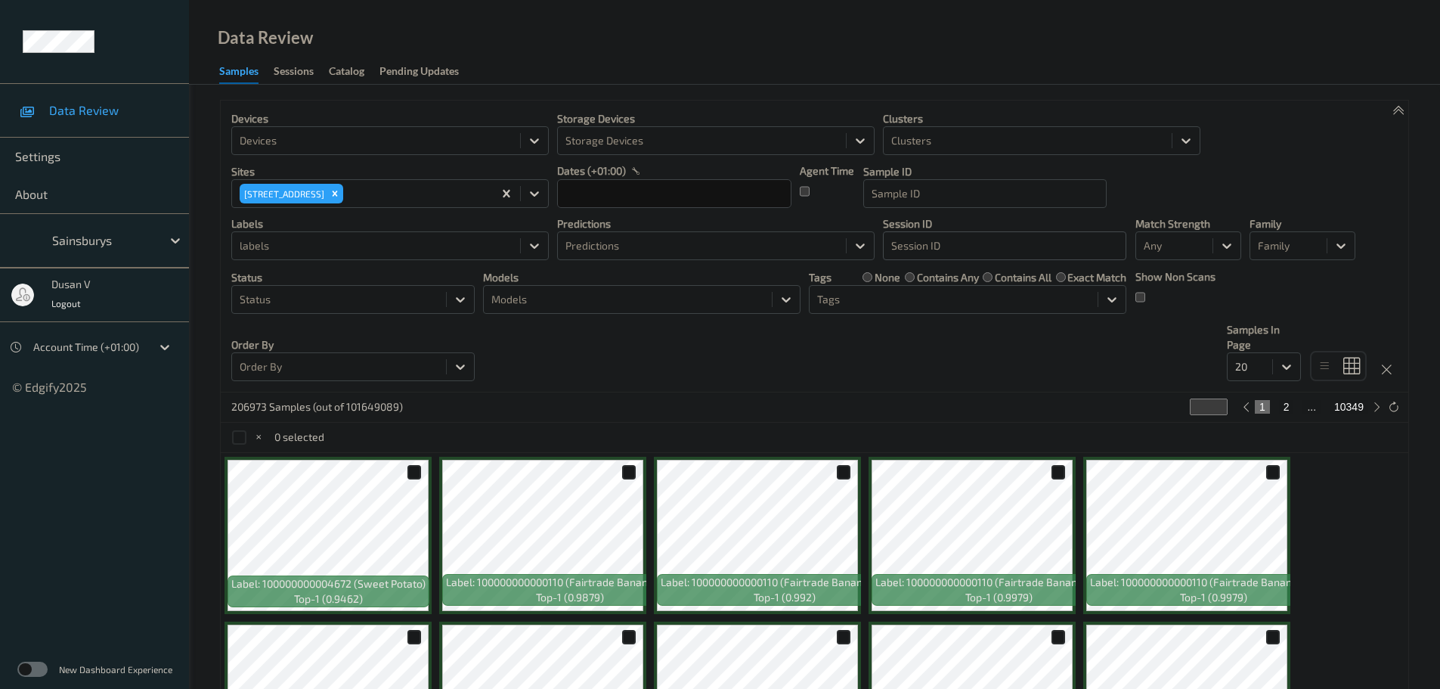
click at [1074, 239] on div at bounding box center [1004, 246] width 227 height 18
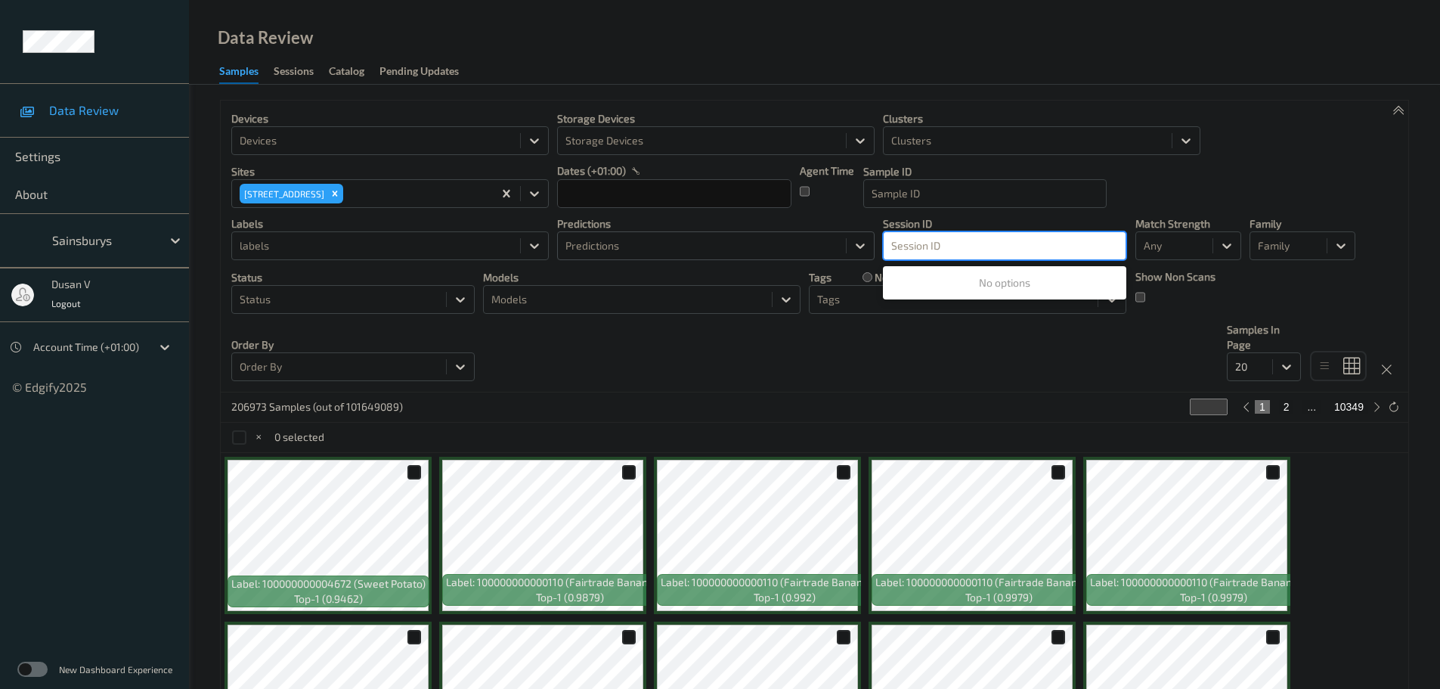
click at [766, 249] on div at bounding box center [701, 246] width 273 height 18
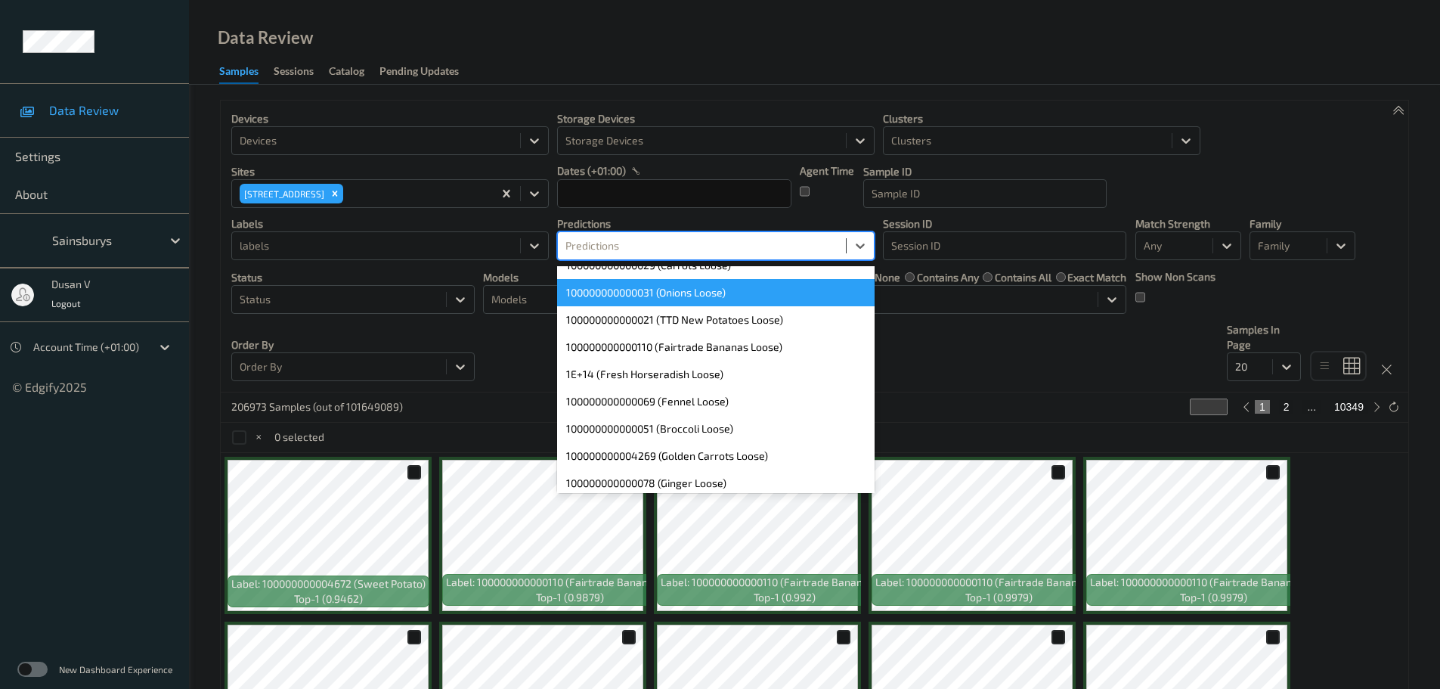
scroll to position [151, 0]
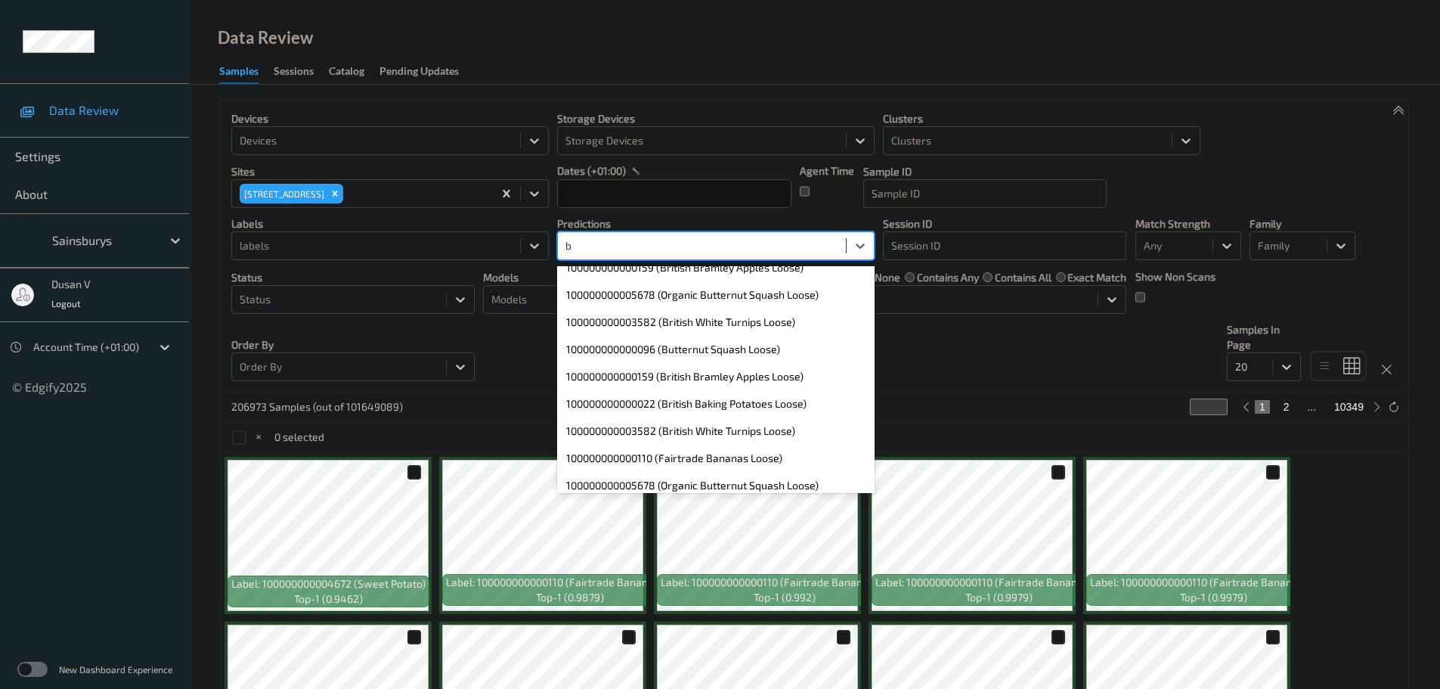
type input "ba"
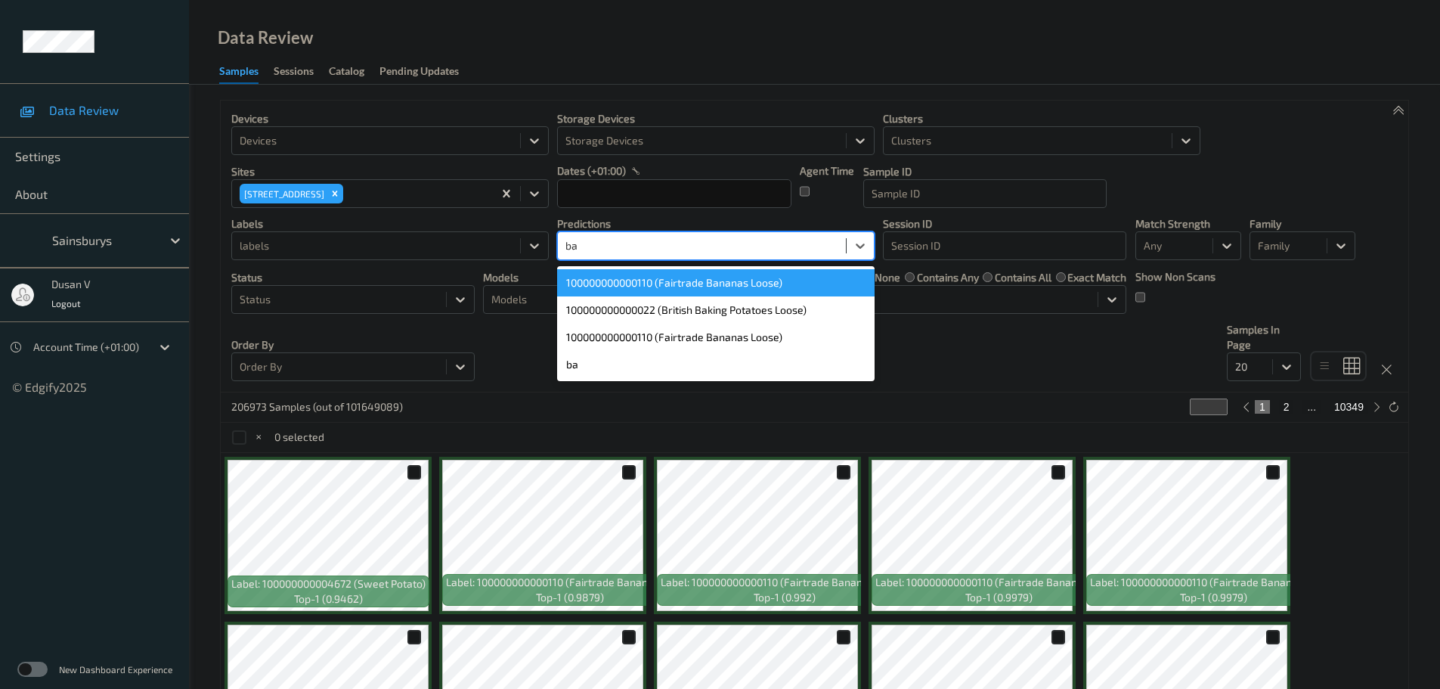
click at [751, 289] on div "100000000000110 (Fairtrade Bananas Loose)" at bounding box center [715, 282] width 317 height 27
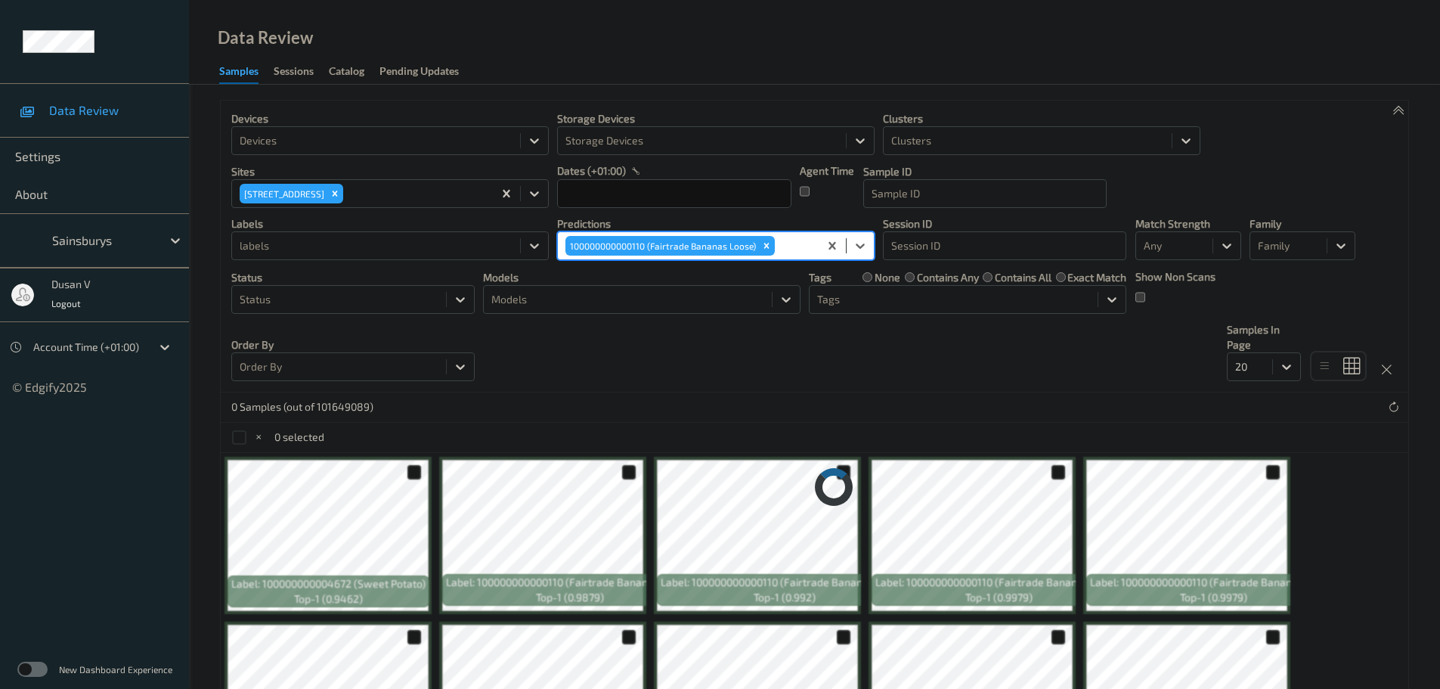
click at [856, 407] on div "0 Samples (out of 101649089)" at bounding box center [814, 407] width 1187 height 30
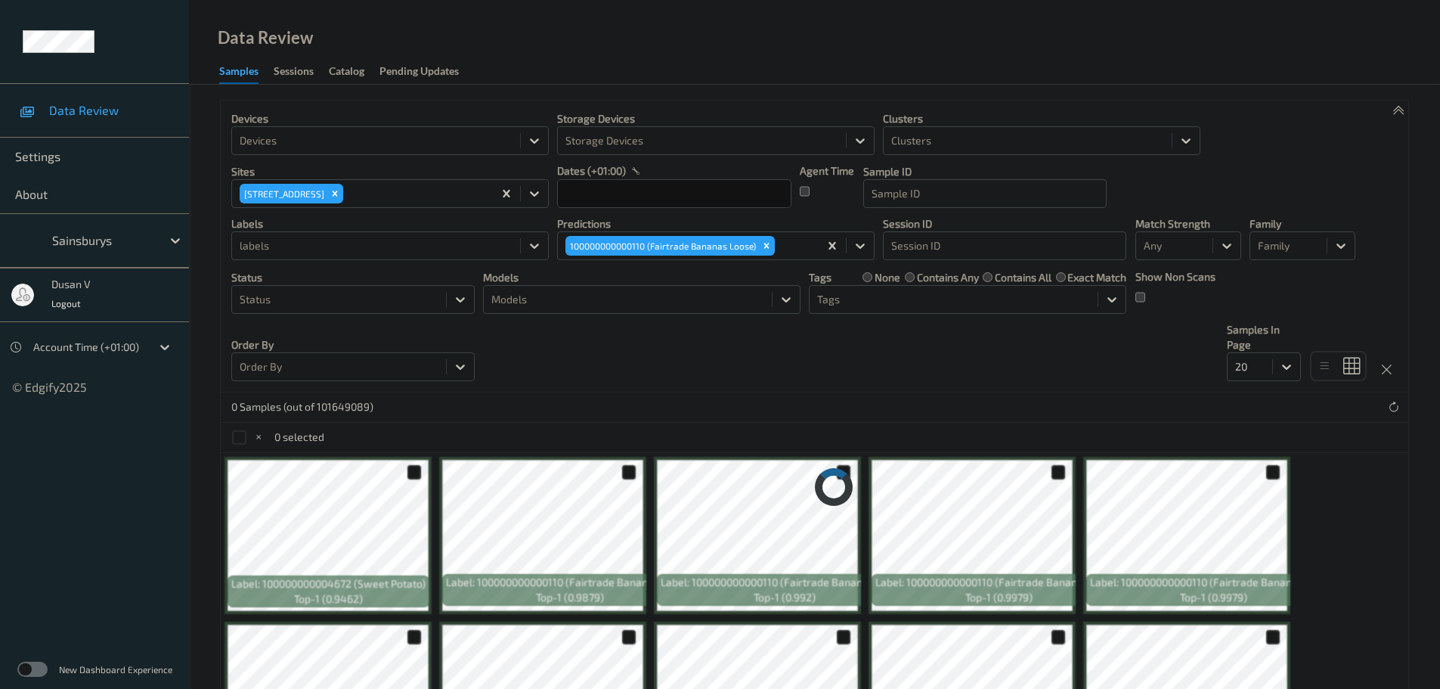
drag, startPoint x: 554, startPoint y: 432, endPoint x: 559, endPoint y: 425, distance: 8.6
click at [554, 432] on div "0 selected" at bounding box center [814, 438] width 1187 height 30
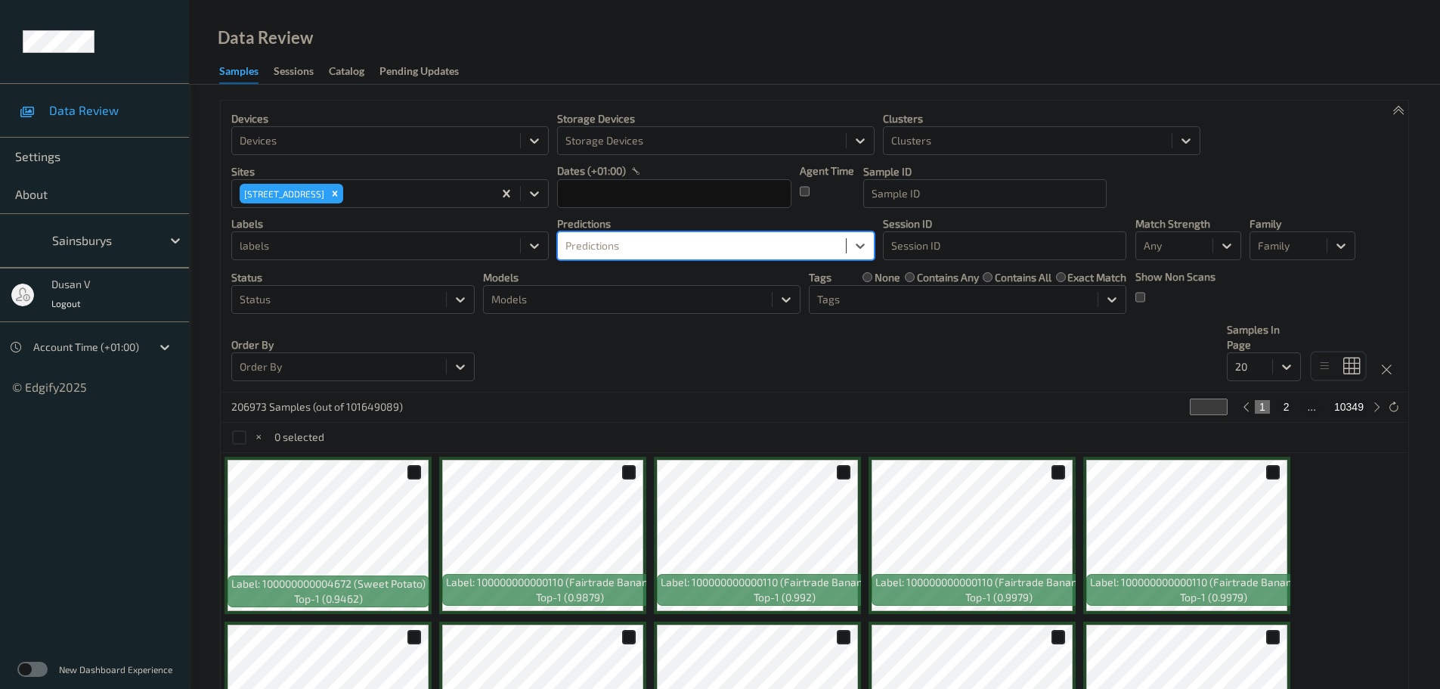
click at [624, 367] on div "Devices Devices Storage Devices Storage Devices Clusters Clusters Sites 420 [GE…" at bounding box center [814, 247] width 1187 height 292
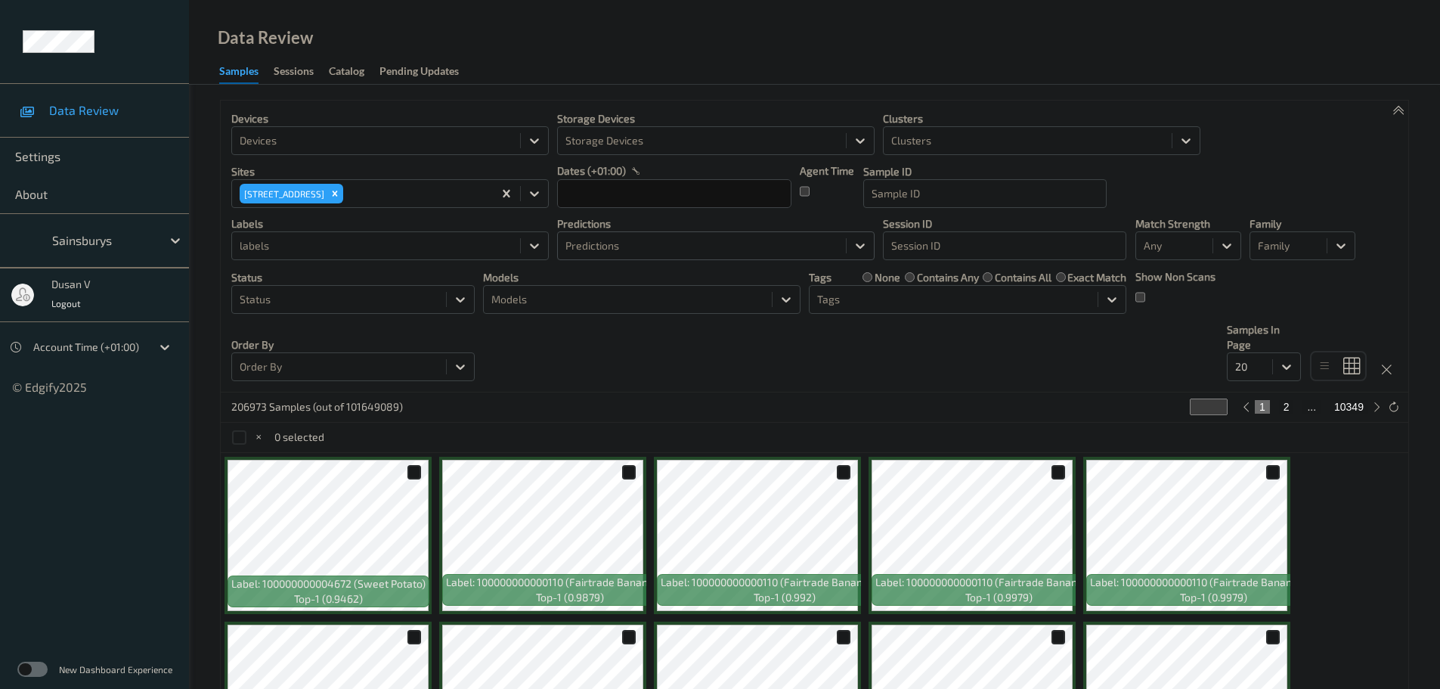
click at [534, 378] on div "Devices Devices Storage Devices Storage Devices Clusters Clusters Sites 420 [GE…" at bounding box center [814, 247] width 1187 height 292
